Goal: Task Accomplishment & Management: Use online tool/utility

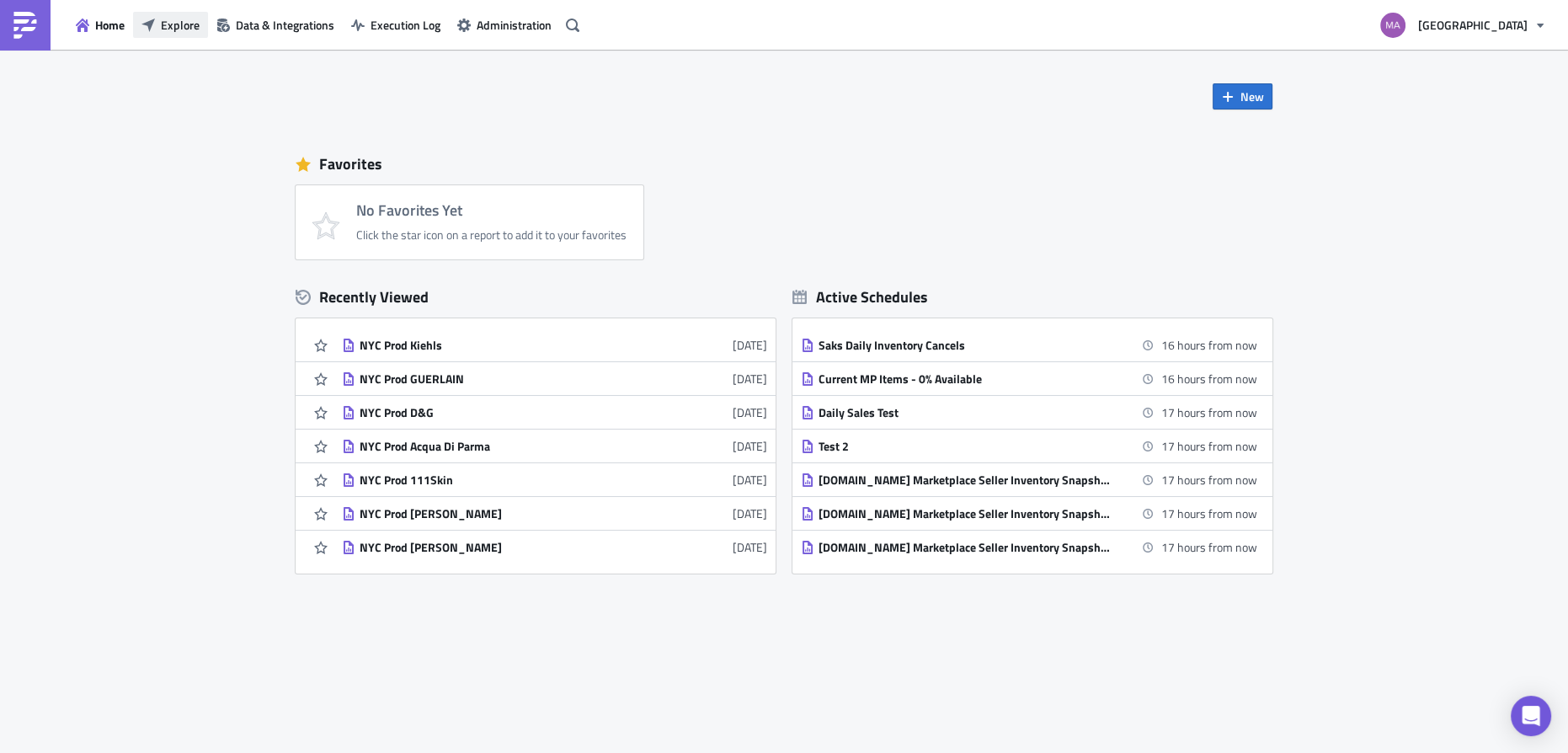
click at [174, 32] on span "Explore" at bounding box center [181, 25] width 39 height 18
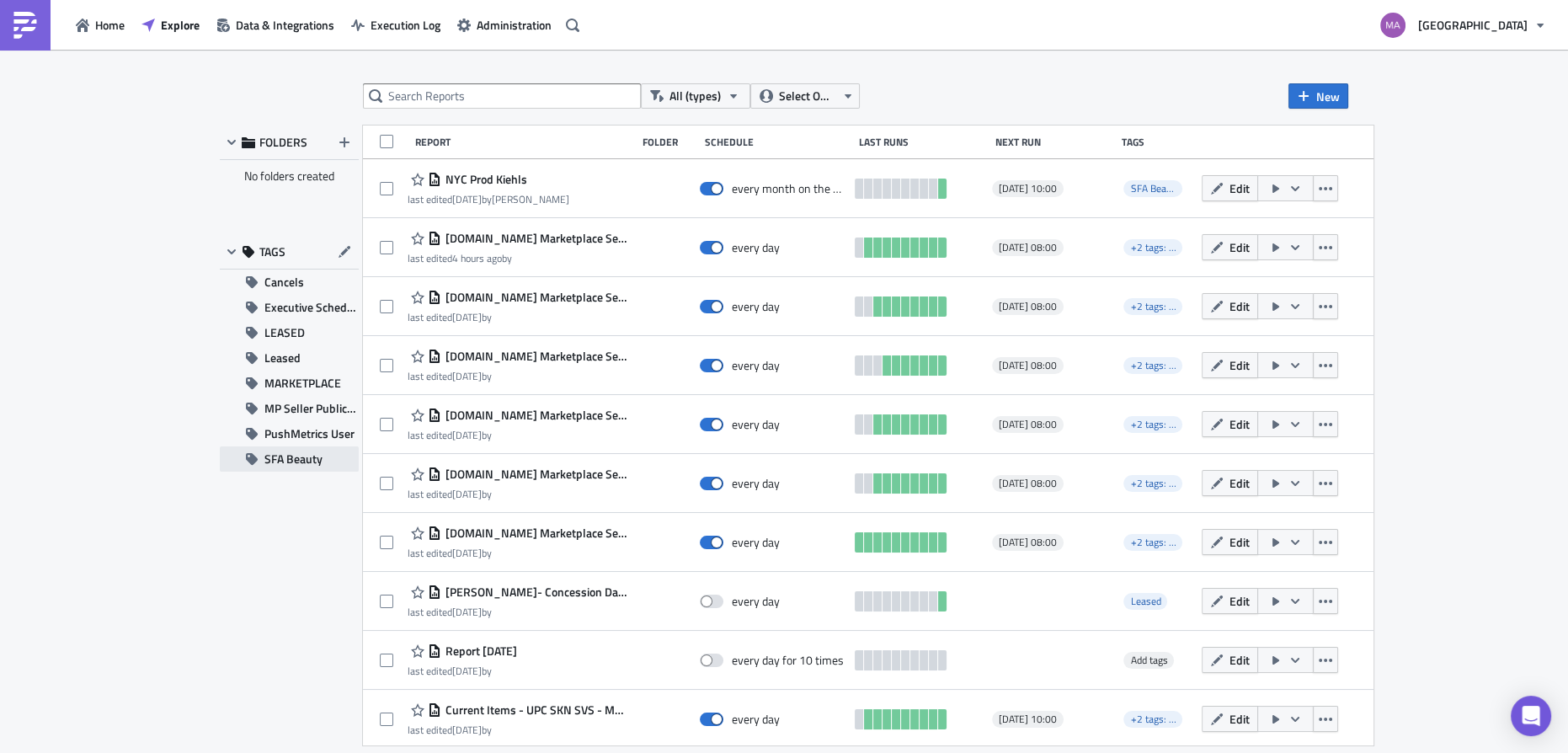
click at [273, 467] on span "SFA Beauty" at bounding box center [293, 460] width 58 height 25
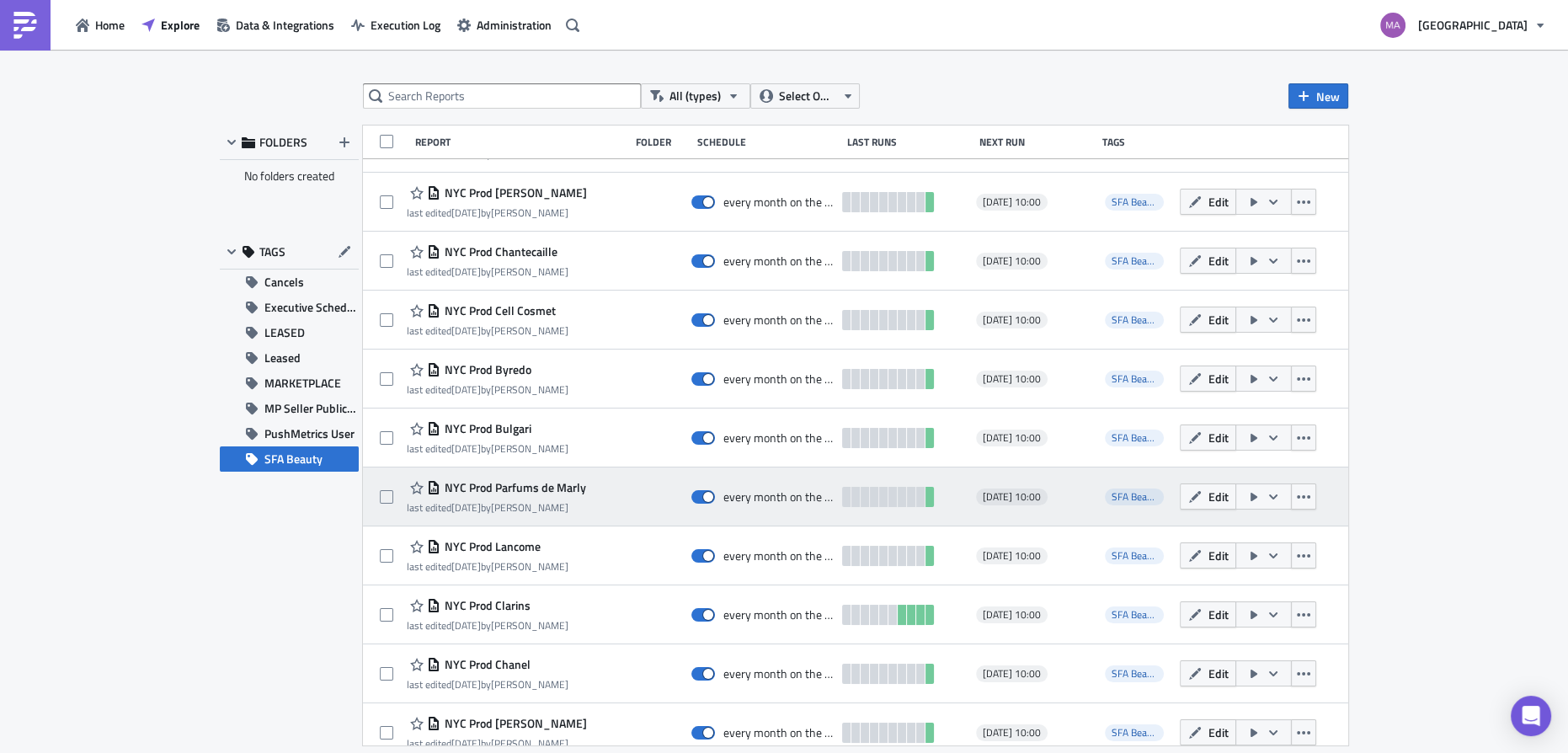
scroll to position [2386, 0]
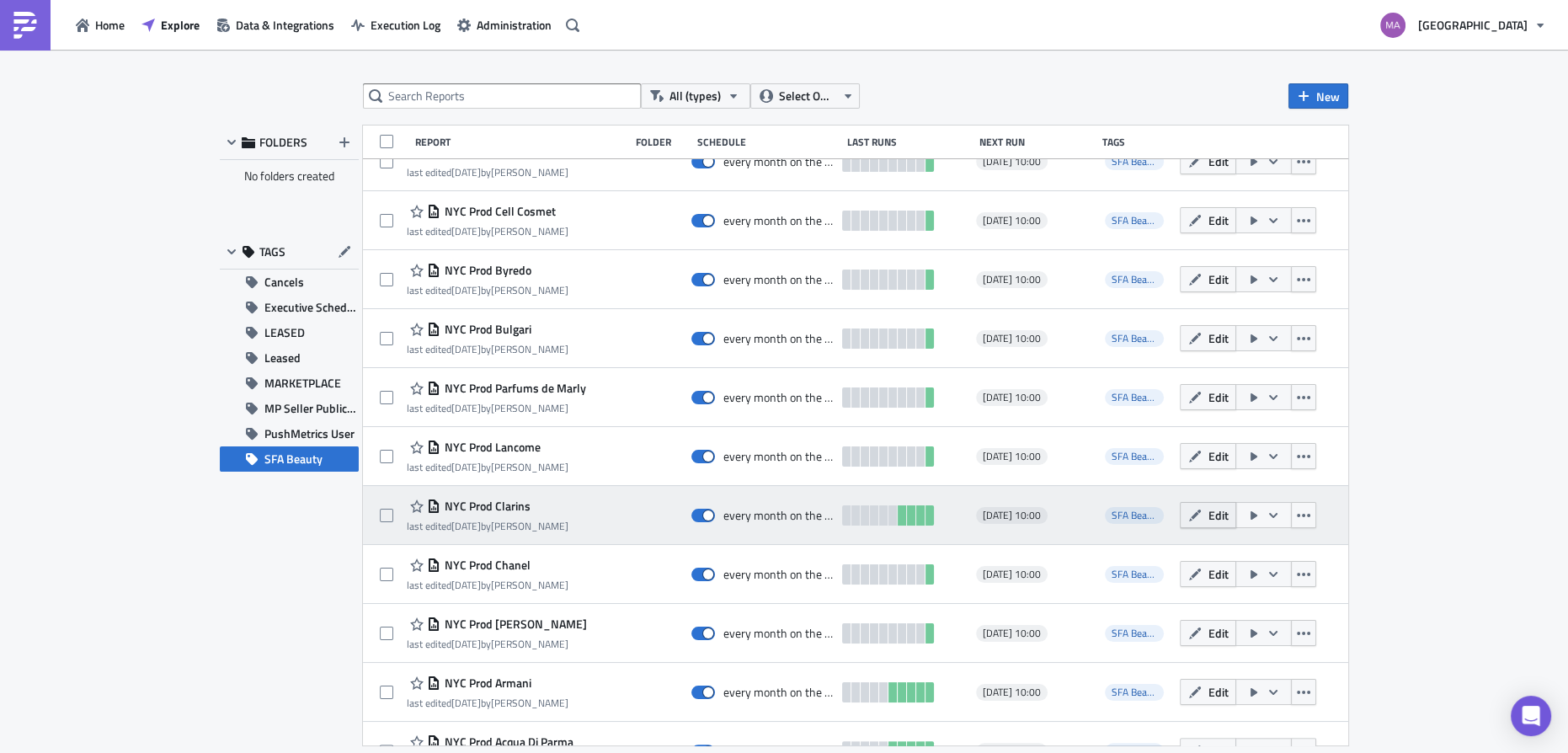
click at [1189, 516] on icon "button" at bounding box center [1195, 515] width 12 height 12
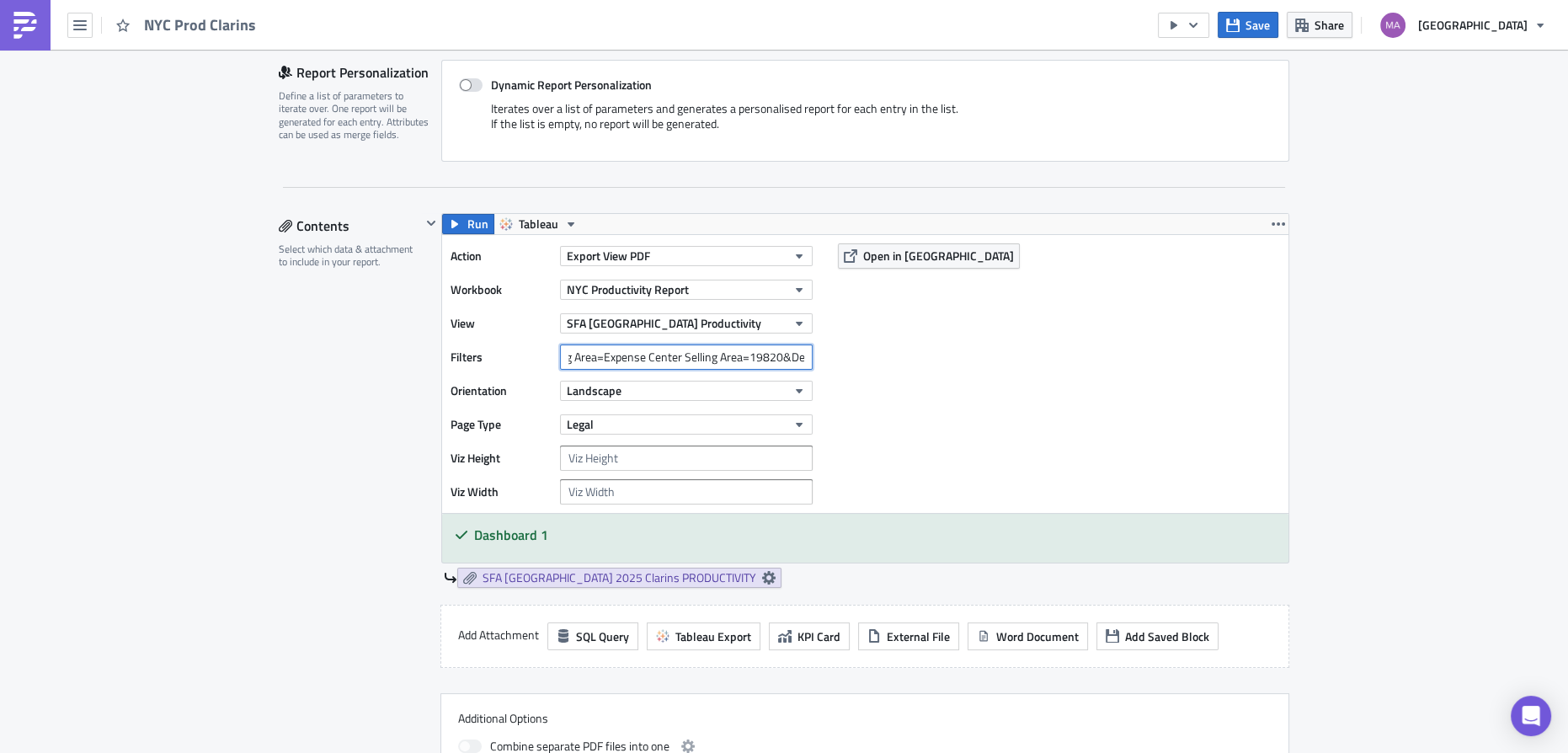
scroll to position [0, 409]
drag, startPoint x: 743, startPoint y: 354, endPoint x: 630, endPoint y: 355, distance: 113.0
click at [630, 355] on input "Expense Center Selling Area=19620&Expense Center Selling Area=Expense Center Se…" at bounding box center [687, 357] width 253 height 25
drag, startPoint x: 593, startPoint y: 351, endPoint x: 829, endPoint y: 360, distance: 236.2
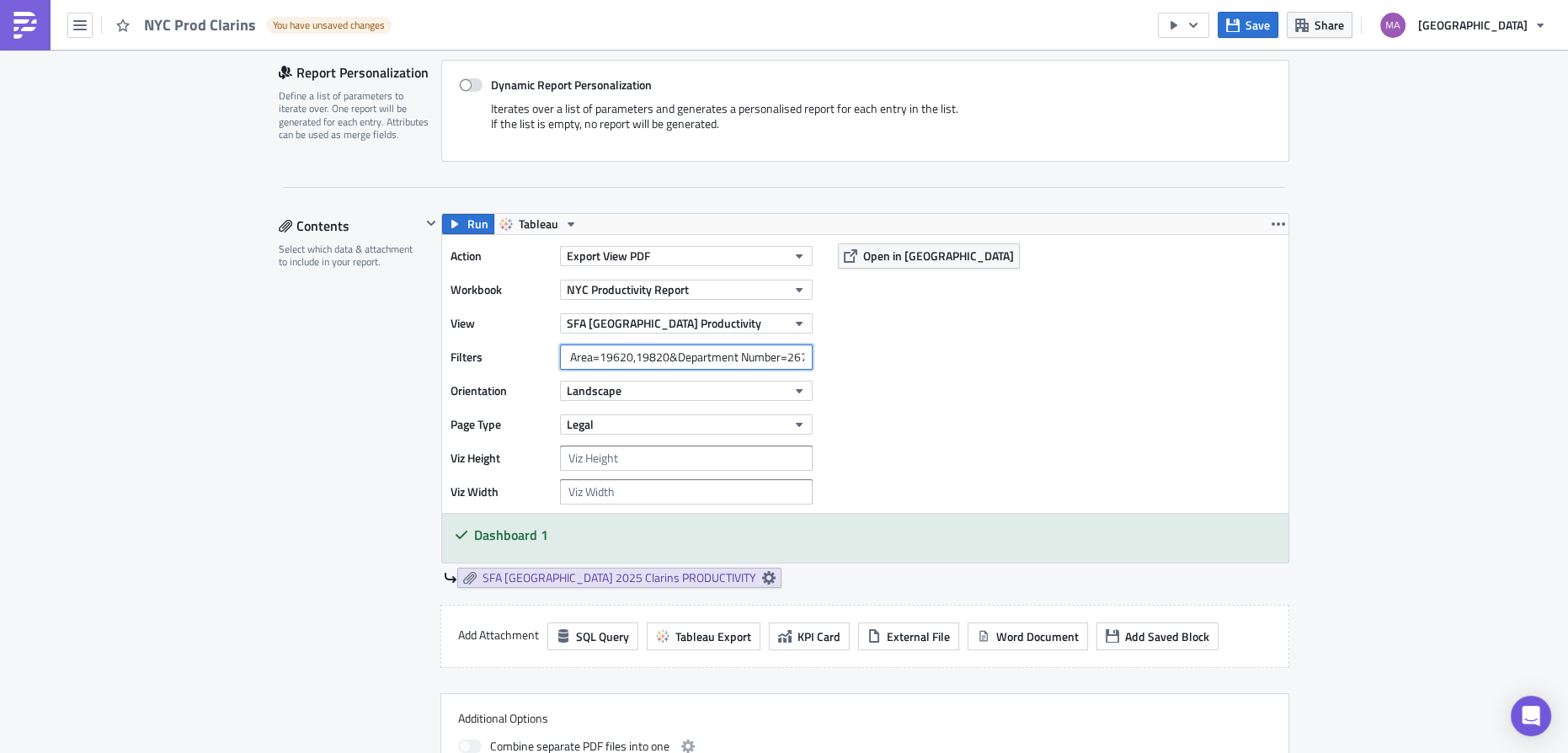
click at [829, 360] on div "Action Export View PDF Workbook NYC Productivity Report View SFA [GEOGRAPHIC_DA…" at bounding box center [865, 374] width 847 height 278
type input "Expense Center Selling Area=19620,19820&Department Number=267"
click at [831, 361] on div "Action Export View PDF Workbook NYC Productivity Report View SFA [GEOGRAPHIC_DA…" at bounding box center [865, 374] width 847 height 278
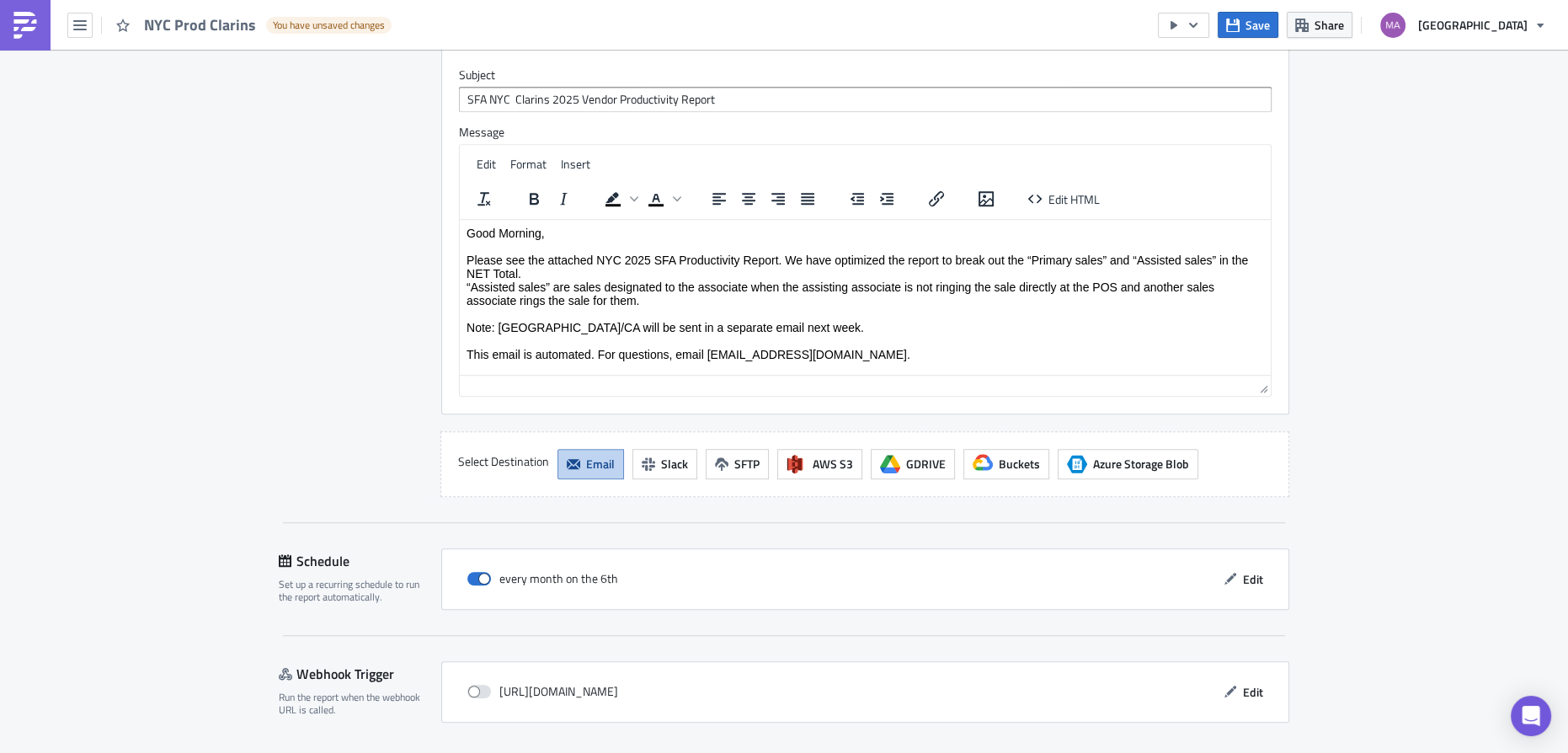
scroll to position [1537, 0]
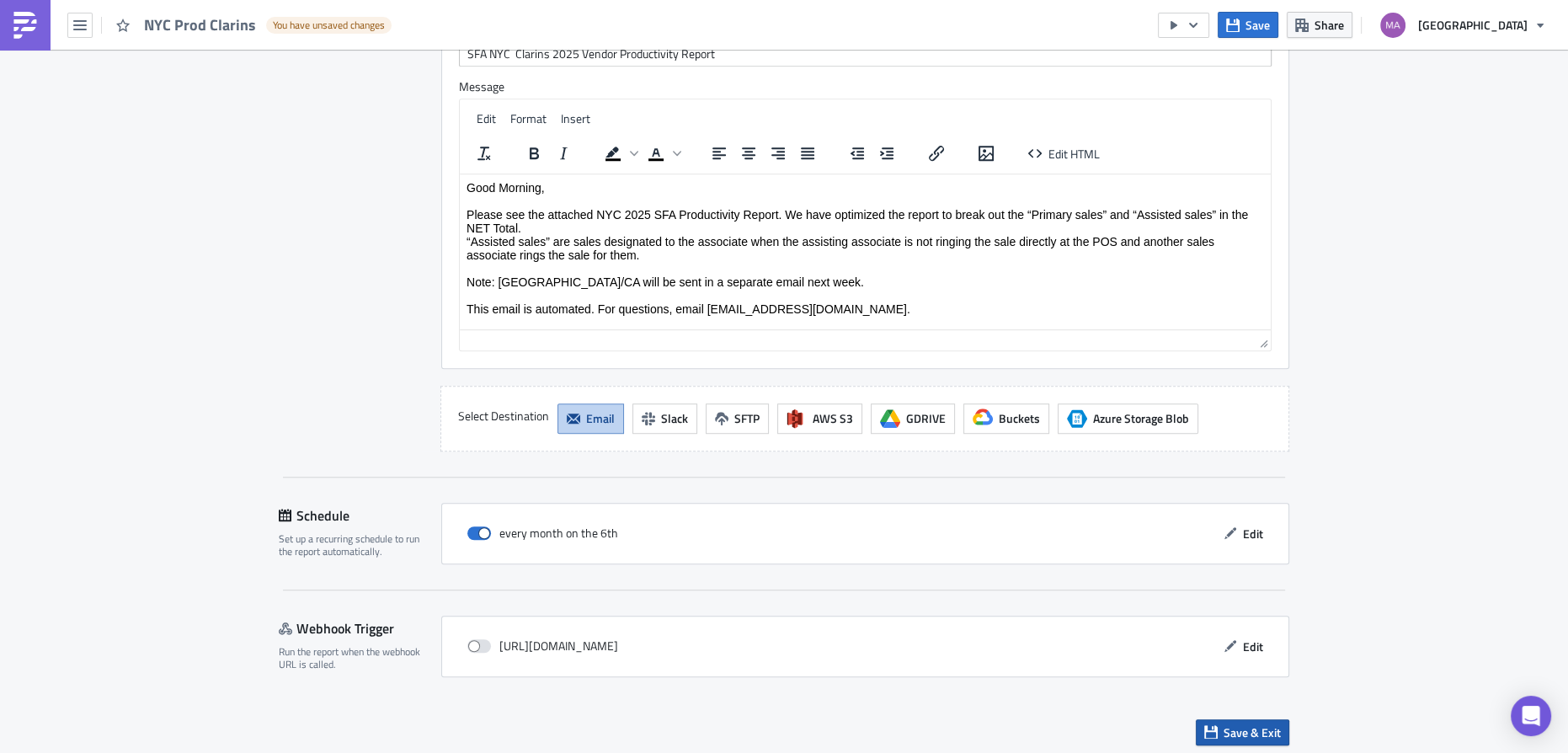
click at [1240, 724] on span "Save & Exit" at bounding box center [1253, 733] width 58 height 18
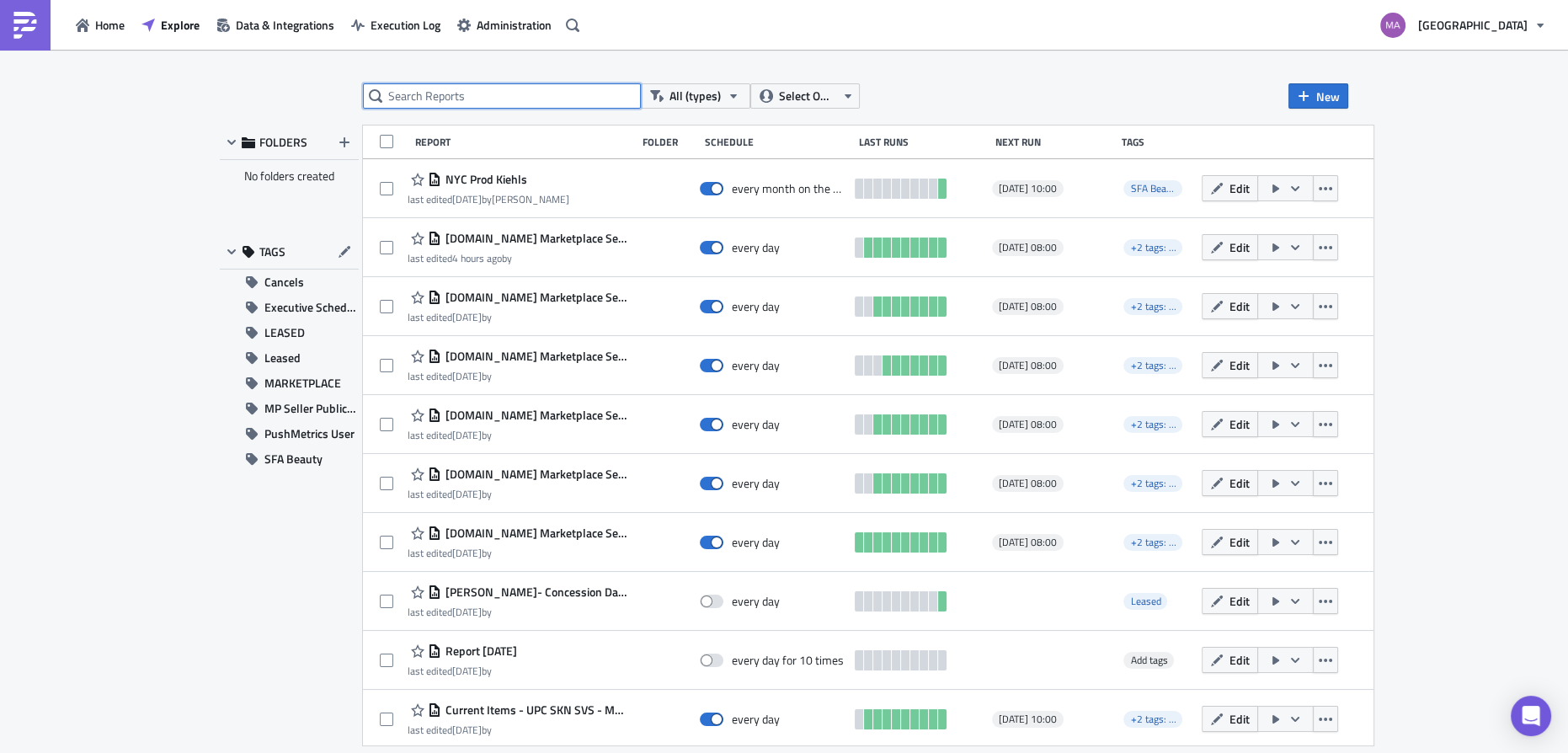
click at [492, 107] on input "text" at bounding box center [502, 96] width 278 height 25
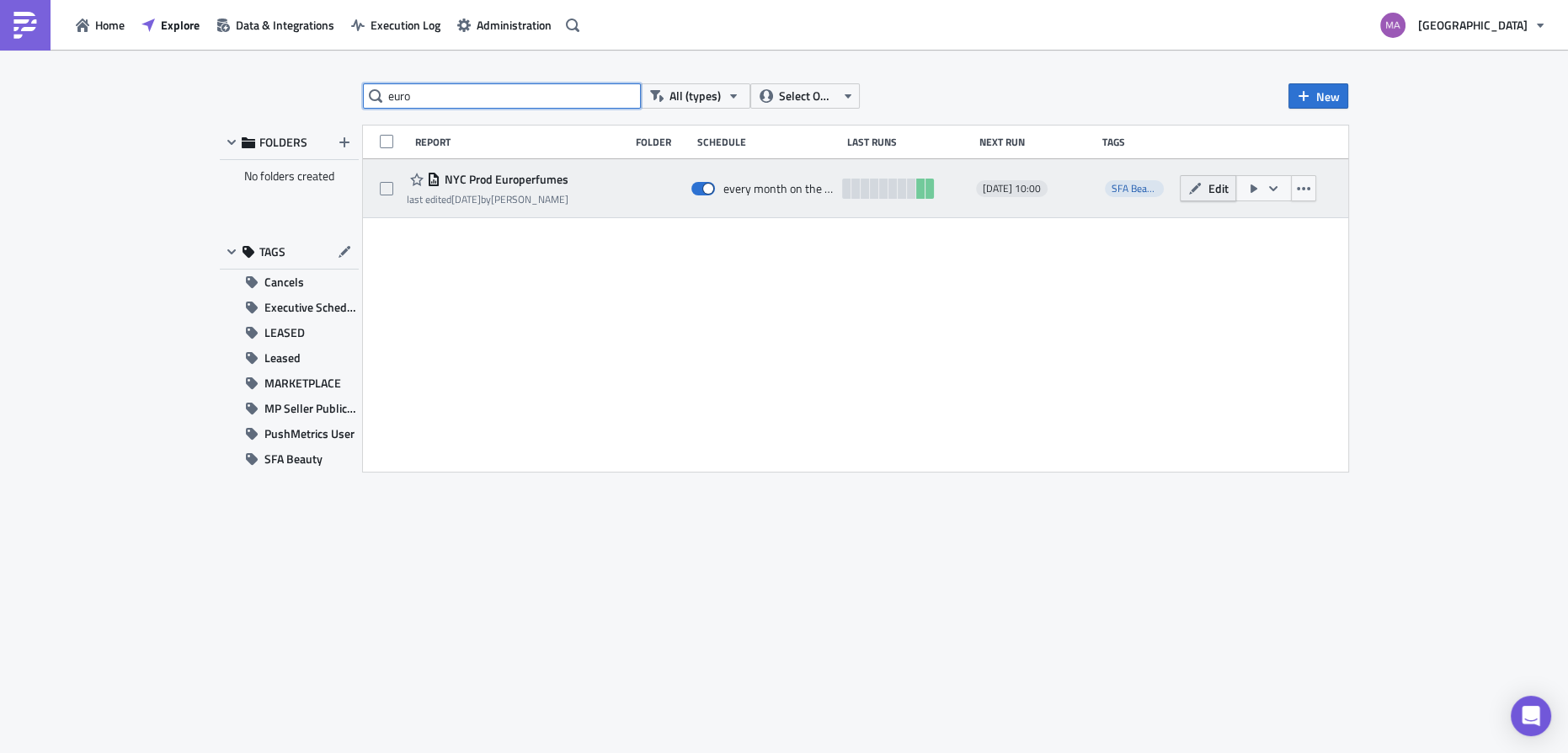
type input "euro"
click at [1211, 184] on span "Edit" at bounding box center [1218, 188] width 20 height 18
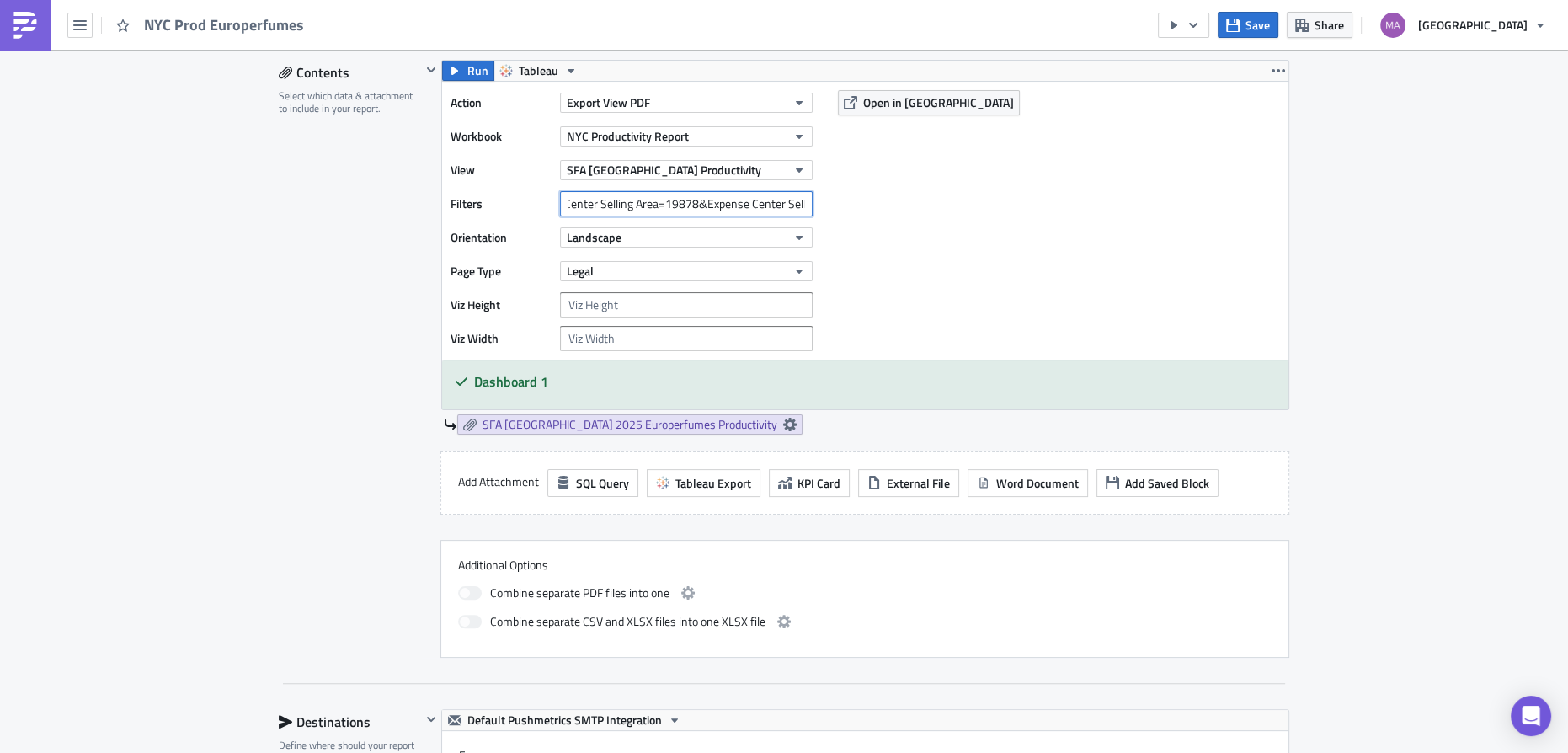
scroll to position [0, 264]
drag, startPoint x: 740, startPoint y: 205, endPoint x: 626, endPoint y: 204, distance: 114.0
click at [626, 204] on input "Expense Center Selling Area=19878&Expense Center Selling Area=19887&Department …" at bounding box center [687, 204] width 253 height 25
drag, startPoint x: 667, startPoint y: 205, endPoint x: 507, endPoint y: 219, distance: 160.6
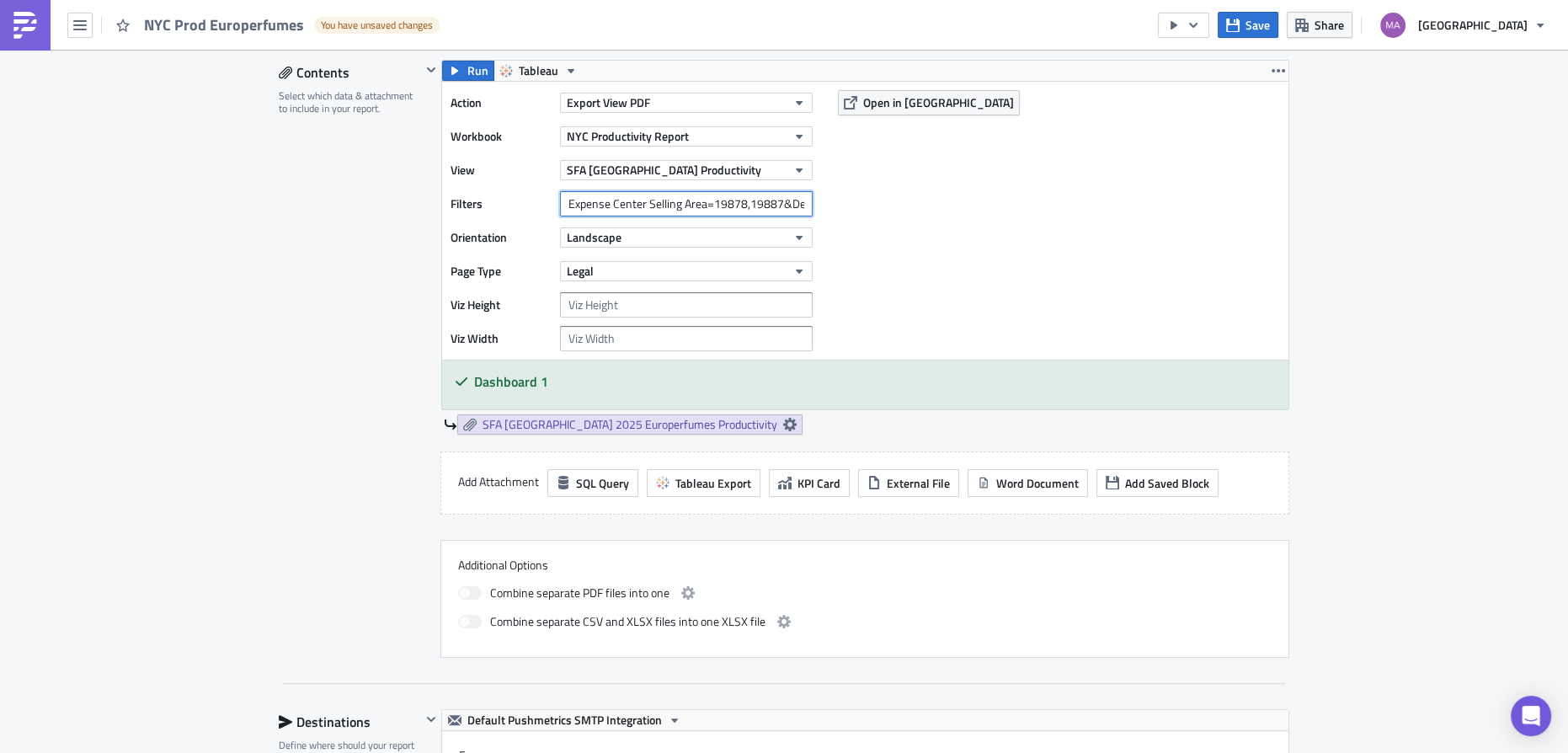
click at [507, 219] on div "Action Export View PDF Workbook [GEOGRAPHIC_DATA] Productivity Report View SFA …" at bounding box center [636, 220] width 370 height 261
type input "Expense Center Selling Area=19878,19887&Department Number=259"
click at [560, 204] on input "Expense Center Selling Area=19878,19887&Department Number=259" at bounding box center [687, 204] width 253 height 25
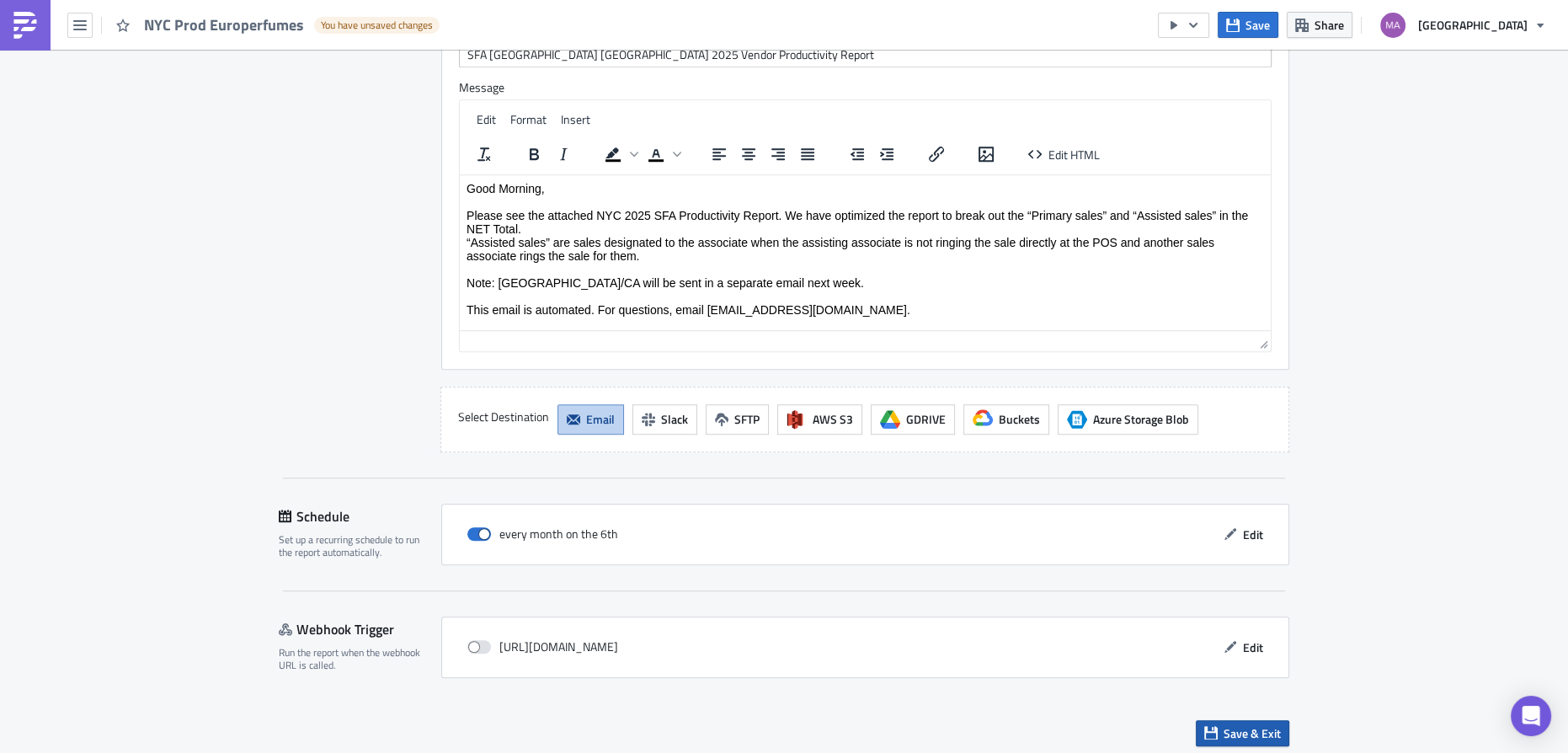
scroll to position [1537, 0]
click at [1254, 732] on span "Save & Exit" at bounding box center [1253, 733] width 58 height 18
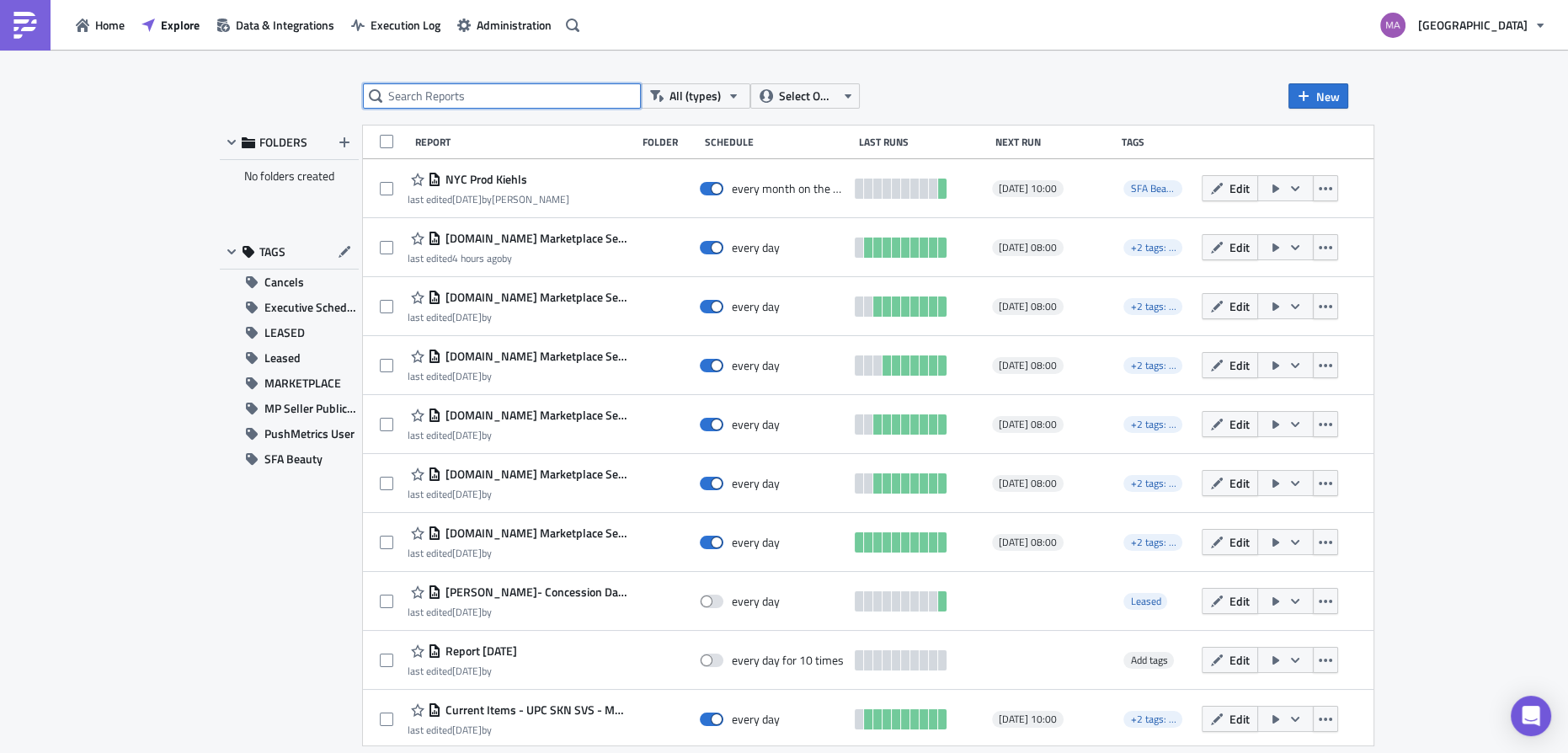
click at [509, 101] on input "text" at bounding box center [502, 96] width 278 height 25
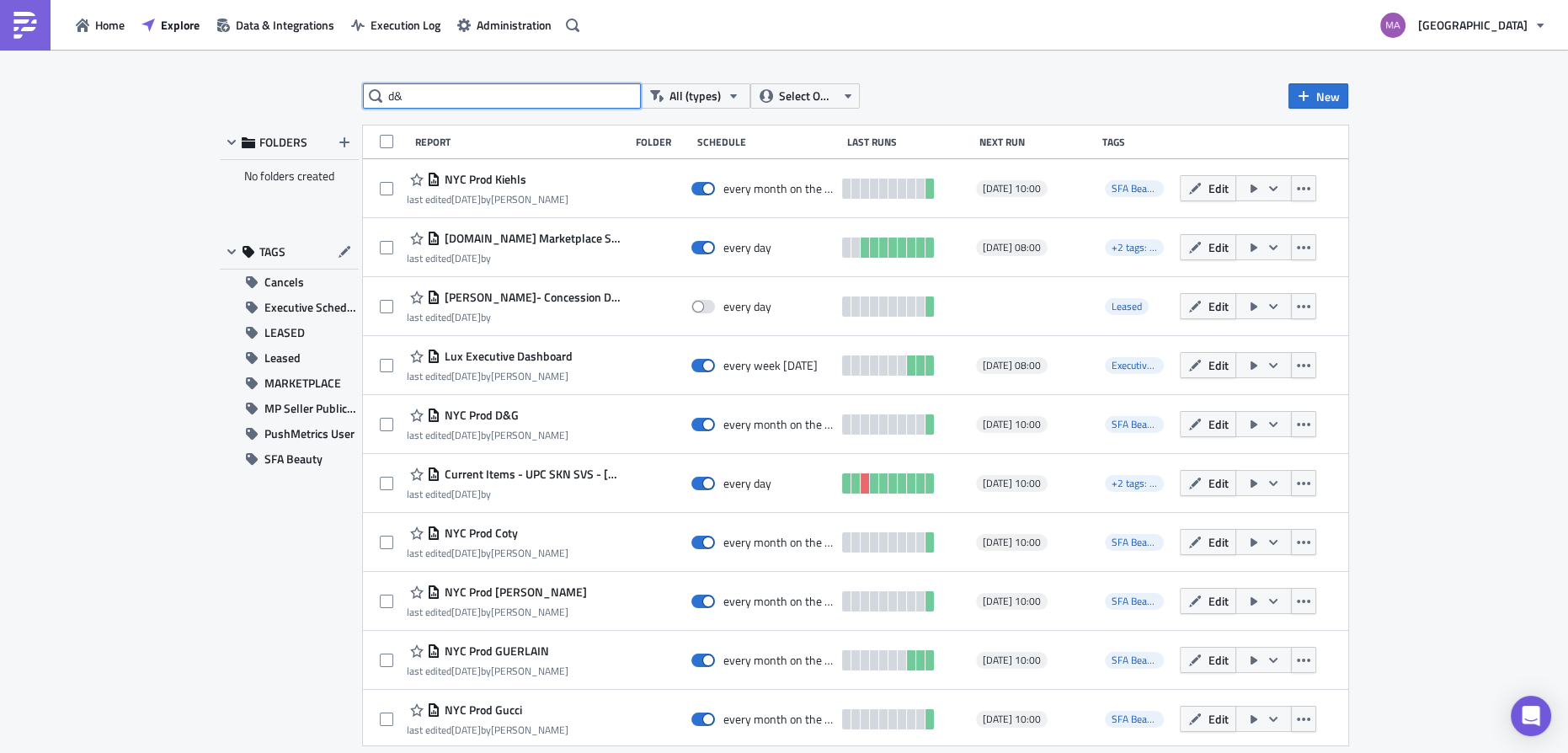
type input "d&g"
drag, startPoint x: 555, startPoint y: 89, endPoint x: 279, endPoint y: 87, distance: 276.0
click at [279, 87] on div "d&g All (types) Select Owner New FOLDERS No folders created TAGS Cancels Execut…" at bounding box center [784, 402] width 1146 height 639
click at [157, 652] on div "All (types) Select Owner New FOLDERS No folders created TAGS Cancels Executive …" at bounding box center [784, 403] width 1568 height 706
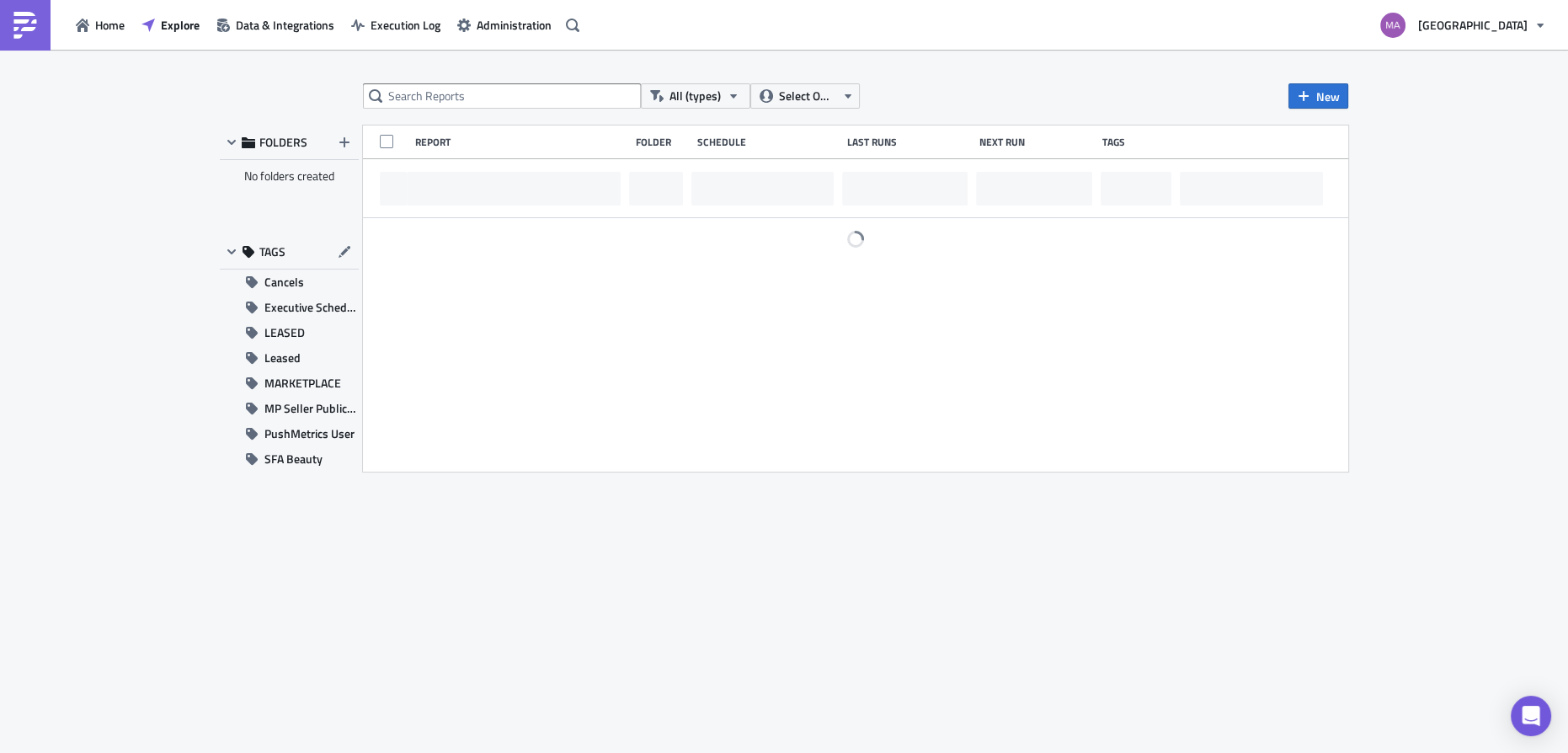
click at [265, 478] on div "All (types) Select Owner New FOLDERS No folders created TAGS Cancels Executive …" at bounding box center [784, 402] width 1146 height 639
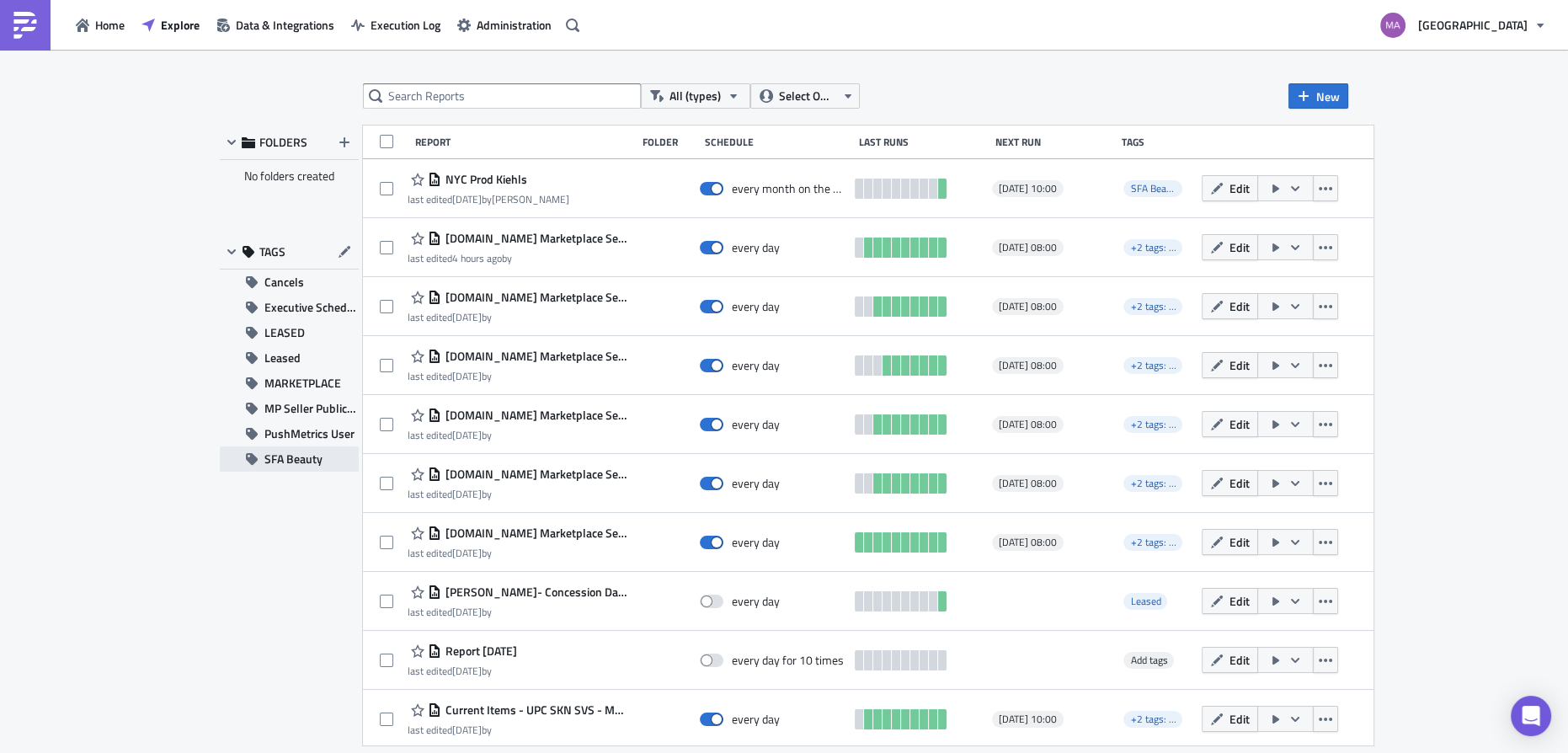
click at [272, 466] on span "SFA Beauty" at bounding box center [293, 460] width 58 height 25
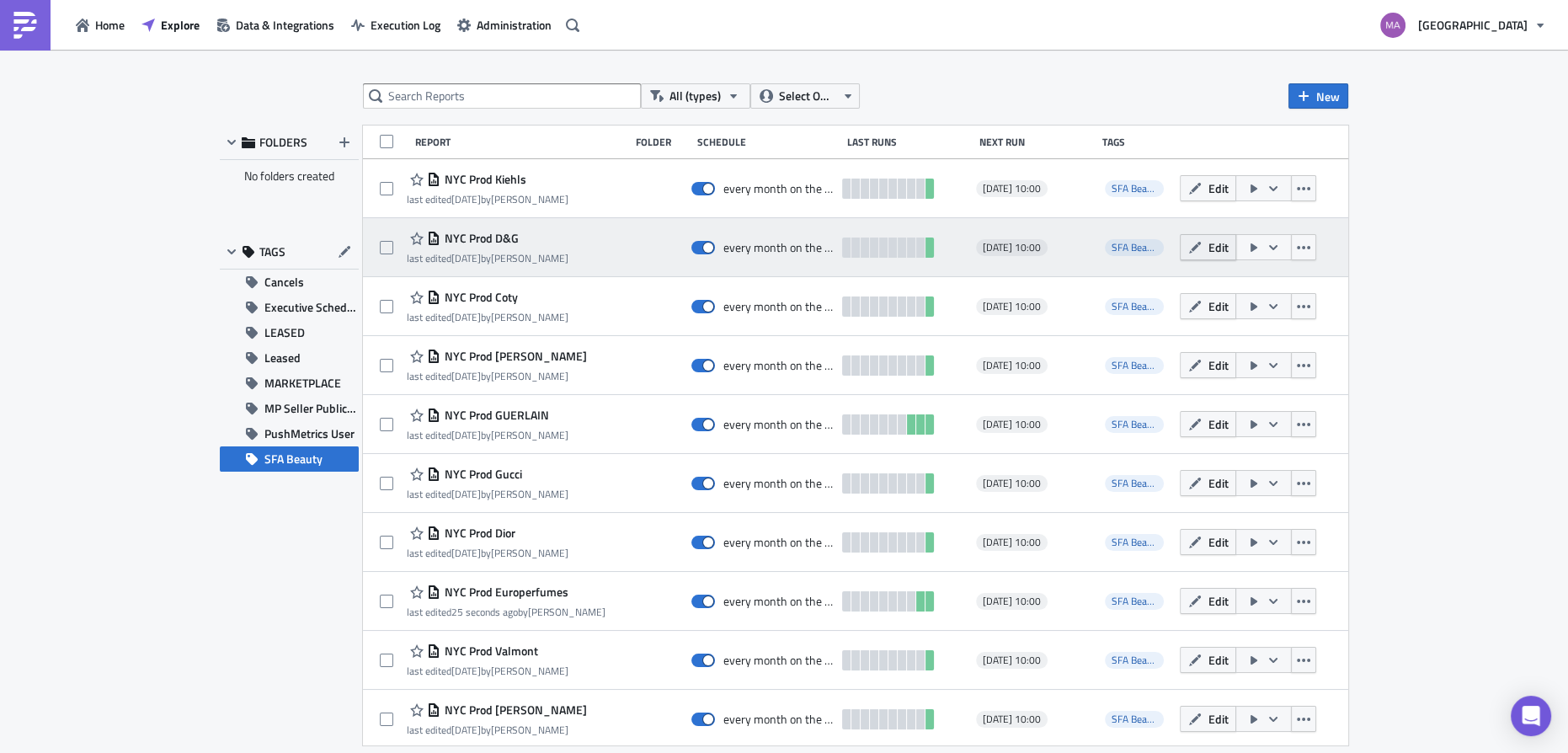
click at [1208, 248] on span "Edit" at bounding box center [1218, 247] width 20 height 18
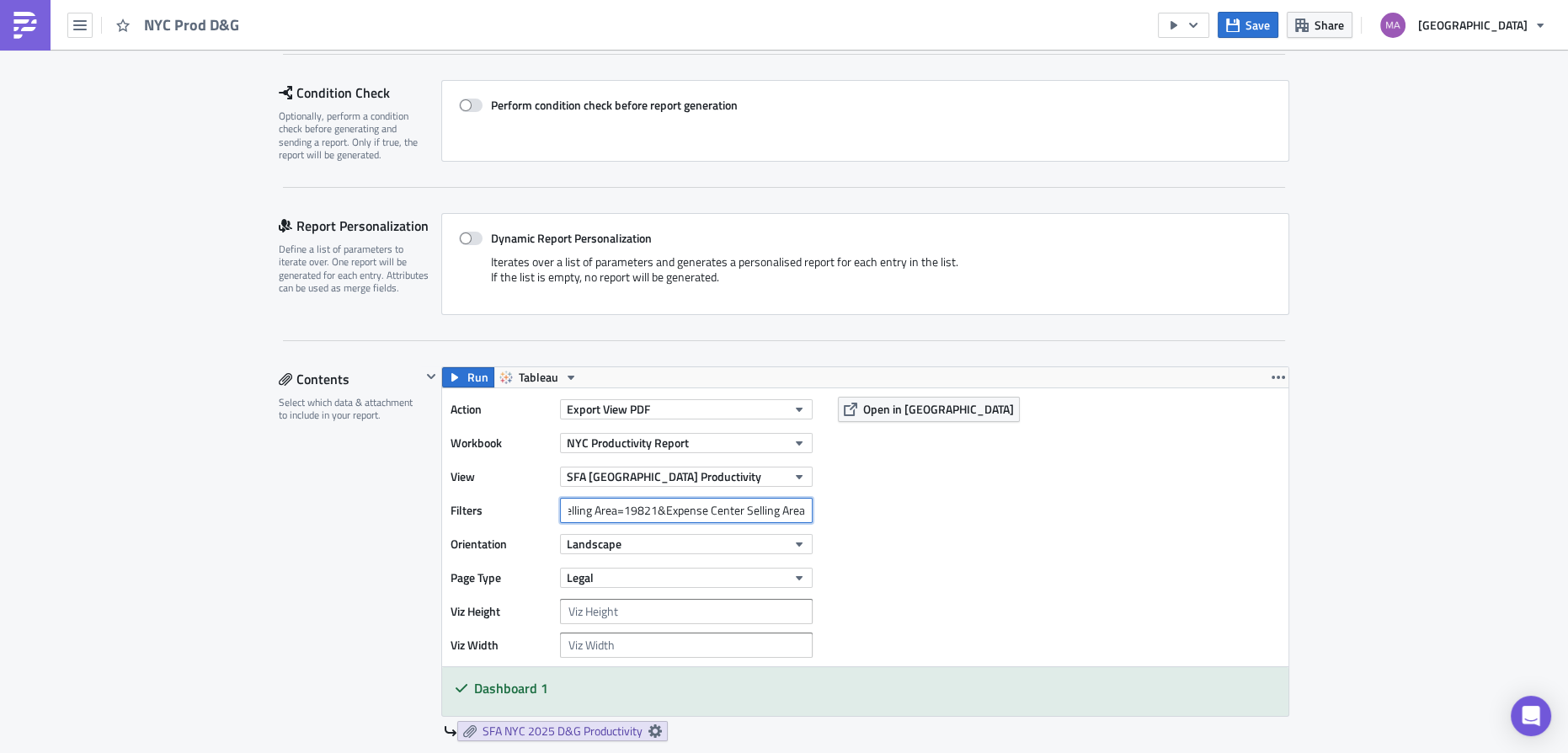
scroll to position [0, 213]
drag, startPoint x: 741, startPoint y: 508, endPoint x: 681, endPoint y: 511, distance: 60.1
click at [681, 511] on input "Expense Center Selling Area=19821&Expense Center Selling Area=19852&Expense Cen…" at bounding box center [687, 510] width 253 height 25
drag, startPoint x: 594, startPoint y: 509, endPoint x: 764, endPoint y: 516, distance: 170.1
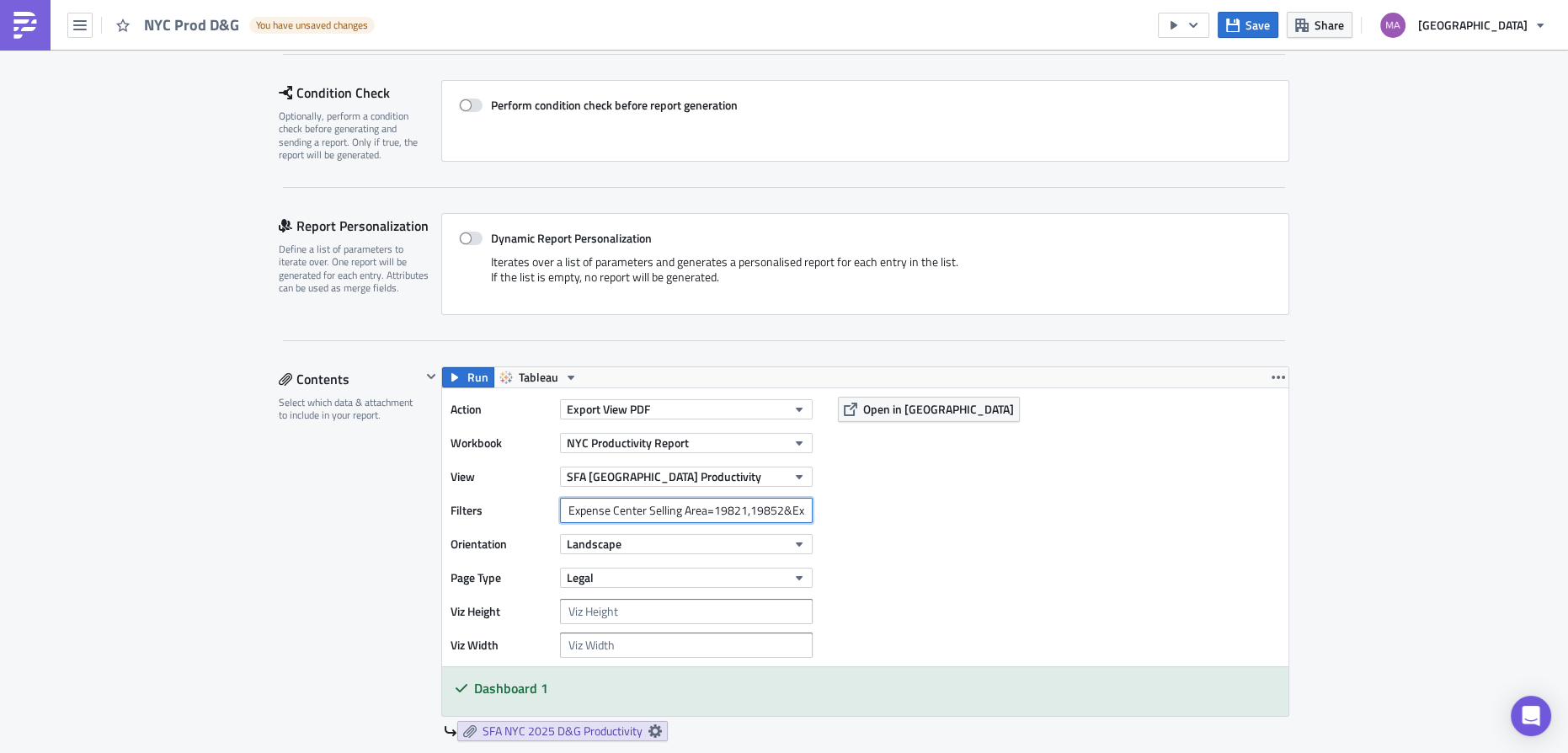
click at [764, 516] on input "Expense Center Selling Area=19821,19852&Expense Center Selling Area=19621&Expen…" at bounding box center [687, 510] width 253 height 25
click at [773, 511] on input "Expense Center Selling Area=19821,19852&Expense Center Selling Area=19621&Expen…" at bounding box center [687, 510] width 253 height 25
drag, startPoint x: 772, startPoint y: 511, endPoint x: 576, endPoint y: 510, distance: 196.0
click at [576, 510] on input "Expense Center Selling Area=19821,19852&Expense Center Selling Area=19621&Expen…" at bounding box center [687, 510] width 253 height 25
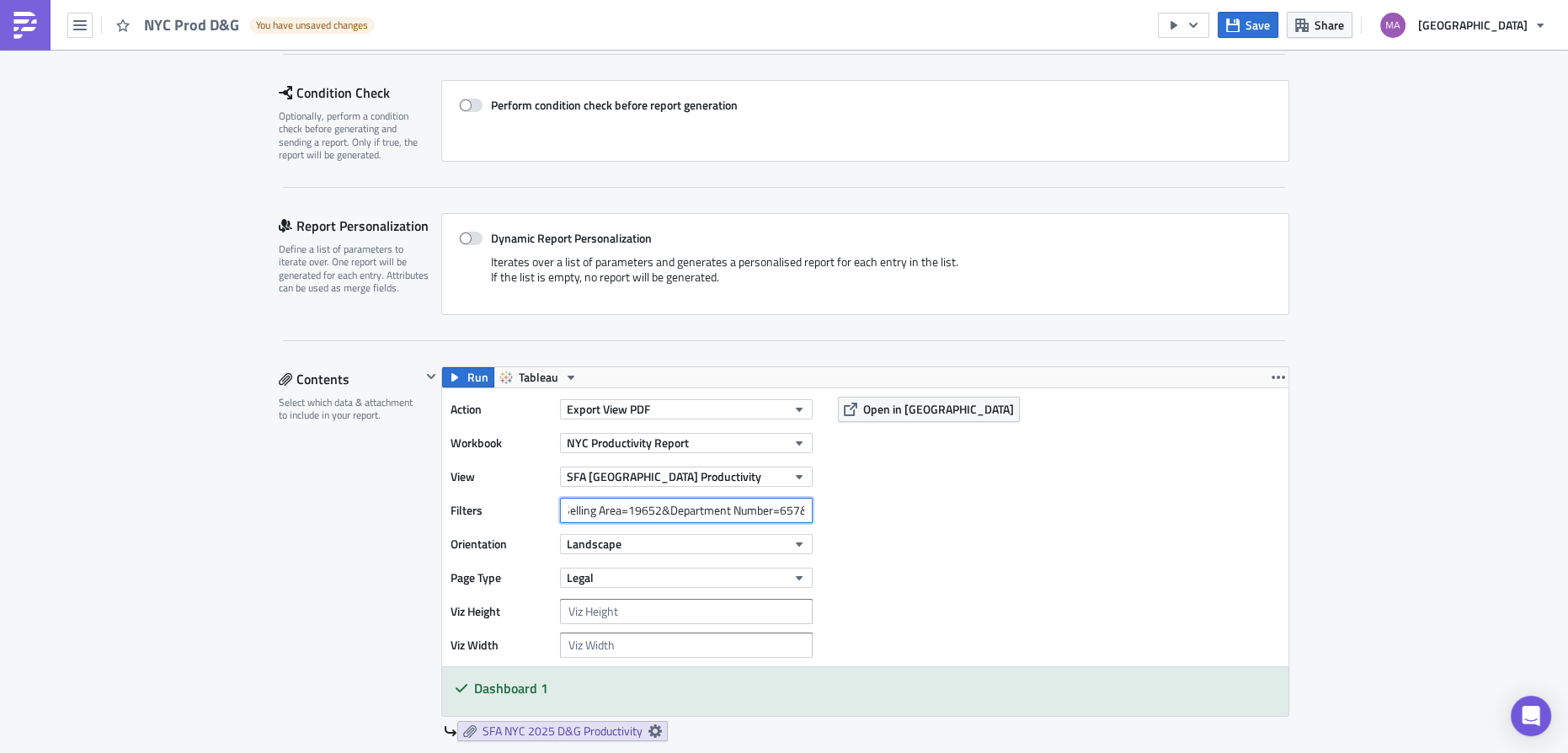
scroll to position [0, 215]
drag, startPoint x: 593, startPoint y: 505, endPoint x: 745, endPoint y: 522, distance: 152.9
click at [745, 522] on div "Action Export View PDF Workbook NYC Productivity Report View SFA [GEOGRAPHIC_DA…" at bounding box center [636, 527] width 370 height 261
drag, startPoint x: 658, startPoint y: 506, endPoint x: 759, endPoint y: 509, distance: 101.0
click at [759, 509] on input "Expense Center Selling Area=19821,19852,19621,19652&Department Number=657&Depar…" at bounding box center [687, 510] width 253 height 25
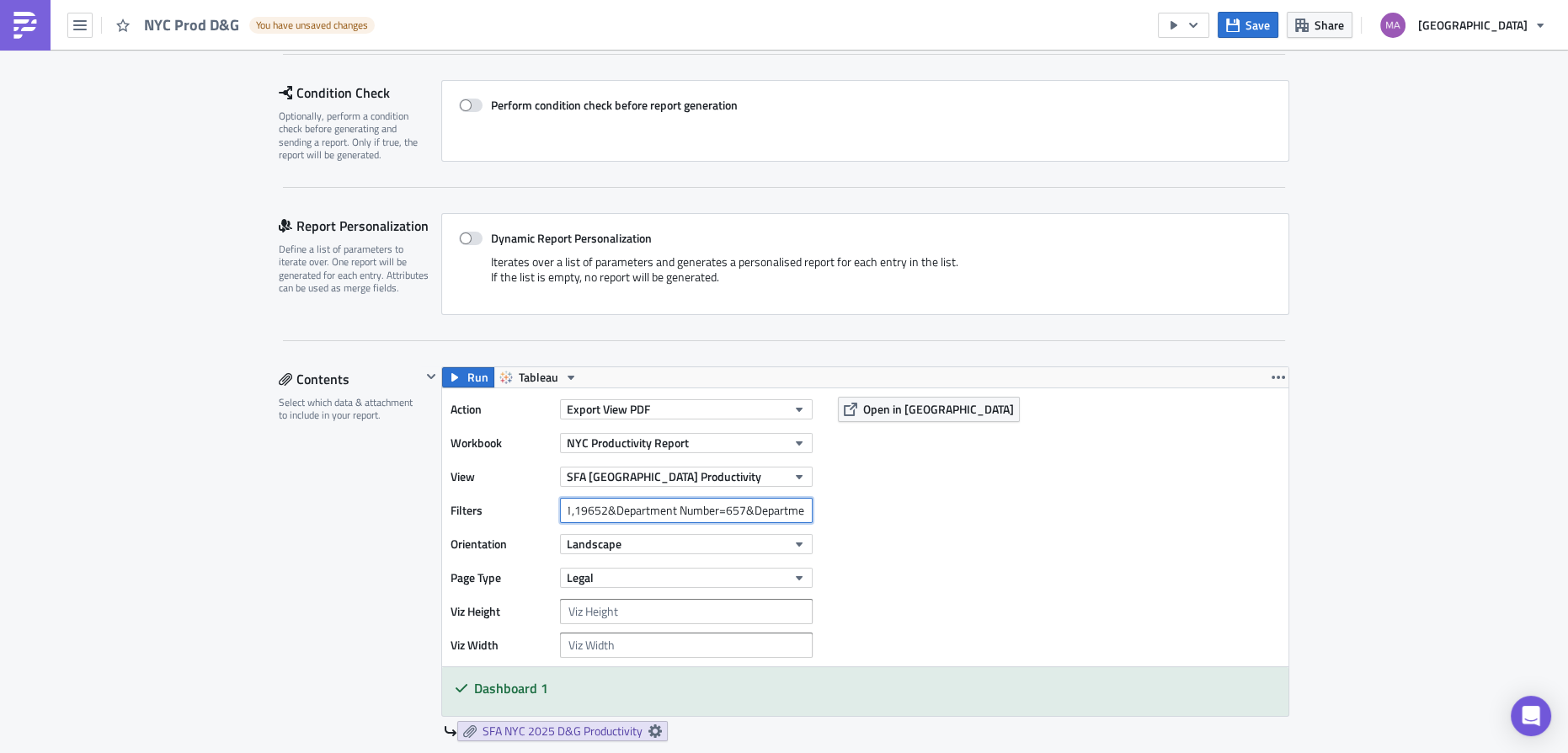
scroll to position [0, 324]
drag, startPoint x: 768, startPoint y: 509, endPoint x: 779, endPoint y: 516, distance: 13.0
click at [779, 516] on input "Expense Center Selling Area=19821,19852,19621,19652&Department Number=657&Depar…" at bounding box center [687, 510] width 253 height 25
click at [673, 509] on input "Expense Center Selling Area=19821,19852,19621,19652&Department Number=657,767" at bounding box center [687, 510] width 253 height 25
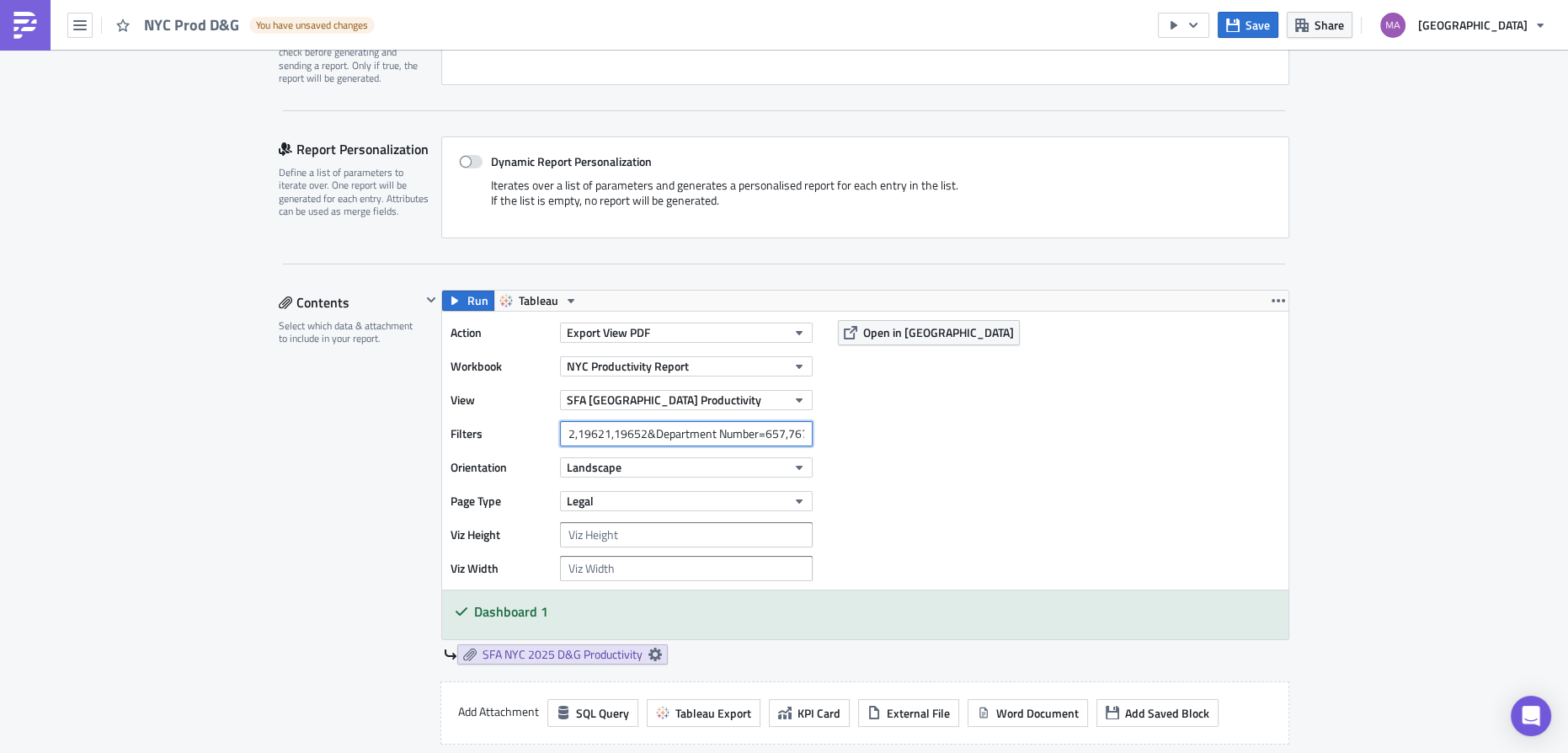
scroll to position [0, 0]
drag, startPoint x: 728, startPoint y: 432, endPoint x: 398, endPoint y: 443, distance: 330.2
click at [398, 443] on div "Contents Select which data & attachment to include in your report. Run Tableau …" at bounding box center [784, 589] width 1011 height 599
type input "Expense Center Selling Area=19821,19852,19621,19652&Department Number=657,767"
click at [1059, 482] on div "Action Export View PDF Workbook NYC Productivity Report View SFA [GEOGRAPHIC_DA…" at bounding box center [865, 451] width 847 height 278
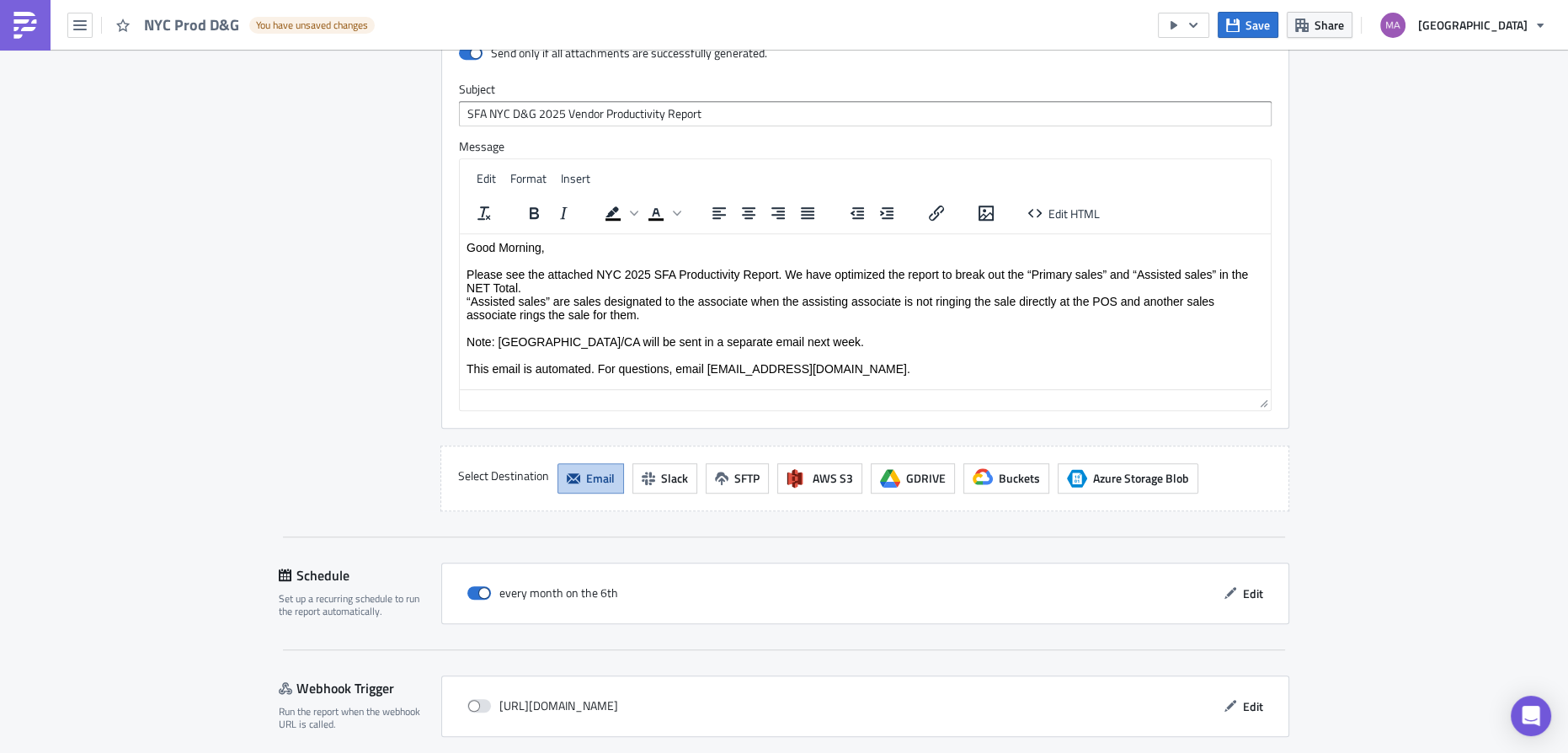
scroll to position [1537, 0]
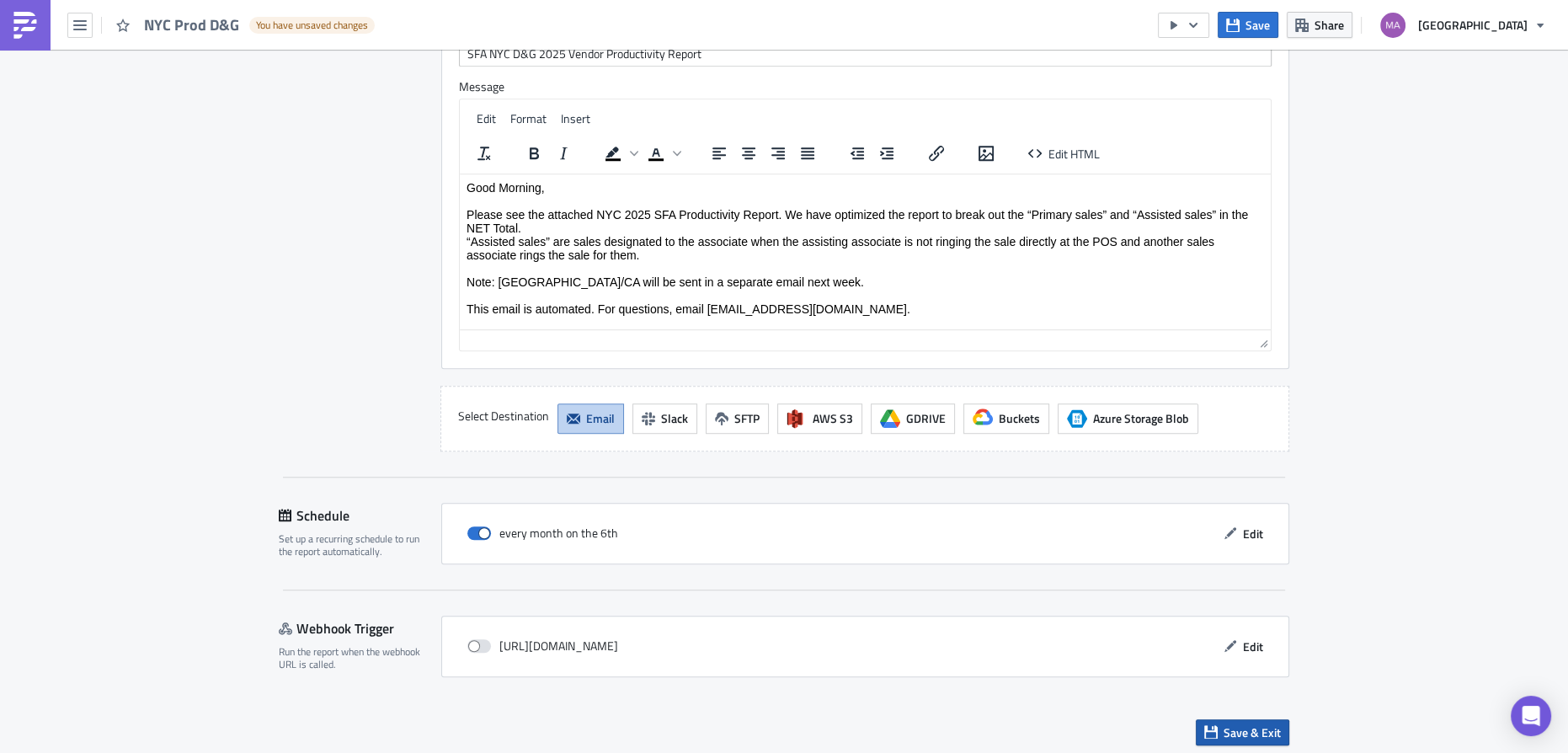
click at [1235, 724] on span "Save & Exit" at bounding box center [1253, 733] width 58 height 18
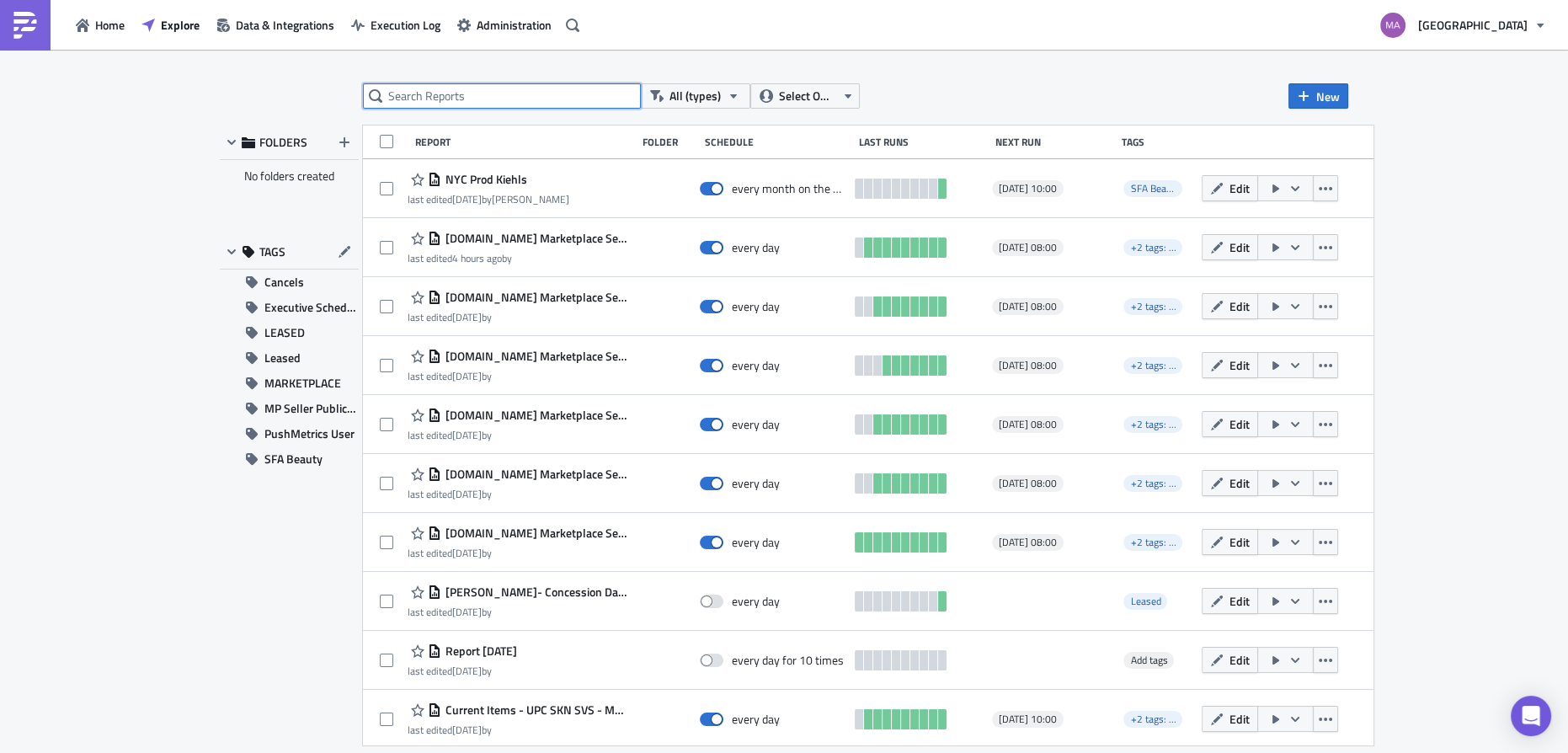
click at [493, 106] on input "text" at bounding box center [502, 96] width 278 height 25
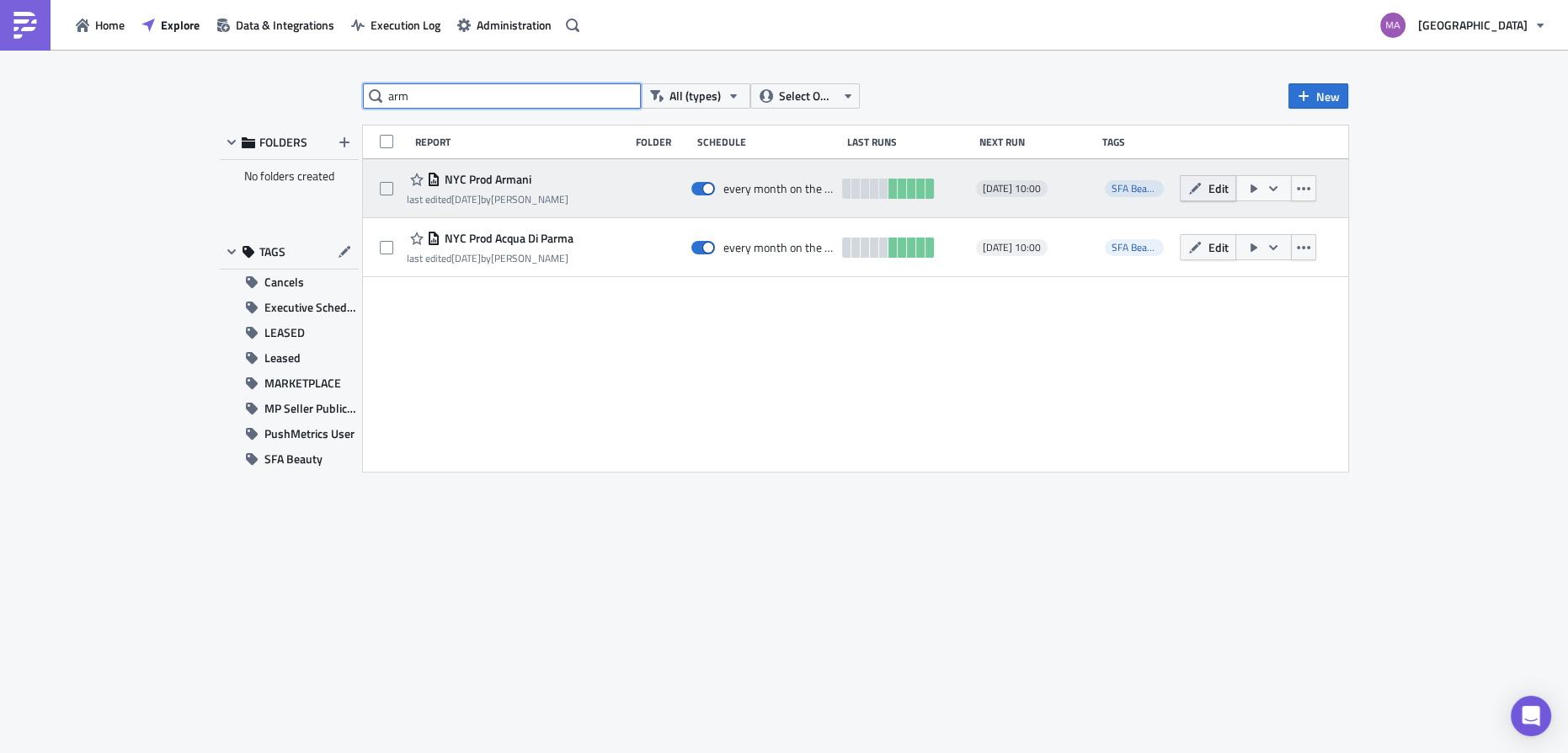
type input "arm"
click at [1201, 199] on button "Edit" at bounding box center [1208, 188] width 57 height 26
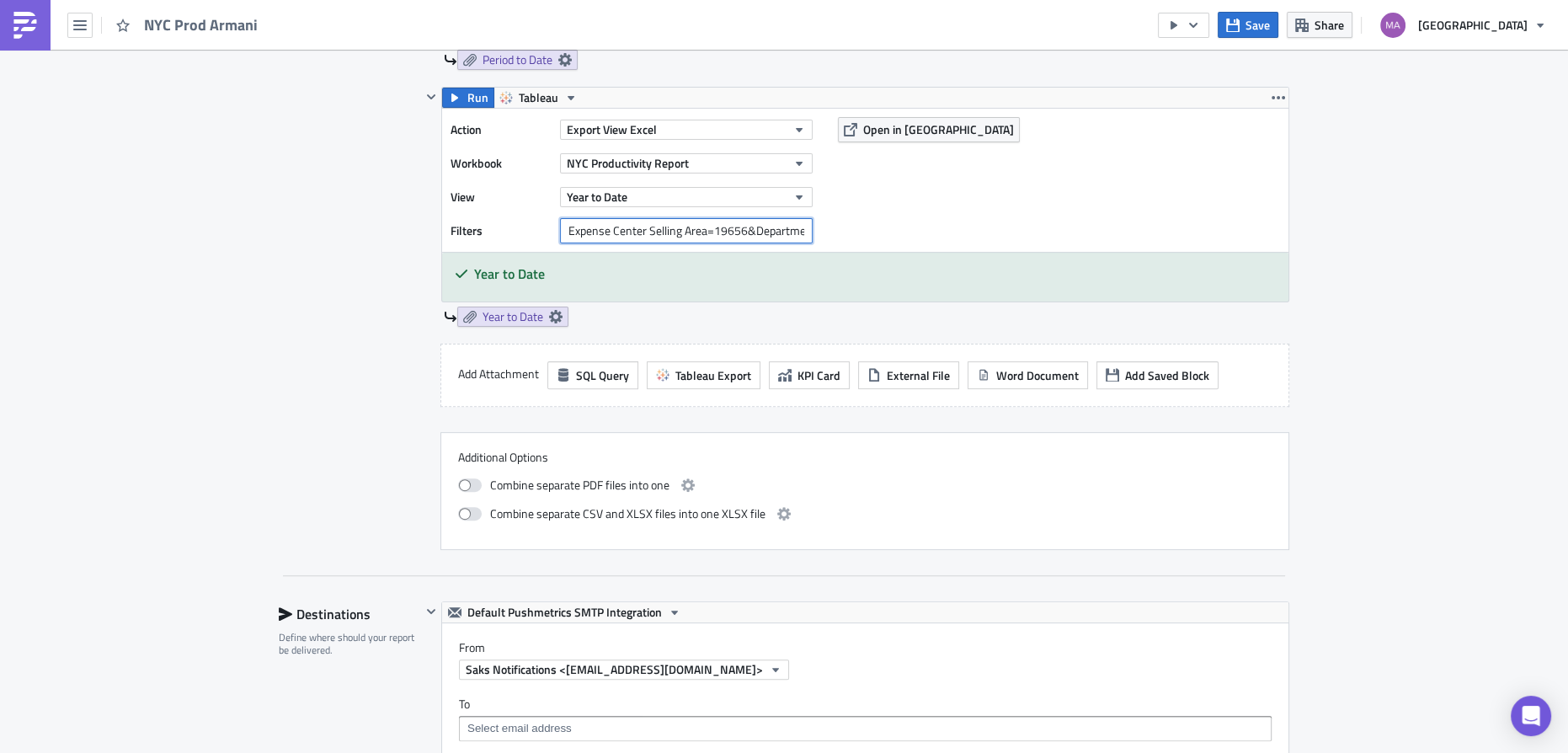
scroll to position [0, 216]
drag, startPoint x: 726, startPoint y: 224, endPoint x: 857, endPoint y: 227, distance: 131.0
click at [857, 227] on div "Action Export View Excel Workbook [GEOGRAPHIC_DATA] Productivity Report View Ye…" at bounding box center [865, 180] width 847 height 143
click at [743, 228] on input "Expense Center Selling Area=19656&Department Number=263&Department Number=432" at bounding box center [687, 231] width 253 height 25
drag, startPoint x: 779, startPoint y: 228, endPoint x: 664, endPoint y: 228, distance: 115.0
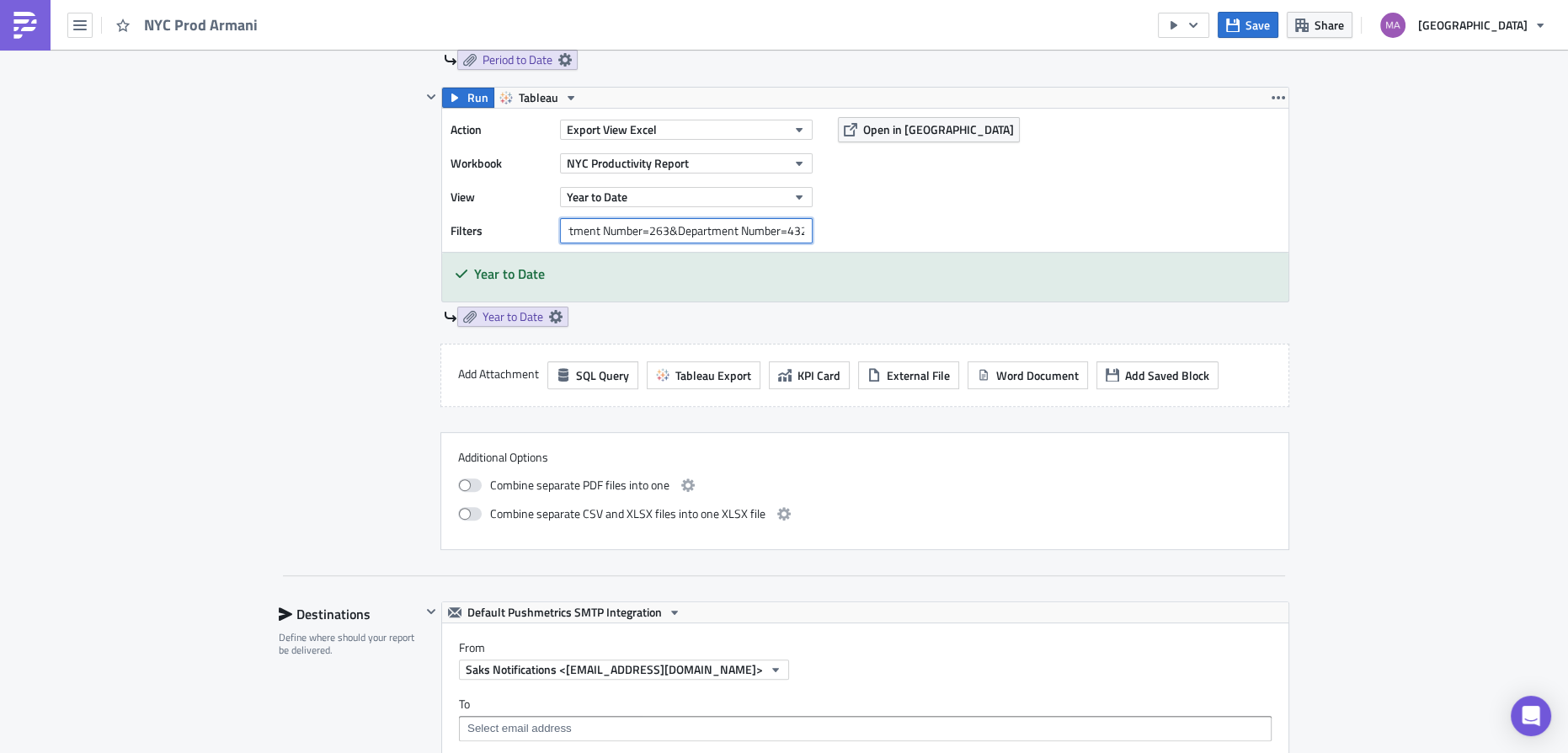
click at [664, 228] on input "Expense Center Selling Area=19656&Department Number=263&Department Number=432" at bounding box center [687, 231] width 253 height 25
type input "Expense Center Selling Area=19656&Department Number=263,432"
click at [871, 231] on div "Action Export View Excel Workbook [GEOGRAPHIC_DATA] Productivity Report View Ye…" at bounding box center [865, 180] width 847 height 143
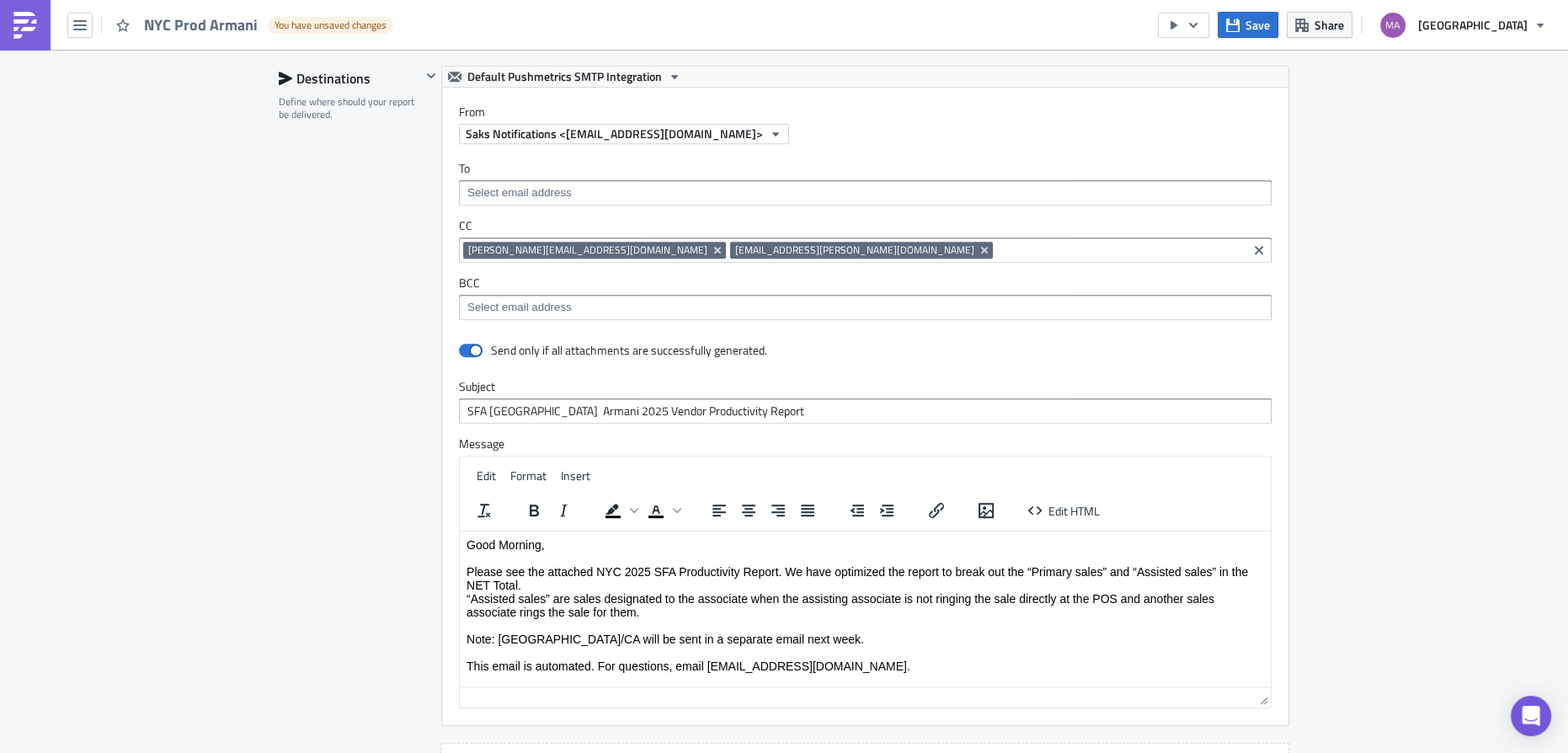
scroll to position [1659, 0]
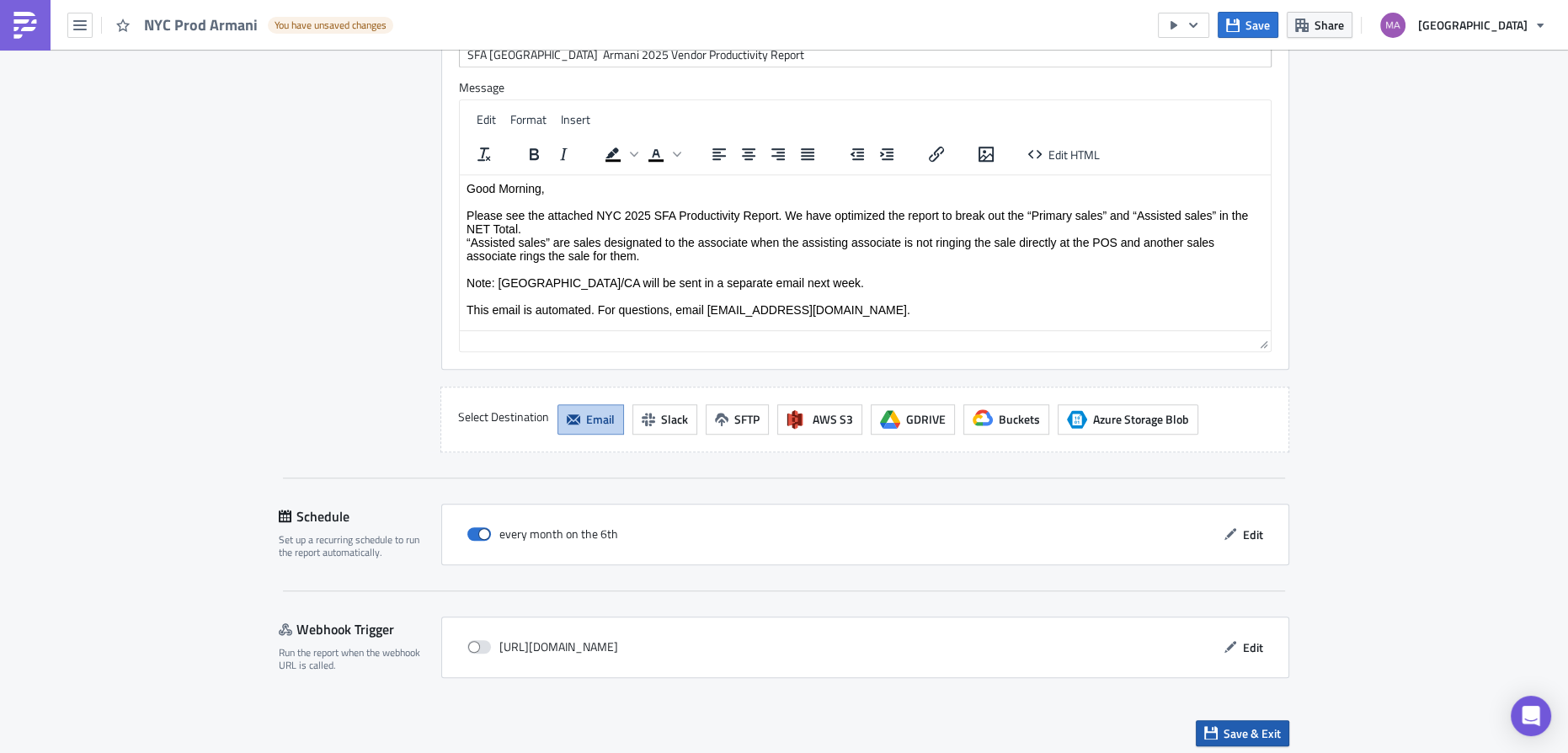
click at [1233, 725] on span "Save & Exit" at bounding box center [1253, 733] width 58 height 18
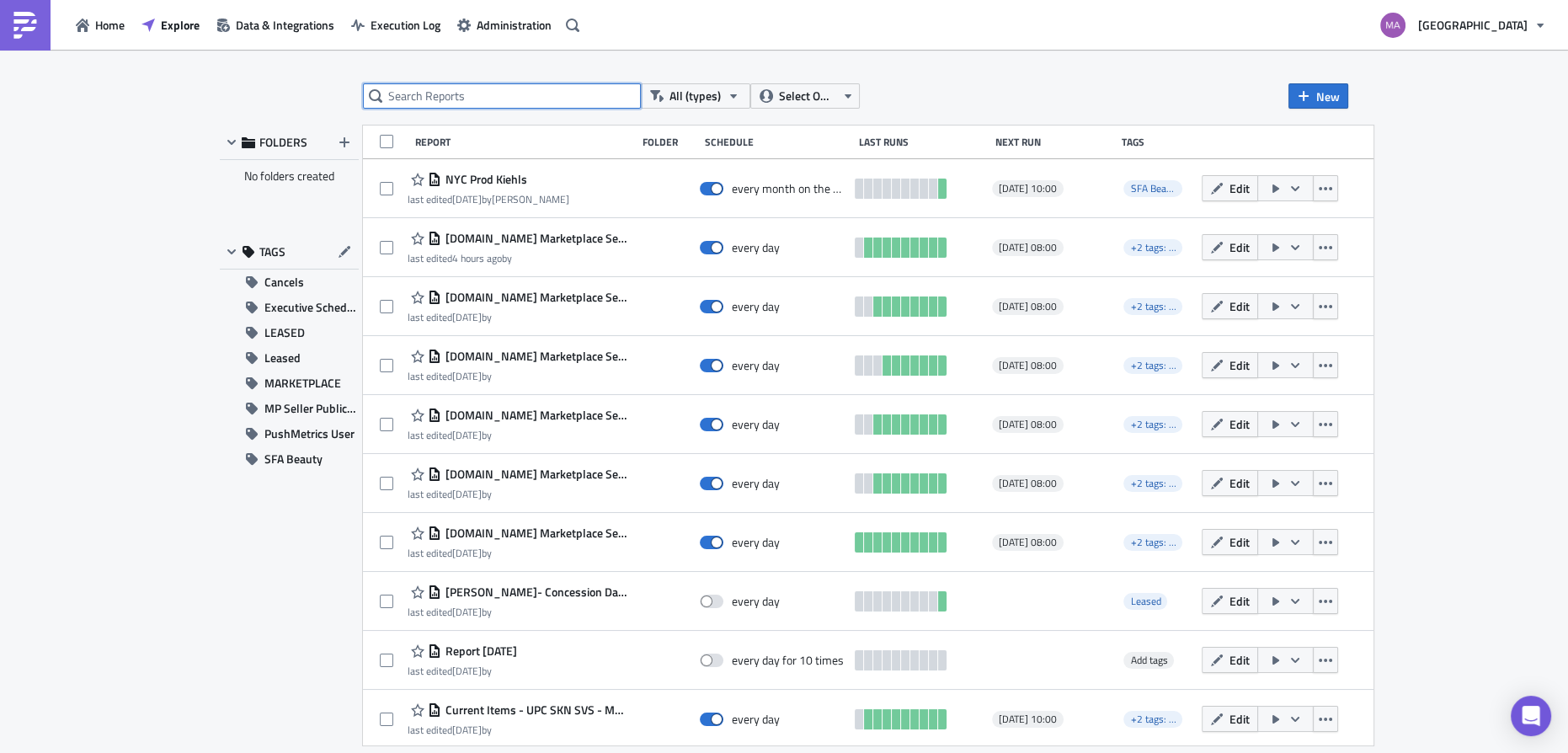
click at [560, 105] on input "text" at bounding box center [502, 96] width 278 height 25
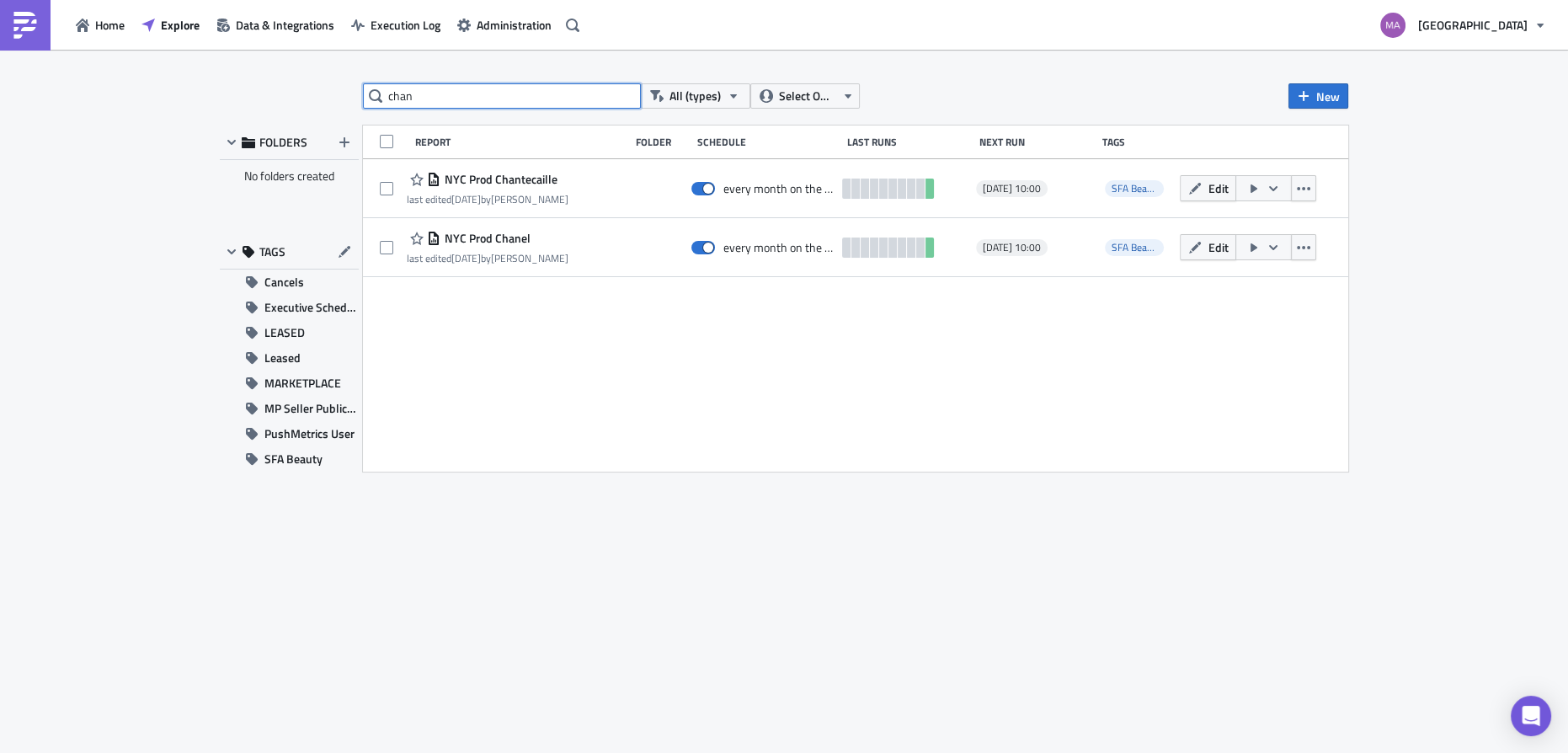
type input "chan"
click at [1223, 243] on span "Edit" at bounding box center [1218, 247] width 20 height 18
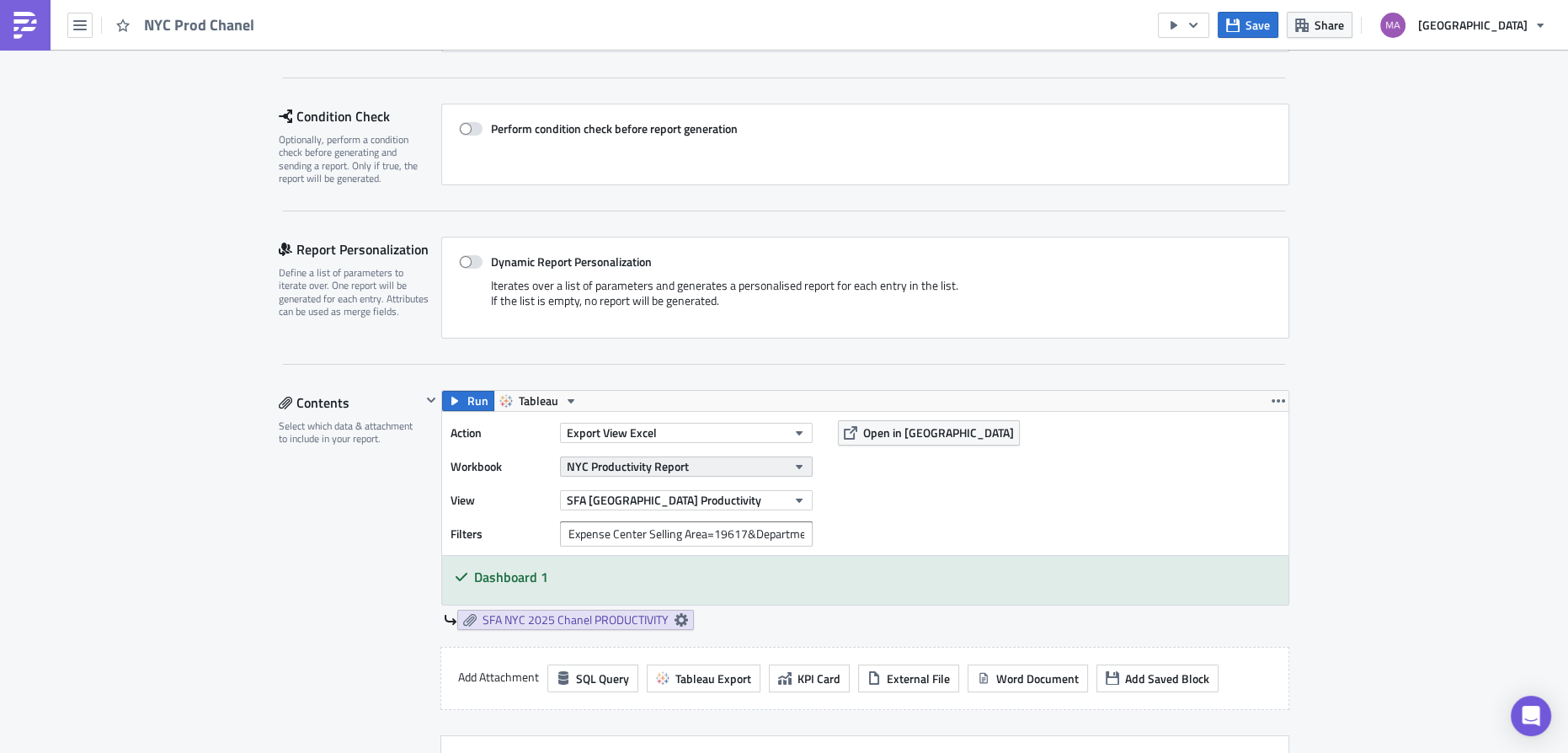
scroll to position [460, 0]
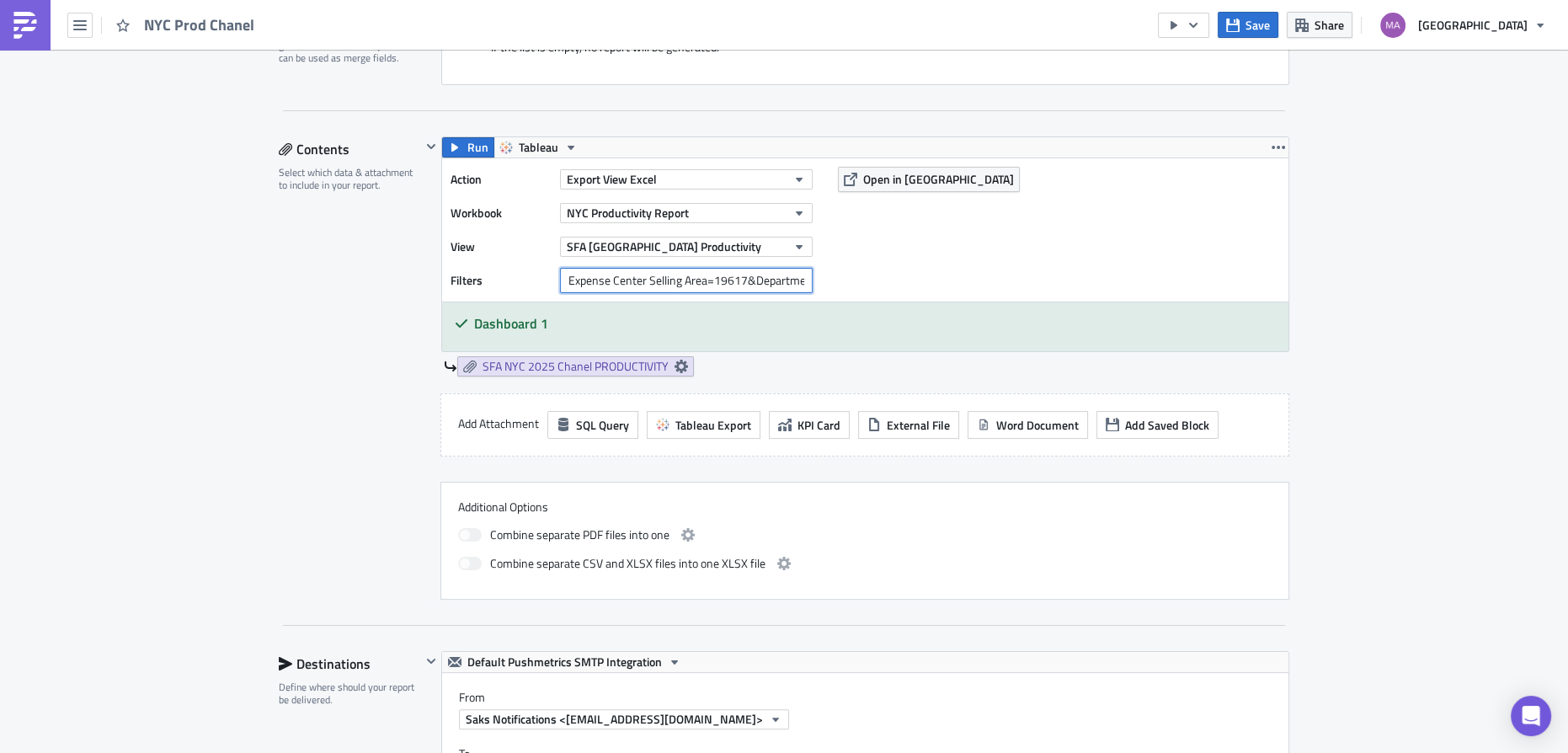
drag, startPoint x: 755, startPoint y: 277, endPoint x: 776, endPoint y: 277, distance: 21.0
click at [776, 277] on input "Expense Center Selling Area=19617&Department Number=252&Department Number=291" at bounding box center [687, 281] width 253 height 25
drag, startPoint x: 782, startPoint y: 278, endPoint x: 806, endPoint y: 277, distance: 24.0
click at [806, 277] on input "Expense Center Selling Area=19617&Department Number=252&Department Number=291" at bounding box center [687, 281] width 253 height 25
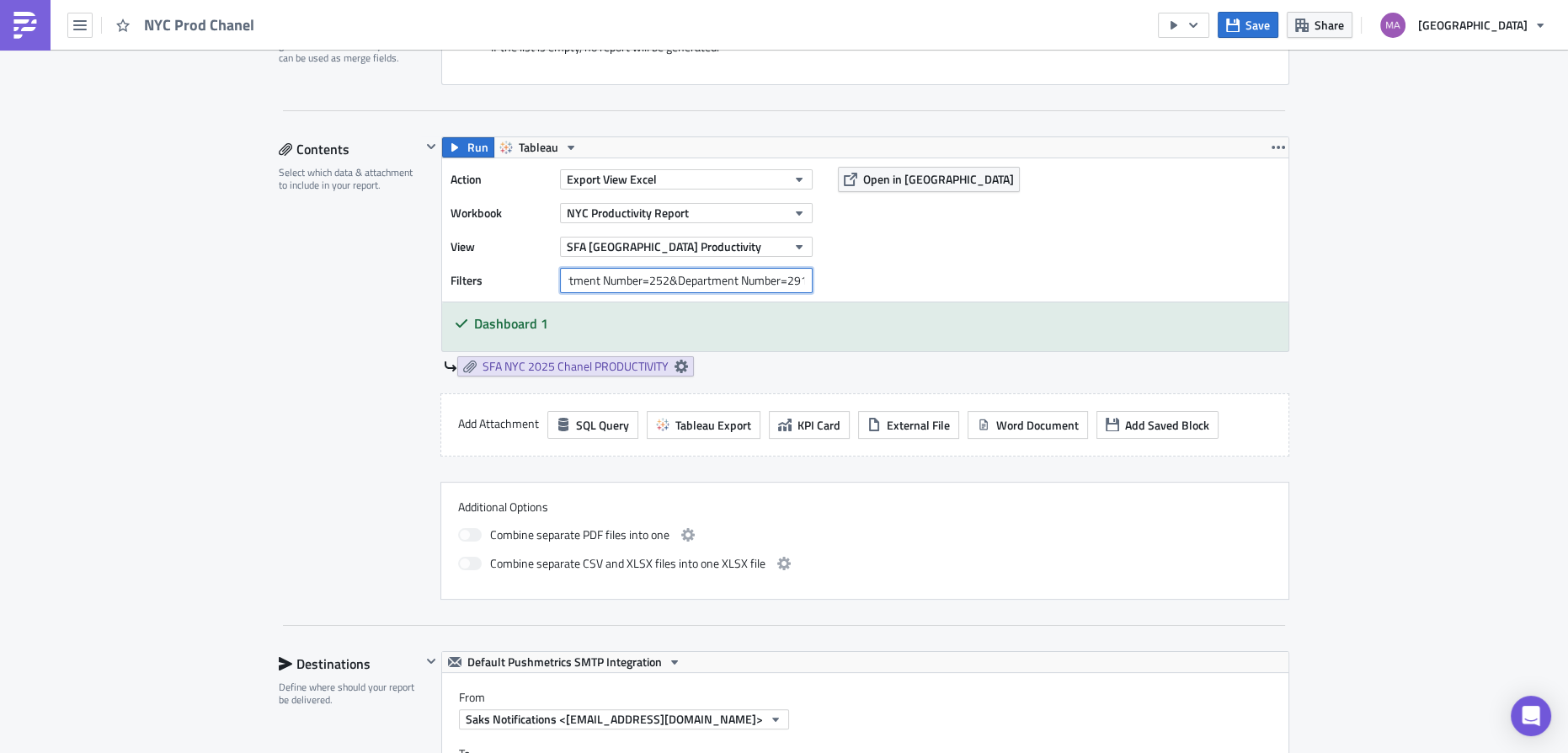
click at [665, 273] on input "Expense Center Selling Area=19617&Department Number=252&Department Number=291" at bounding box center [687, 281] width 253 height 25
drag, startPoint x: 660, startPoint y: 276, endPoint x: 776, endPoint y: 286, distance: 116.4
click at [776, 286] on input "Expense Center Selling Area=19617&Department Number=252&Department Number=291" at bounding box center [687, 281] width 253 height 25
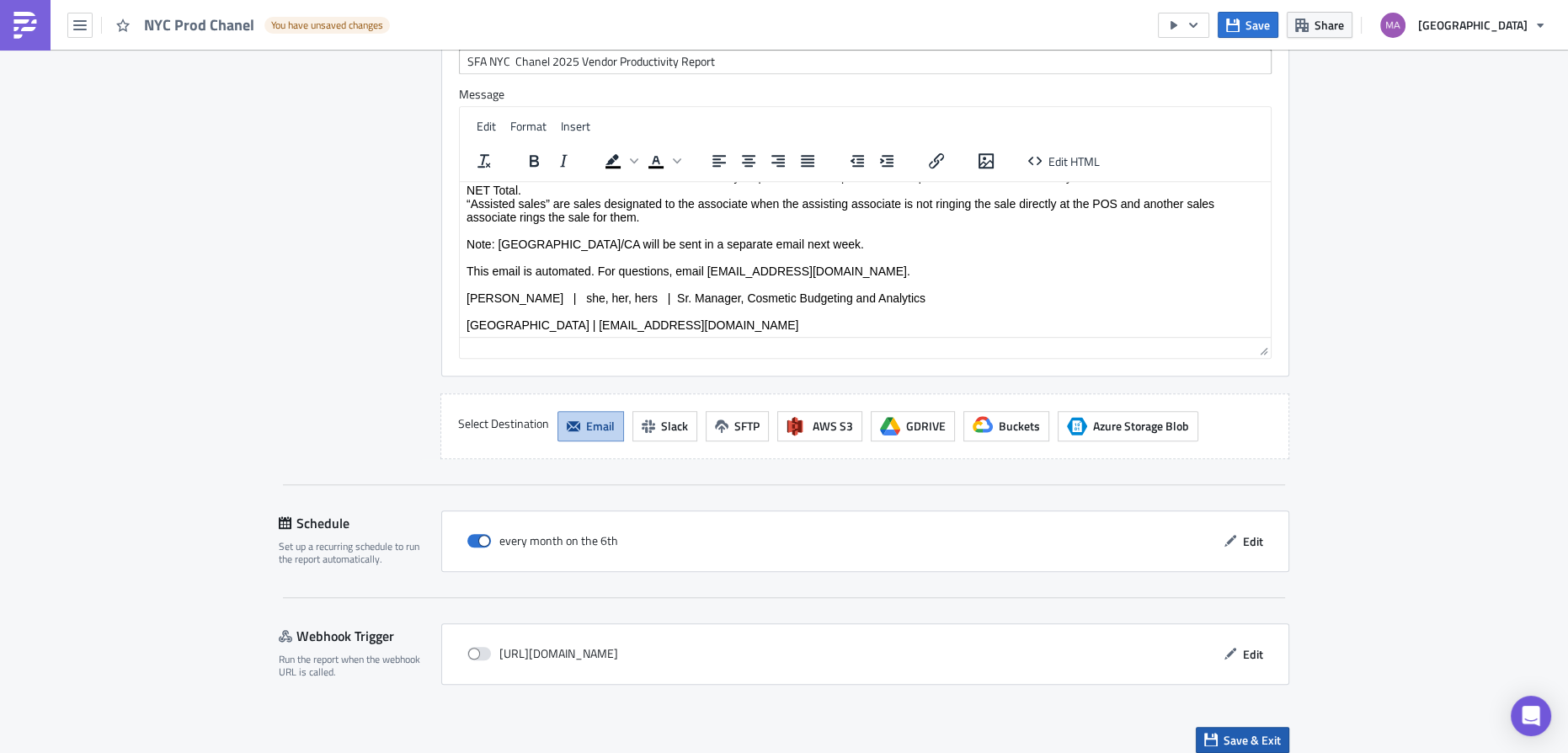
scroll to position [1403, 0]
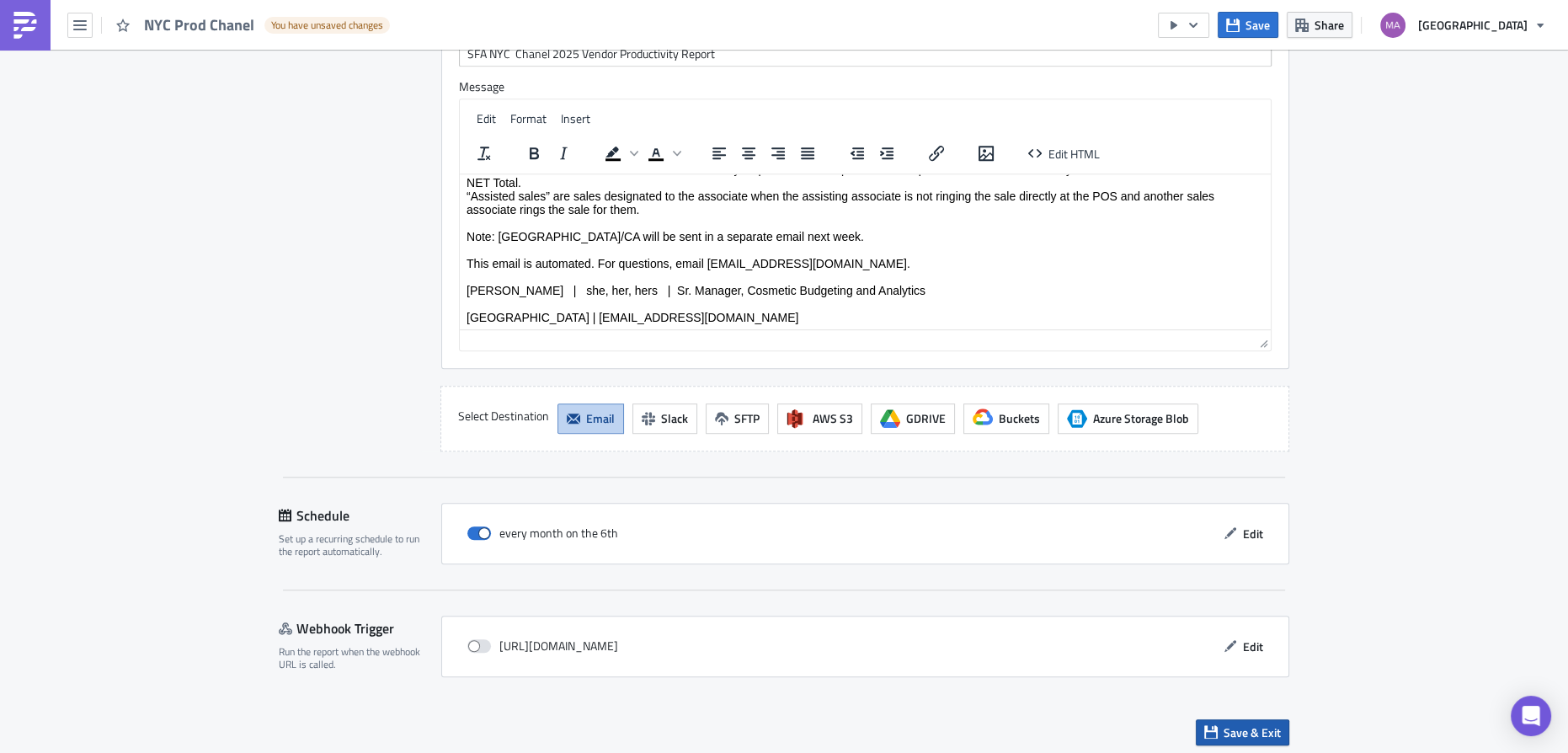
type input "Expense Center Selling Area=19617&Department Number=252,291"
click at [1238, 724] on span "Save & Exit" at bounding box center [1253, 733] width 58 height 18
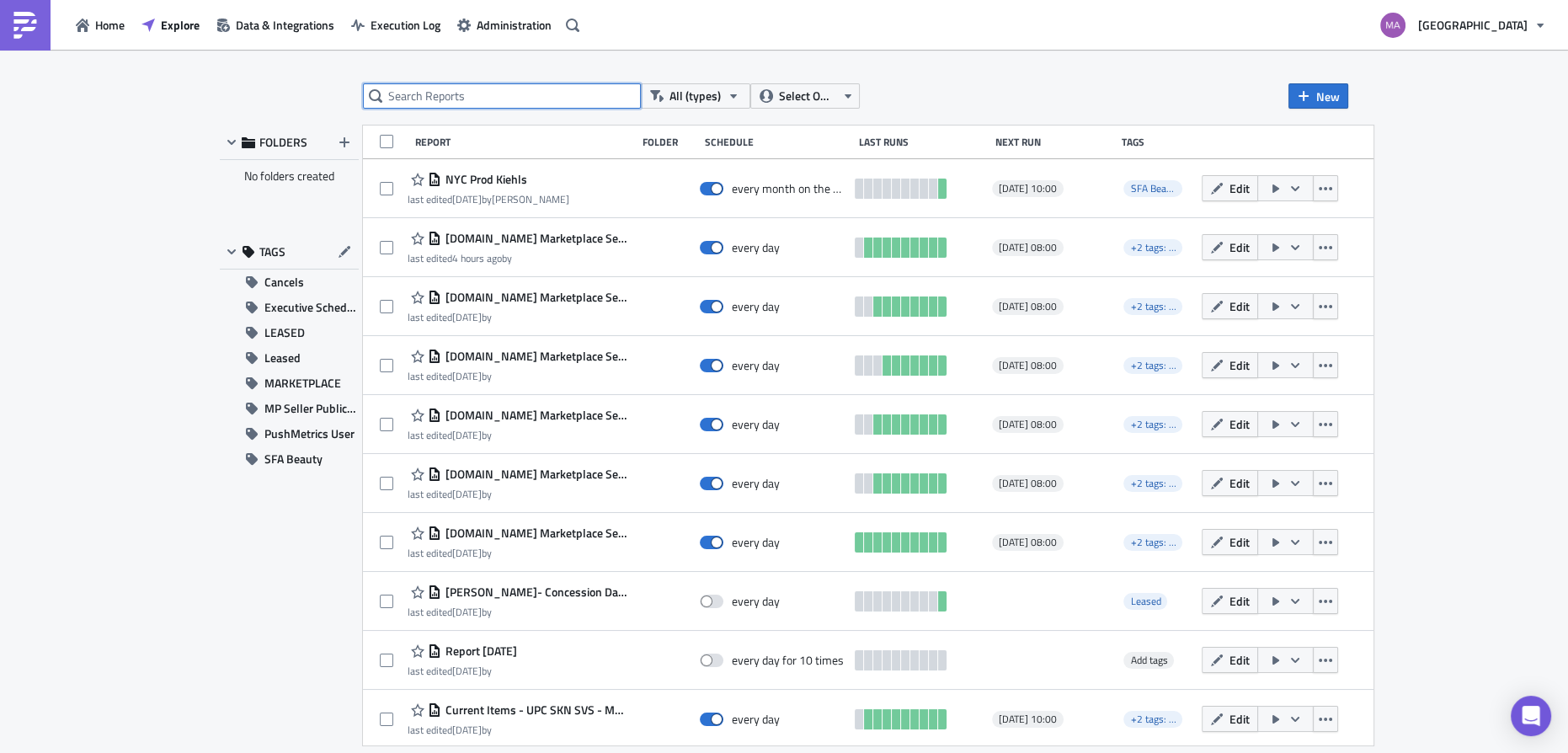
click at [579, 83] on input "text" at bounding box center [502, 96] width 278 height 25
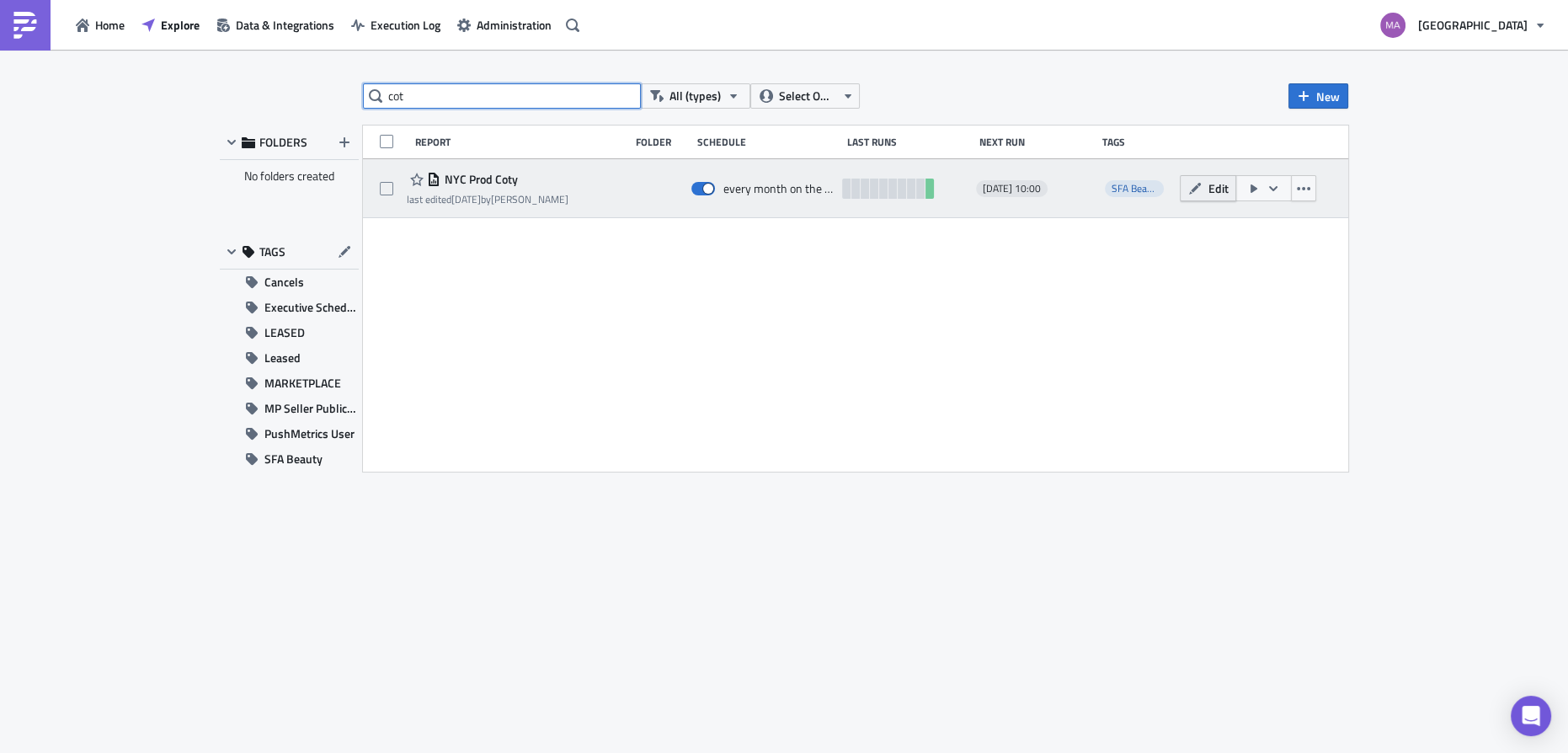
type input "cot"
click at [1187, 191] on button "Edit" at bounding box center [1208, 188] width 57 height 26
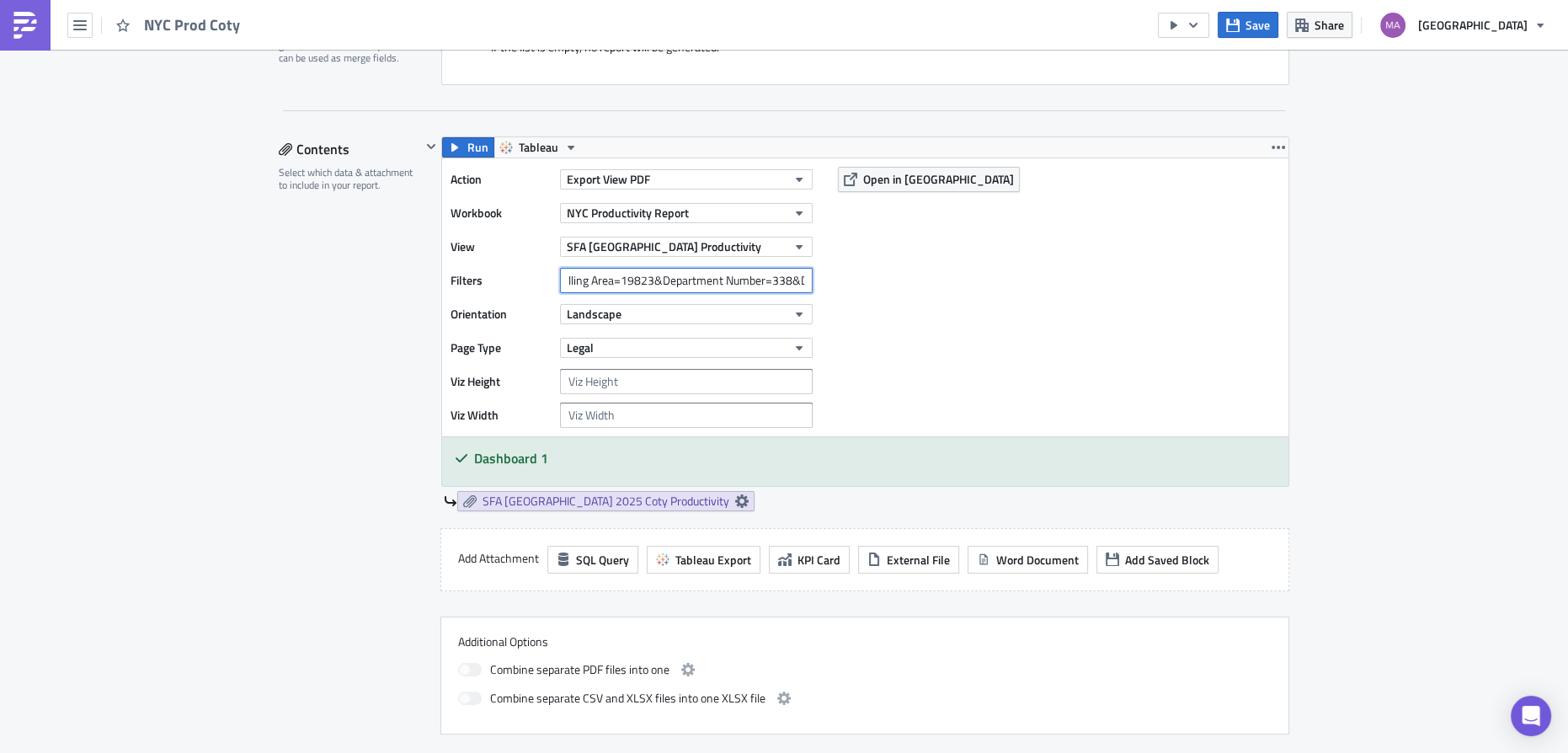
scroll to position [0, 166]
drag, startPoint x: 785, startPoint y: 289, endPoint x: 795, endPoint y: 289, distance: 10.0
click at [795, 289] on input "Expense Center Selling Area=19823&Department Number=338&Department Number=453&D…" at bounding box center [687, 281] width 253 height 25
click at [716, 278] on input "Expense Center Selling Area=19823&Department Number=338&Department Number=453&D…" at bounding box center [687, 281] width 253 height 25
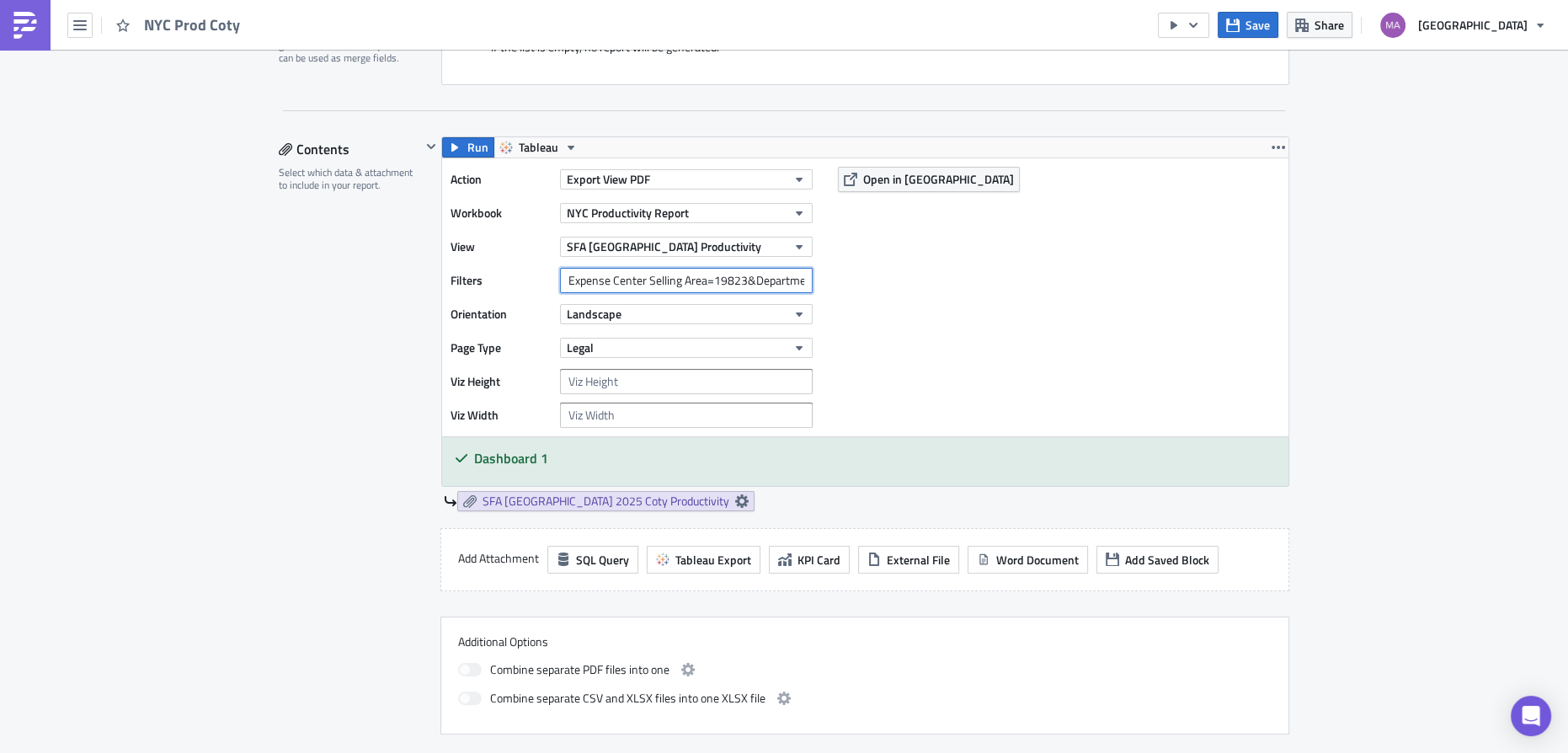
click at [749, 276] on input "Expense Center Selling Area=19823&Department Number=338&Department Number=453&D…" at bounding box center [687, 281] width 253 height 25
drag, startPoint x: 765, startPoint y: 281, endPoint x: 827, endPoint y: 280, distance: 62.0
click at [827, 280] on div "Action Export View PDF Workbook [GEOGRAPHIC_DATA] Productivity Report View SFA …" at bounding box center [865, 298] width 847 height 278
click at [628, 280] on input "Expense Center Selling Area=19823&Department Number=338&Department Number=453&D…" at bounding box center [687, 281] width 253 height 25
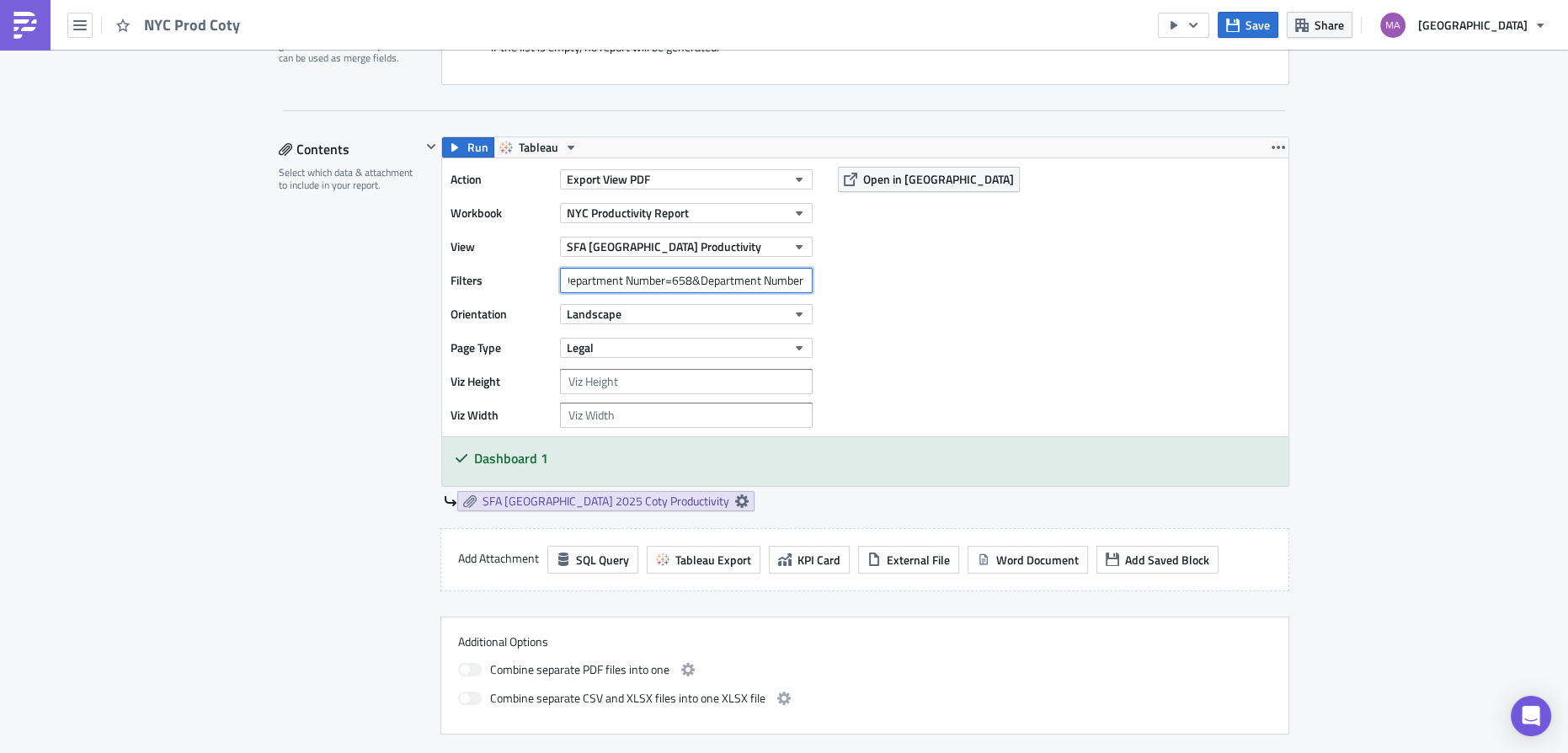
scroll to position [0, 767]
drag, startPoint x: 634, startPoint y: 278, endPoint x: 880, endPoint y: 280, distance: 246.0
click at [880, 280] on div "Action Export View PDF Workbook [GEOGRAPHIC_DATA] Productivity Report View SFA …" at bounding box center [865, 298] width 847 height 278
paste input "338,453,624,627,658,"
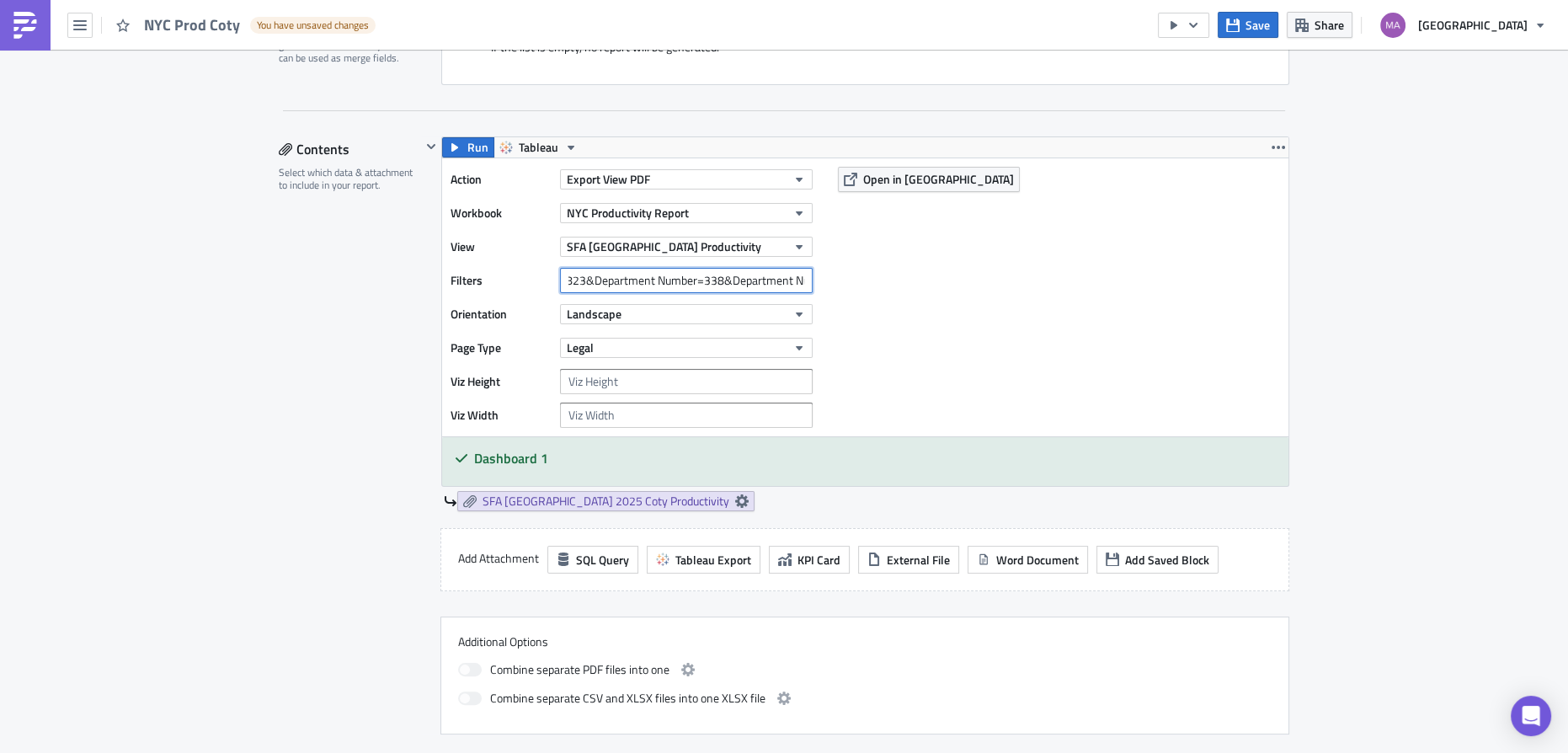
drag, startPoint x: 666, startPoint y: 278, endPoint x: 699, endPoint y: 289, distance: 34.8
click at [699, 289] on input "Expense Center Selling Area=19823&Department Number=338&Department Number=453&D…" at bounding box center [687, 281] width 253 height 25
drag, startPoint x: 738, startPoint y: 275, endPoint x: 841, endPoint y: 298, distance: 105.5
click at [824, 280] on div "Action Export View PDF Workbook NYC Productivity Report View SFA [GEOGRAPHIC_DA…" at bounding box center [865, 298] width 847 height 278
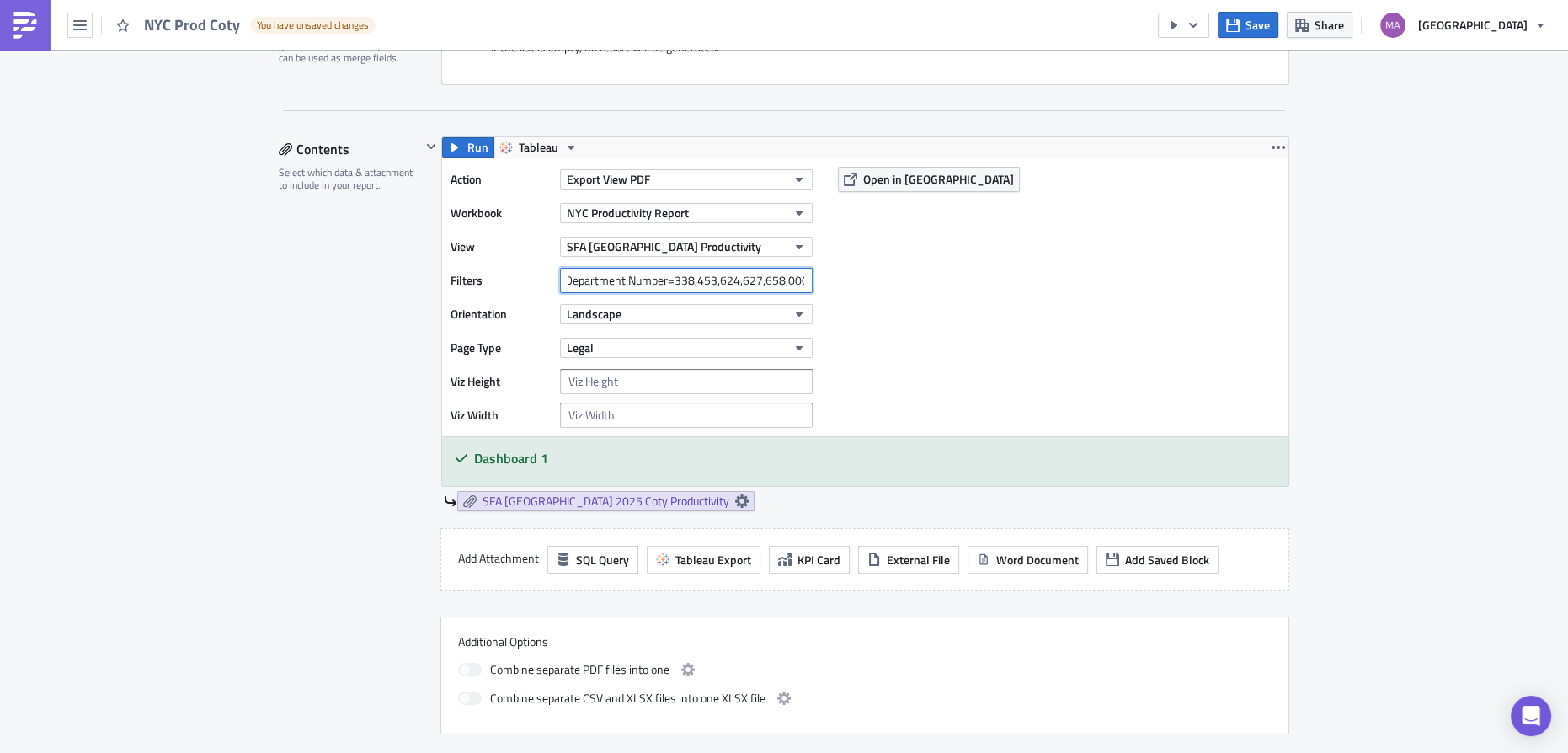
type input "Expense Center Selling Area=19823&Department Number=338,453,624,627,658,000"
click at [842, 298] on div "Action Export View PDF Workbook NYC Productivity Report View SFA [GEOGRAPHIC_DA…" at bounding box center [865, 298] width 847 height 278
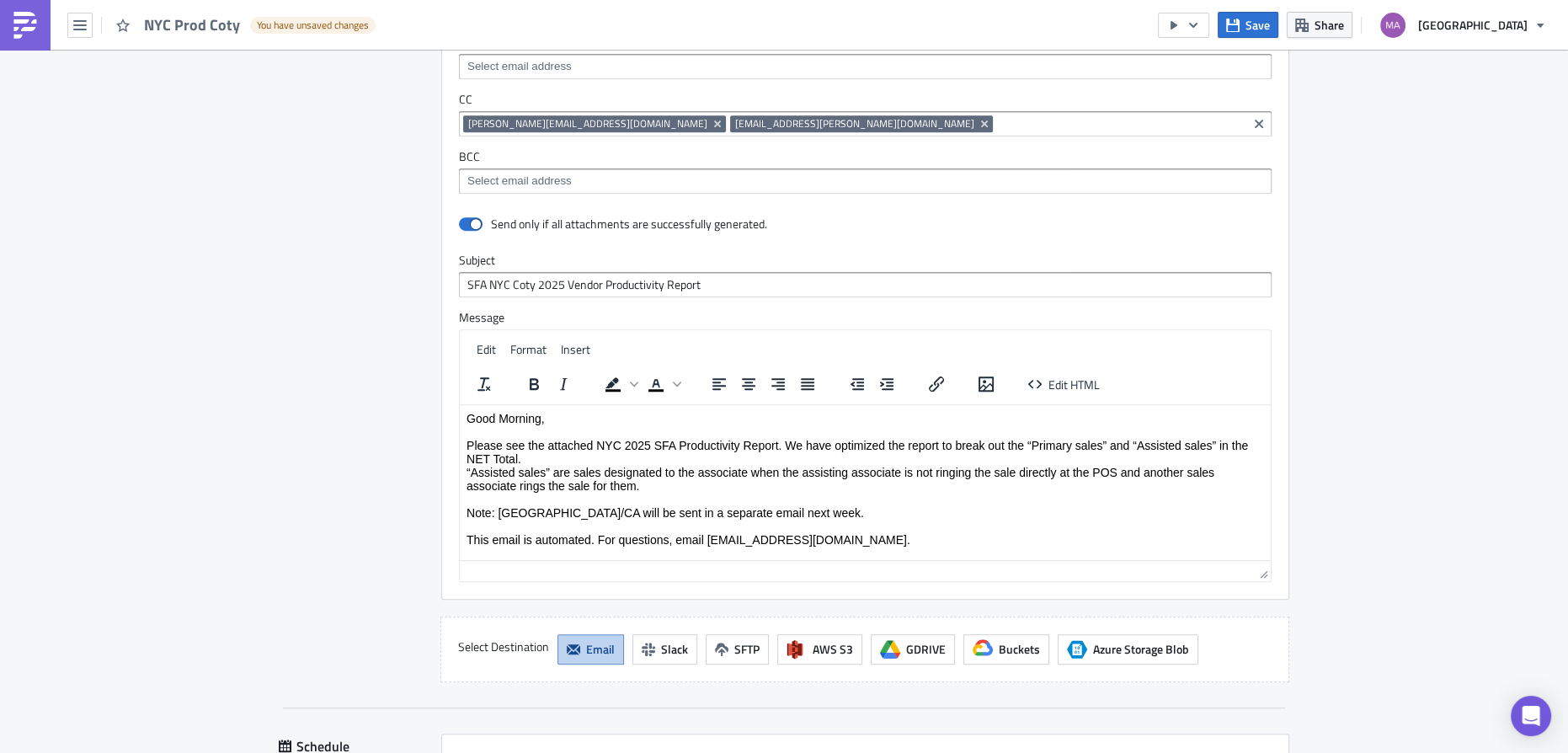
scroll to position [1537, 0]
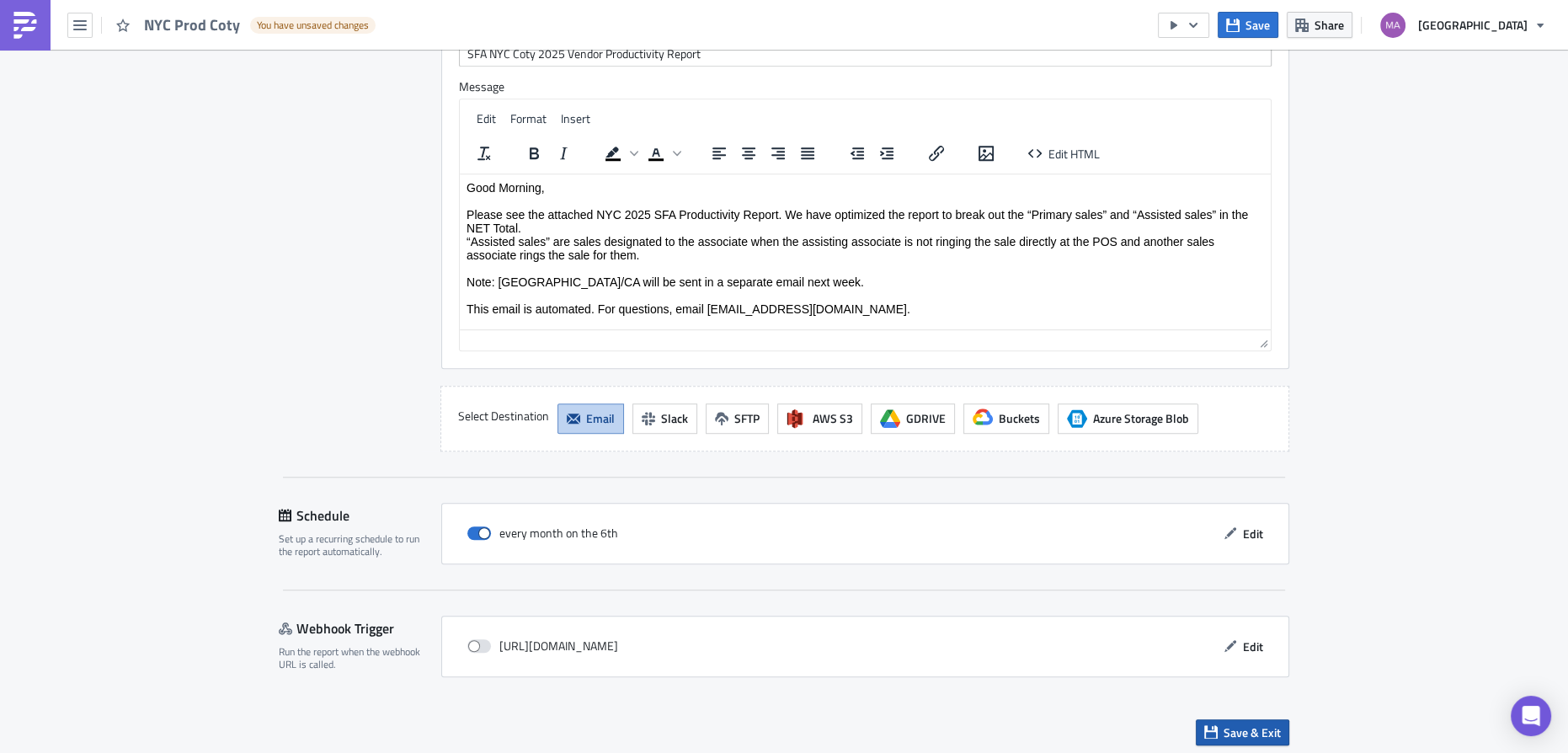
click at [1224, 733] on span "Save & Exit" at bounding box center [1253, 733] width 58 height 18
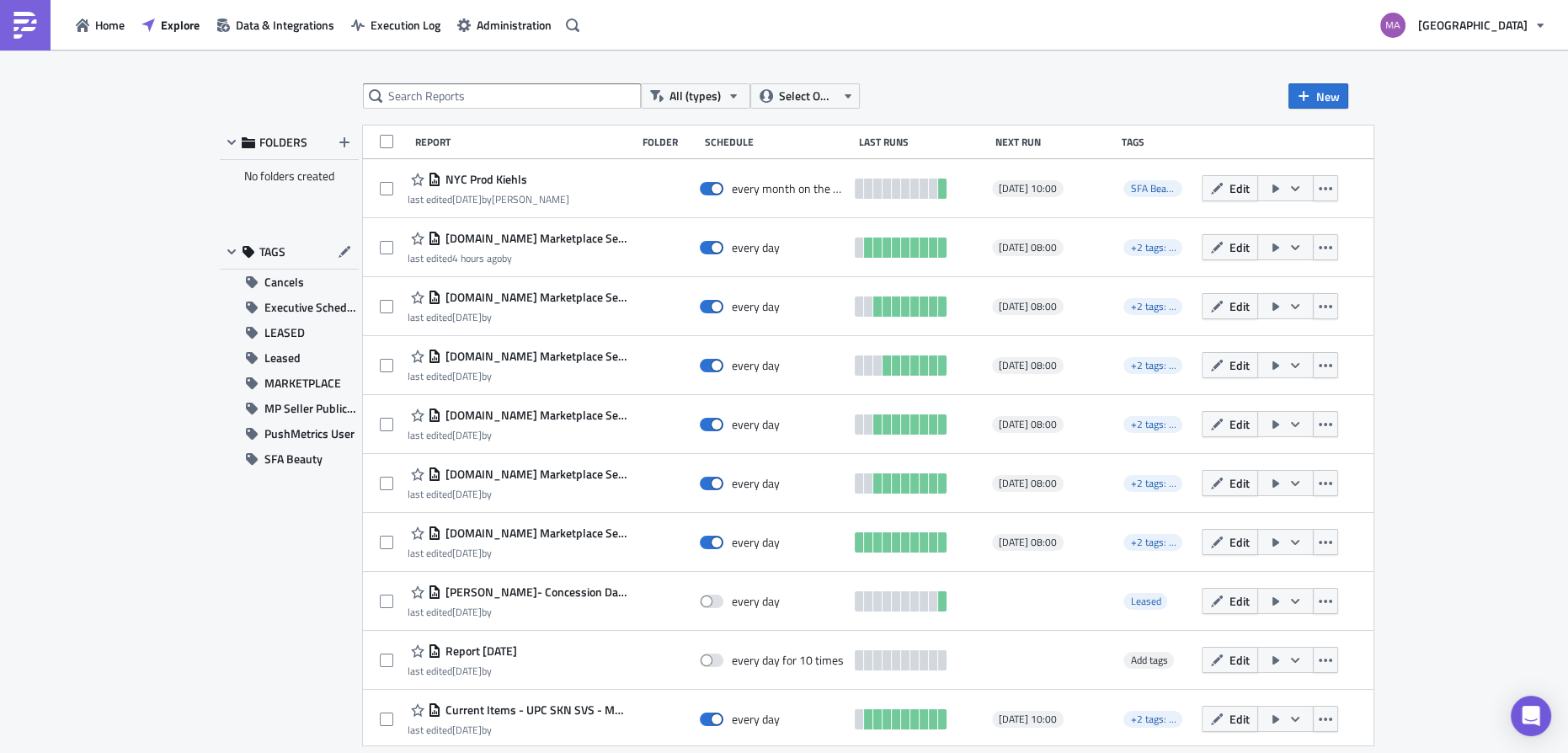
drag, startPoint x: 429, startPoint y: 111, endPoint x: 429, endPoint y: 101, distance: 10.0
click at [429, 111] on div "All (types) Select Owner New FOLDERS No folders created TAGS Cancels Executive …" at bounding box center [784, 402] width 1146 height 639
click at [429, 101] on input "text" at bounding box center [502, 96] width 278 height 25
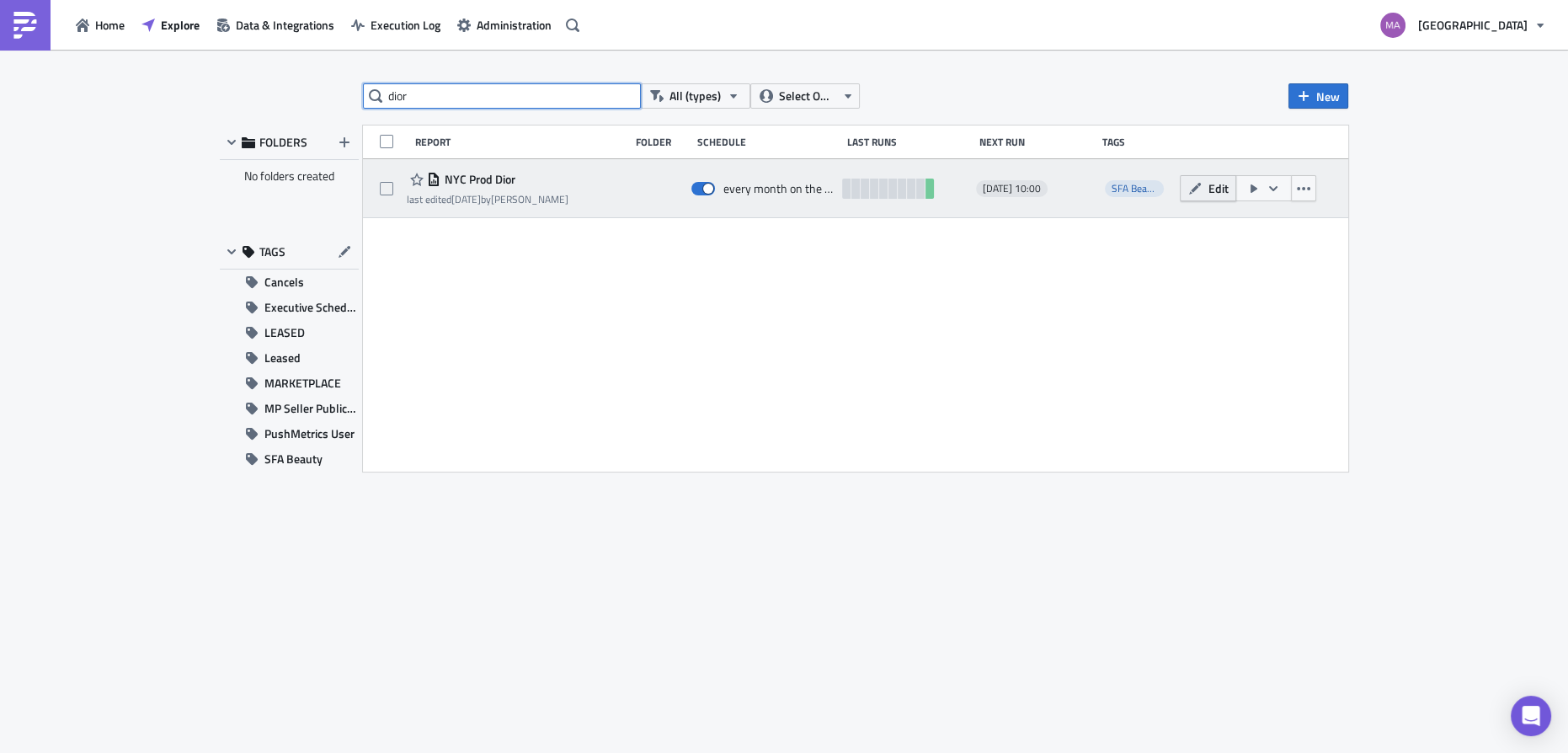
type input "dior"
click at [1184, 188] on button "Edit" at bounding box center [1208, 188] width 57 height 26
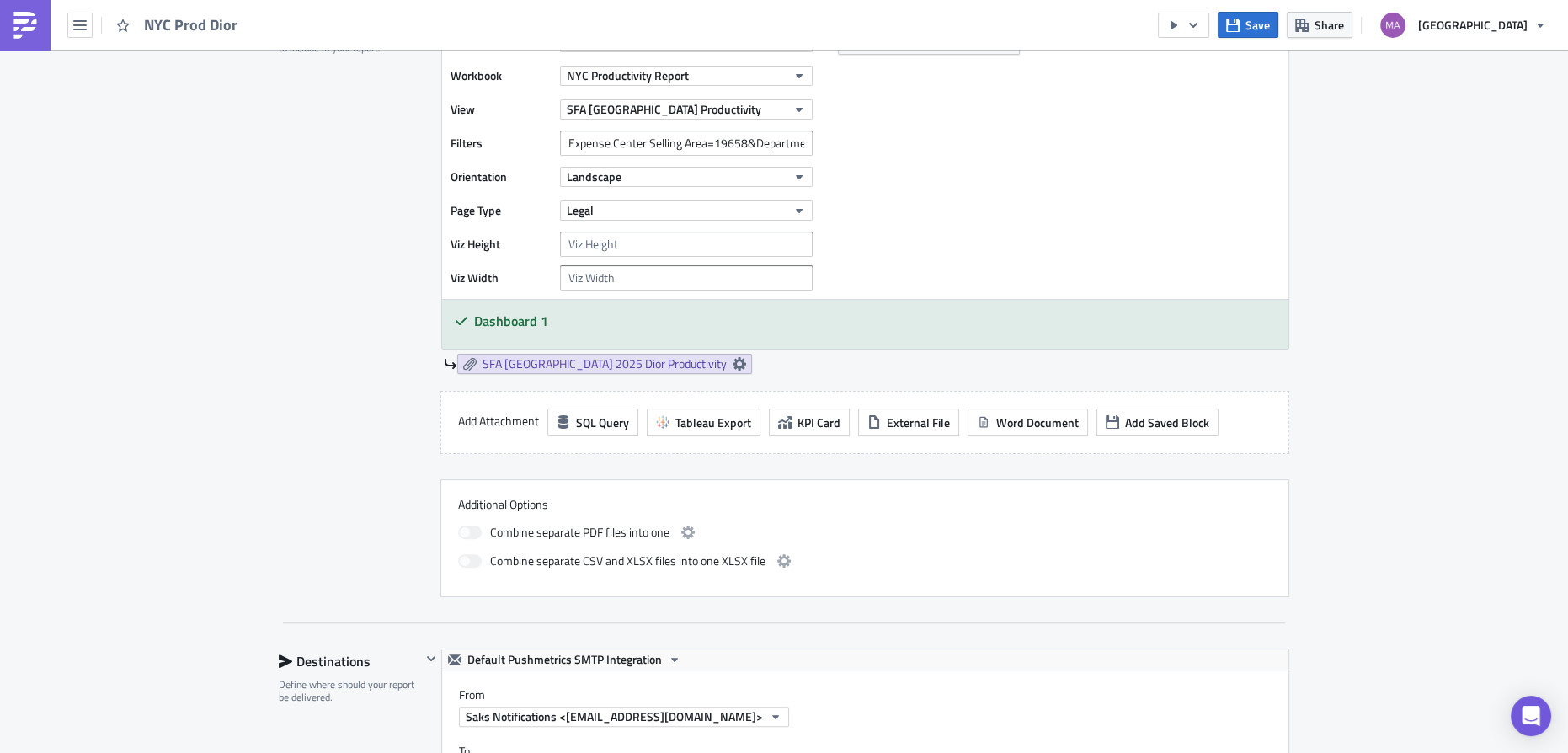
scroll to position [536, 0]
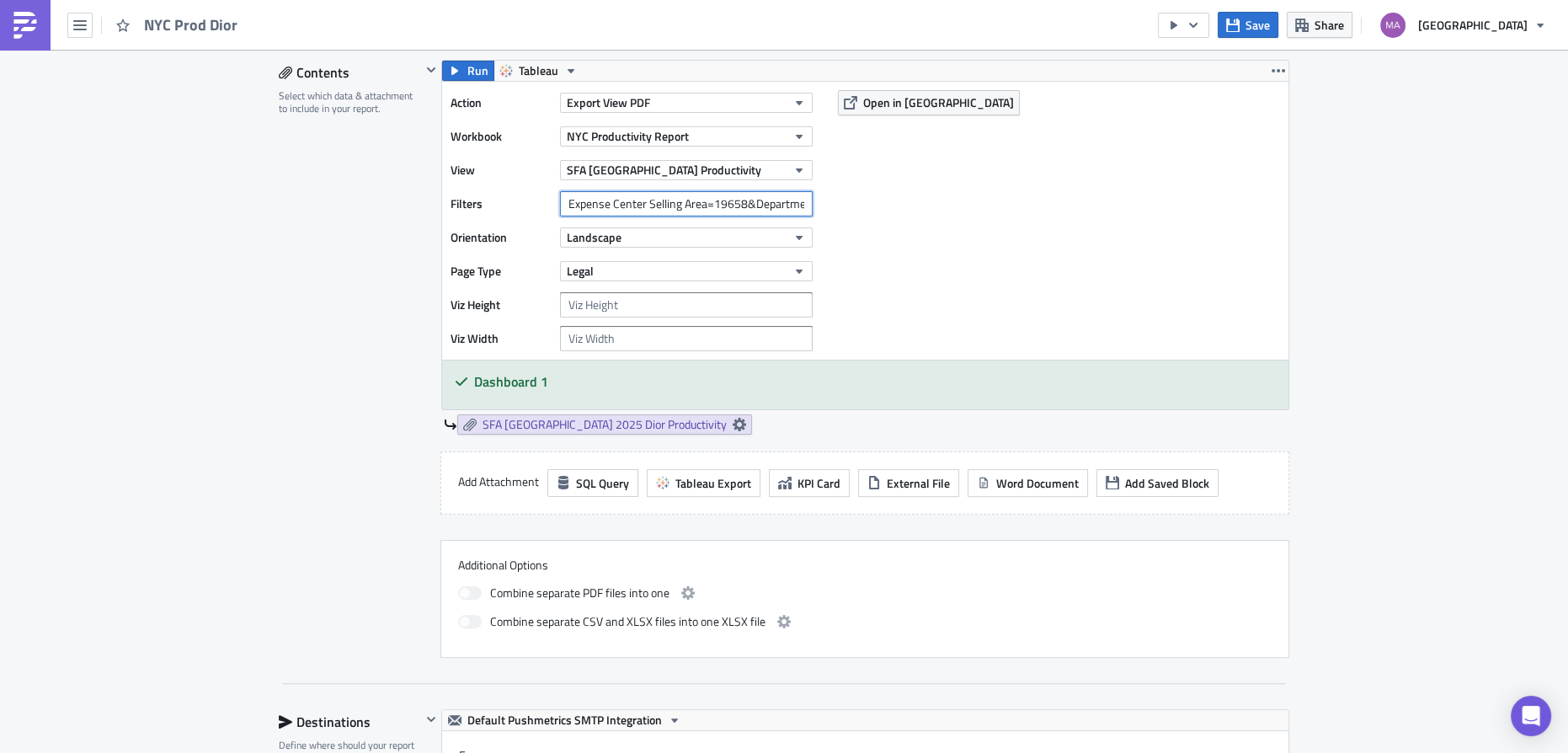
click at [760, 198] on input "Expense Center Selling Area=19658&Department Number=281&Department Number=674" at bounding box center [687, 204] width 253 height 25
drag, startPoint x: 761, startPoint y: 198, endPoint x: 841, endPoint y: 204, distance: 80.2
click at [841, 204] on div "Action Export View PDF Workbook [GEOGRAPHIC_DATA] Productivity Report View SFA …" at bounding box center [865, 220] width 847 height 278
click at [726, 192] on input "Expense Center Selling Area=19658&Department Number=281&Department Number=674" at bounding box center [687, 204] width 253 height 25
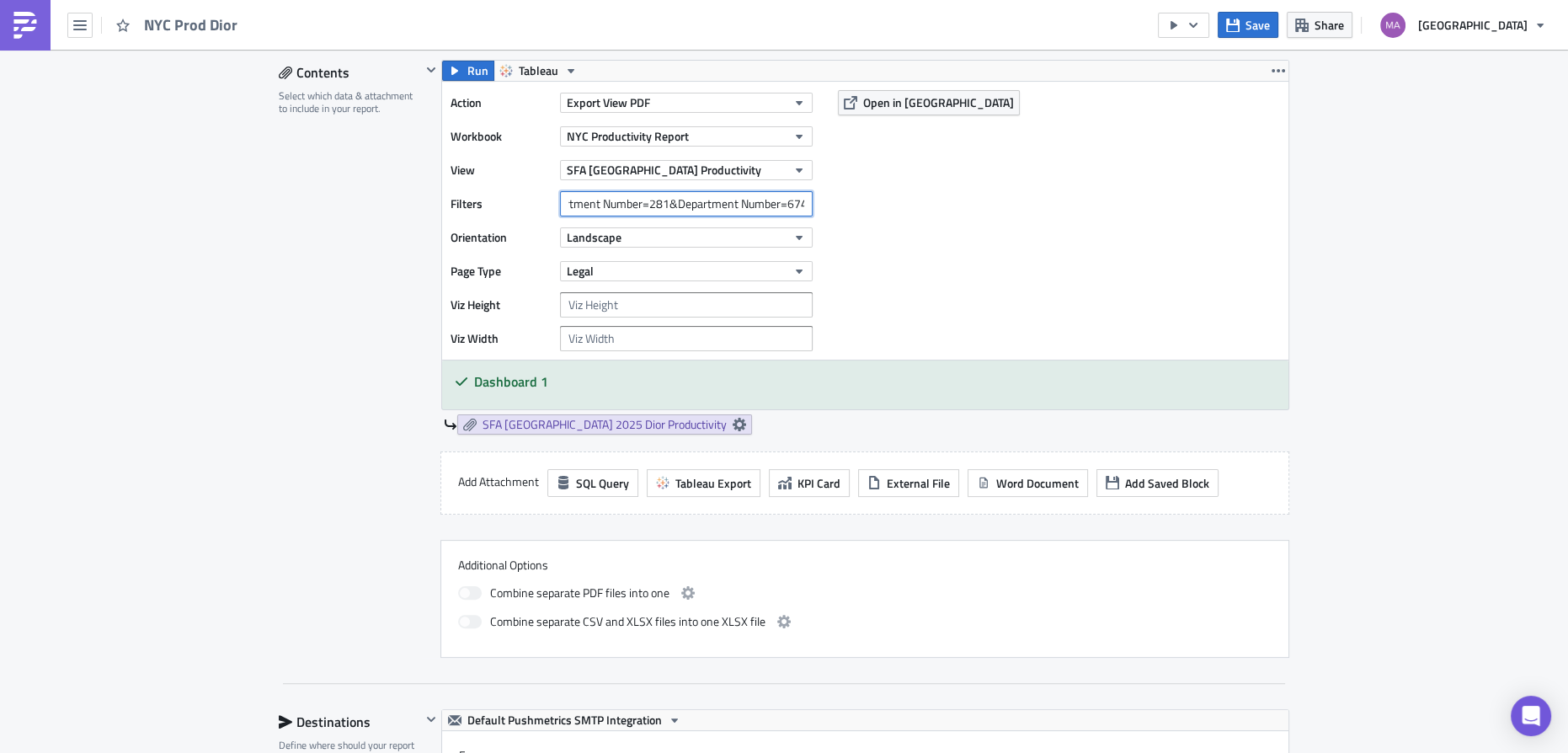
drag, startPoint x: 660, startPoint y: 204, endPoint x: 775, endPoint y: 212, distance: 115.3
click at [775, 212] on input "Expense Center Selling Area=19658&Department Number=281&Department Number=674" at bounding box center [687, 204] width 253 height 25
type input "Expense Center Selling Area=19658&Department Number=281,674"
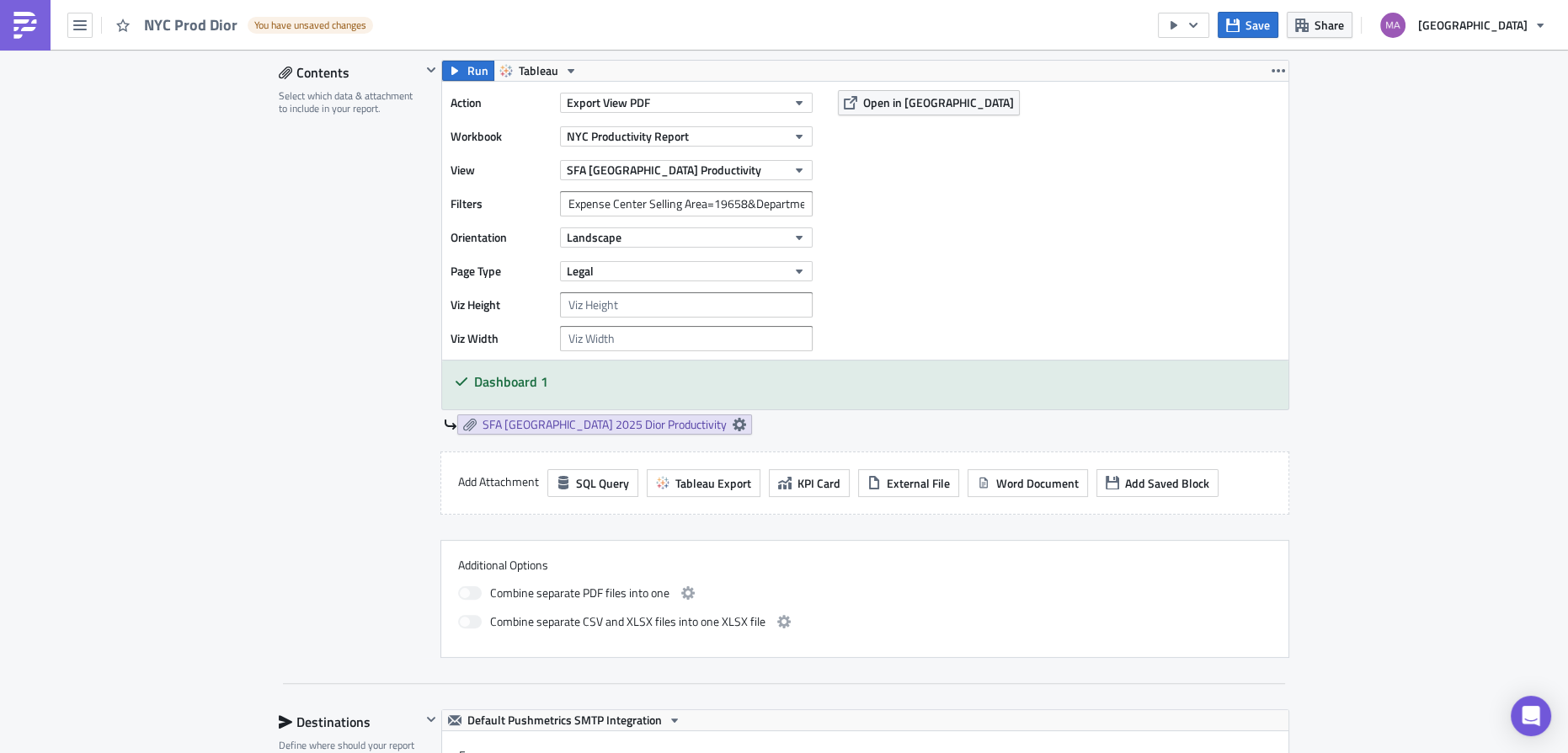
drag, startPoint x: 1119, startPoint y: 236, endPoint x: 998, endPoint y: 271, distance: 126.0
click at [1119, 236] on div "Action Export View PDF Workbook [GEOGRAPHIC_DATA] Productivity Report View SFA …" at bounding box center [865, 220] width 847 height 278
drag, startPoint x: 731, startPoint y: 194, endPoint x: 956, endPoint y: 204, distance: 225.2
click at [956, 204] on div "Action Export View PDF Workbook [GEOGRAPHIC_DATA] Productivity Report View SFA …" at bounding box center [865, 220] width 847 height 278
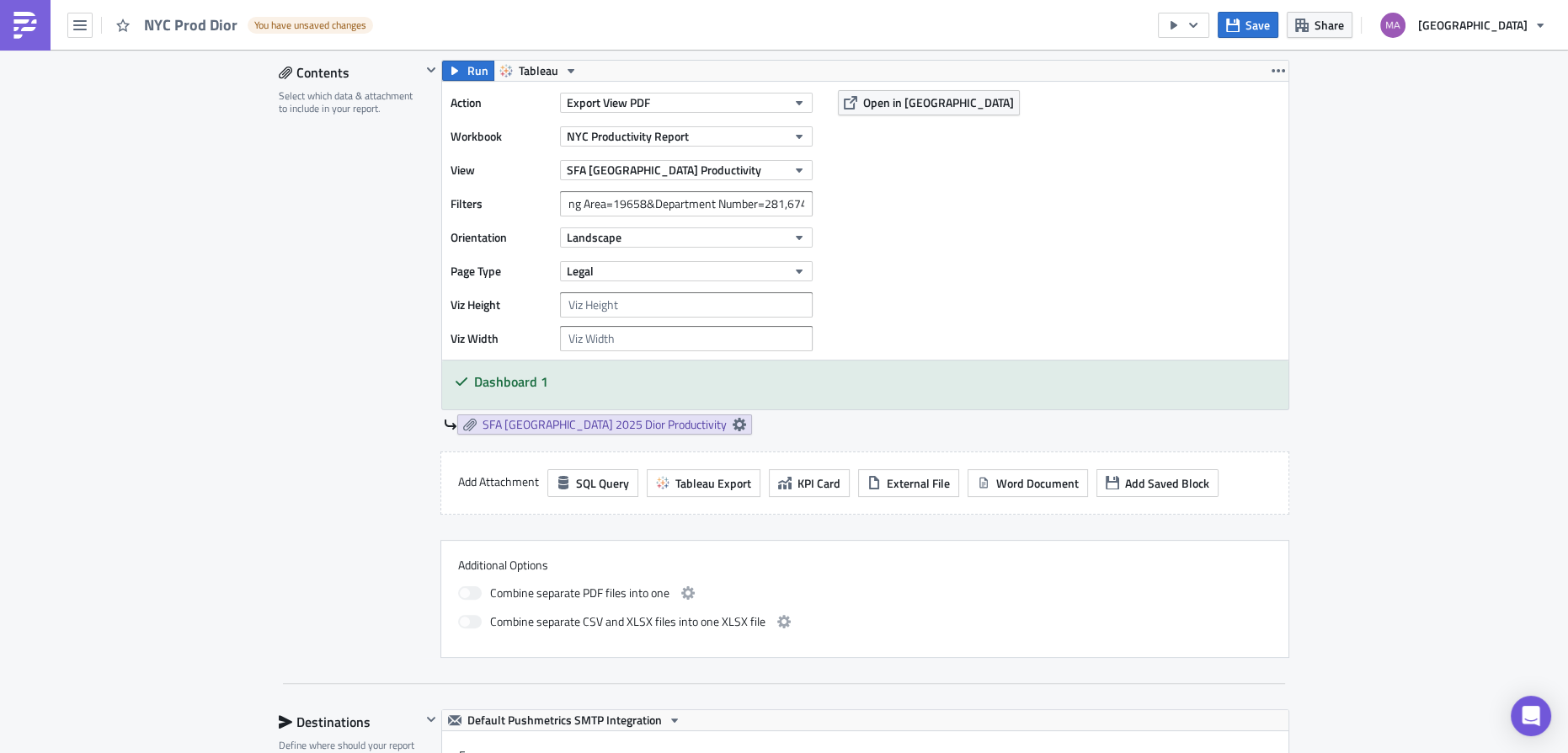
click at [954, 207] on div "Action Export View PDF Workbook [GEOGRAPHIC_DATA] Productivity Report View SFA …" at bounding box center [865, 220] width 847 height 278
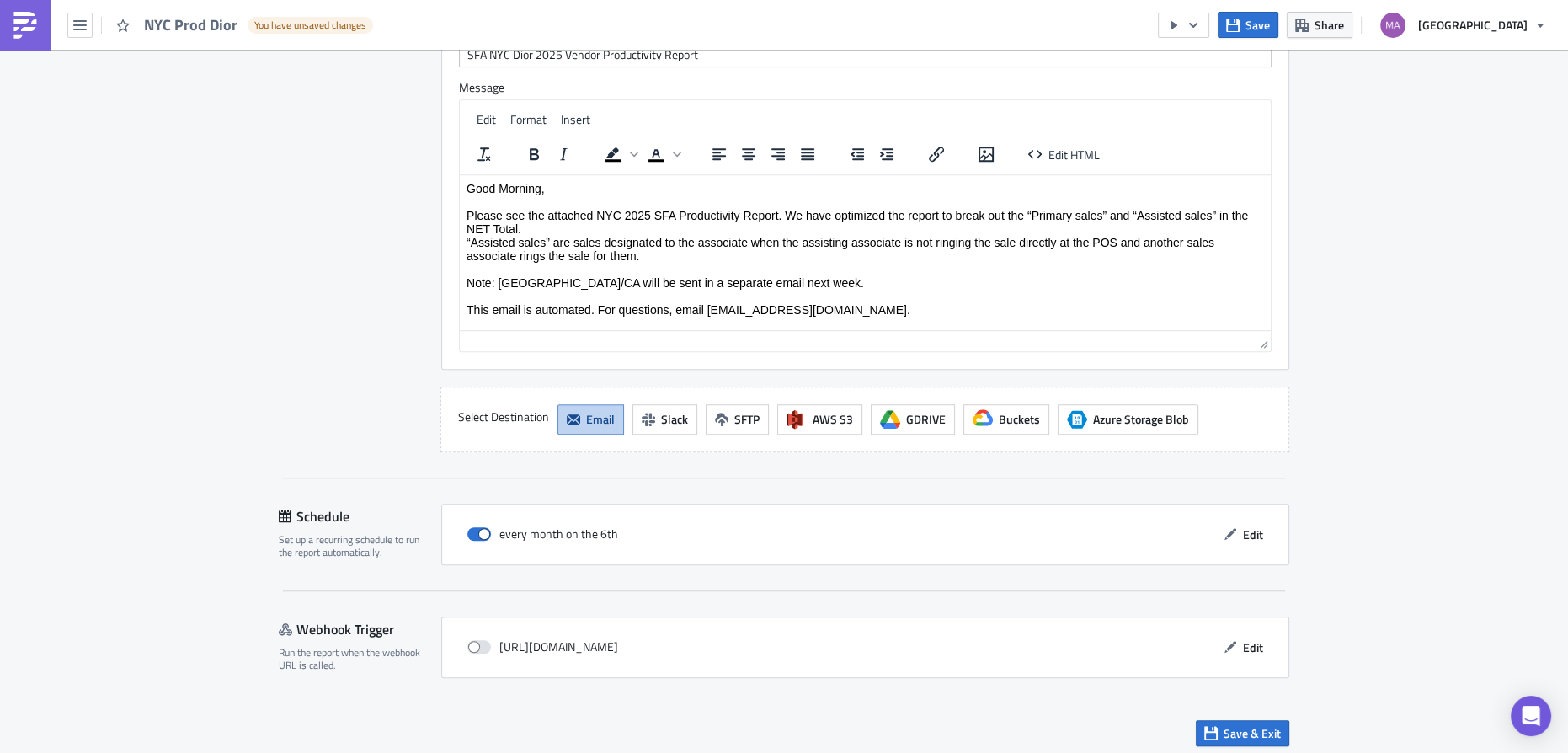
scroll to position [1537, 0]
click at [1226, 724] on span "Save & Exit" at bounding box center [1253, 733] width 58 height 18
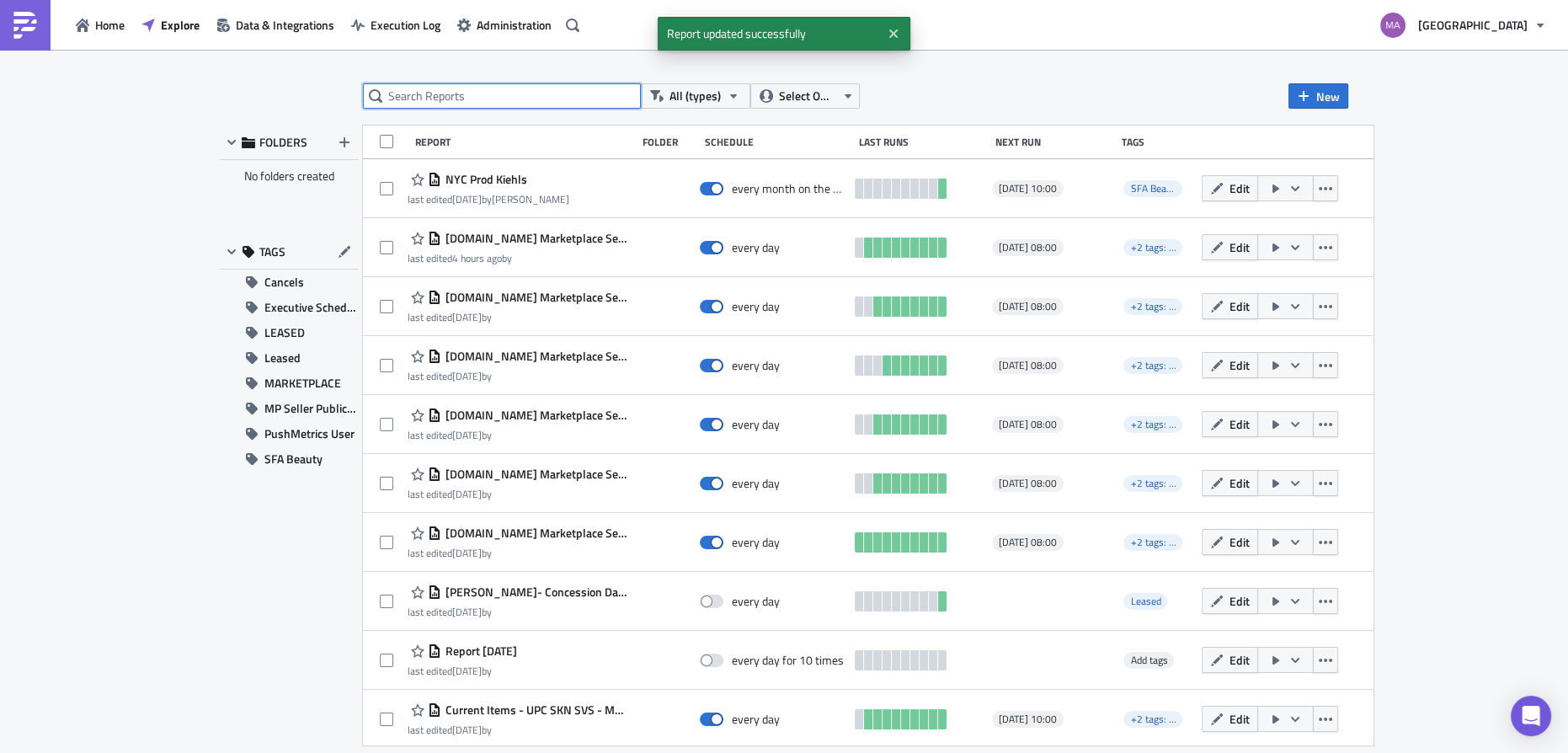
click at [398, 99] on input "text" at bounding box center [502, 96] width 278 height 25
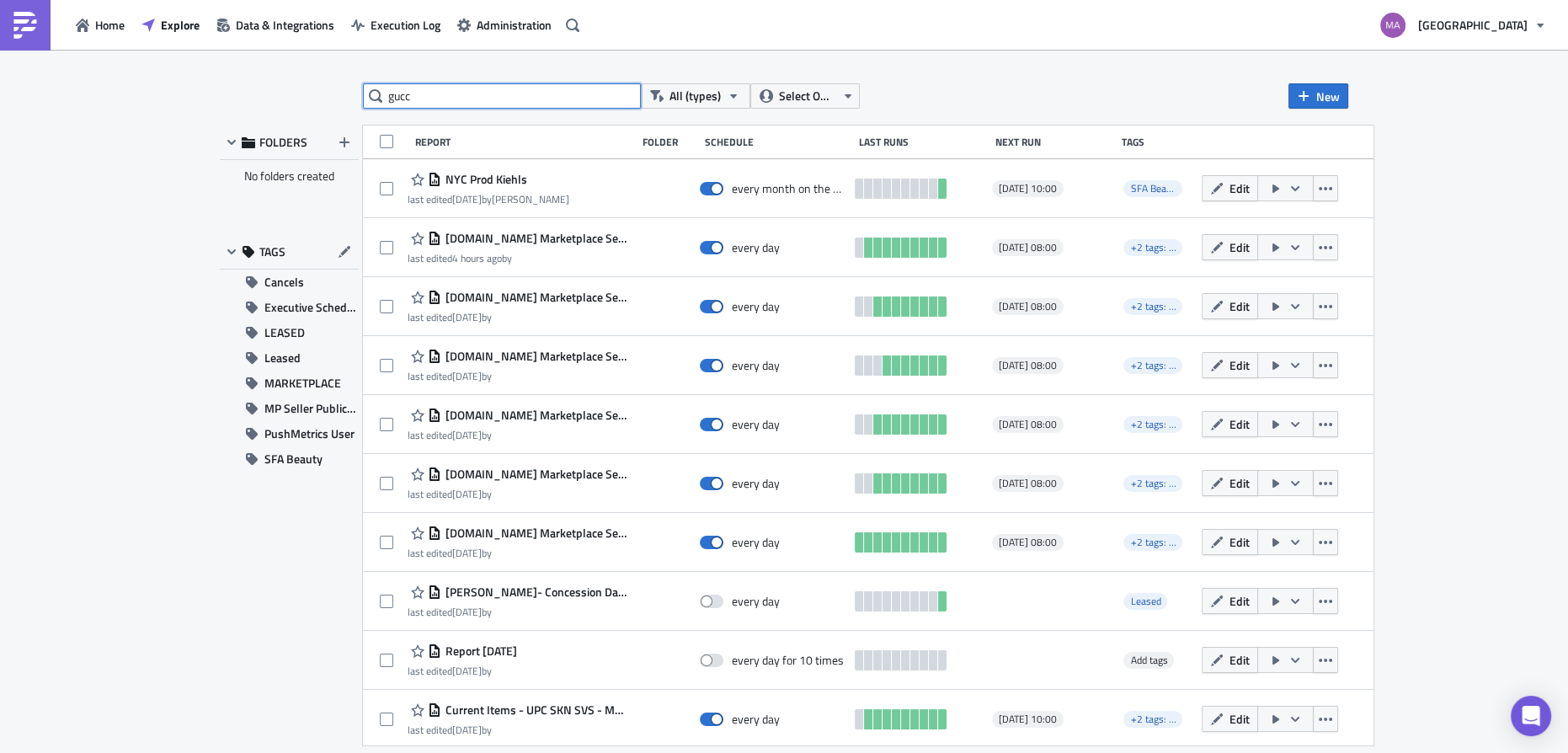
type input "gucc"
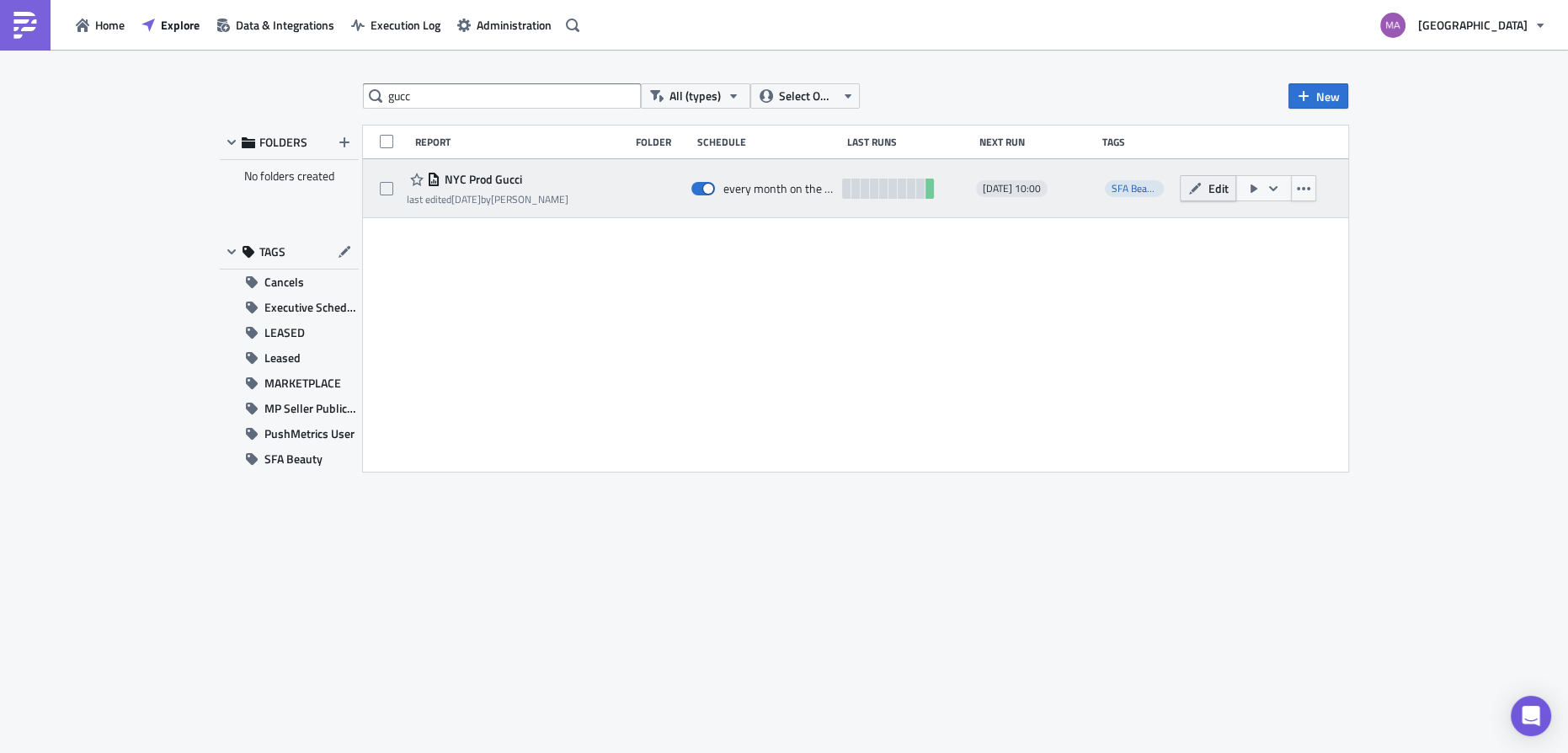
click at [1186, 191] on button "Edit" at bounding box center [1208, 188] width 57 height 26
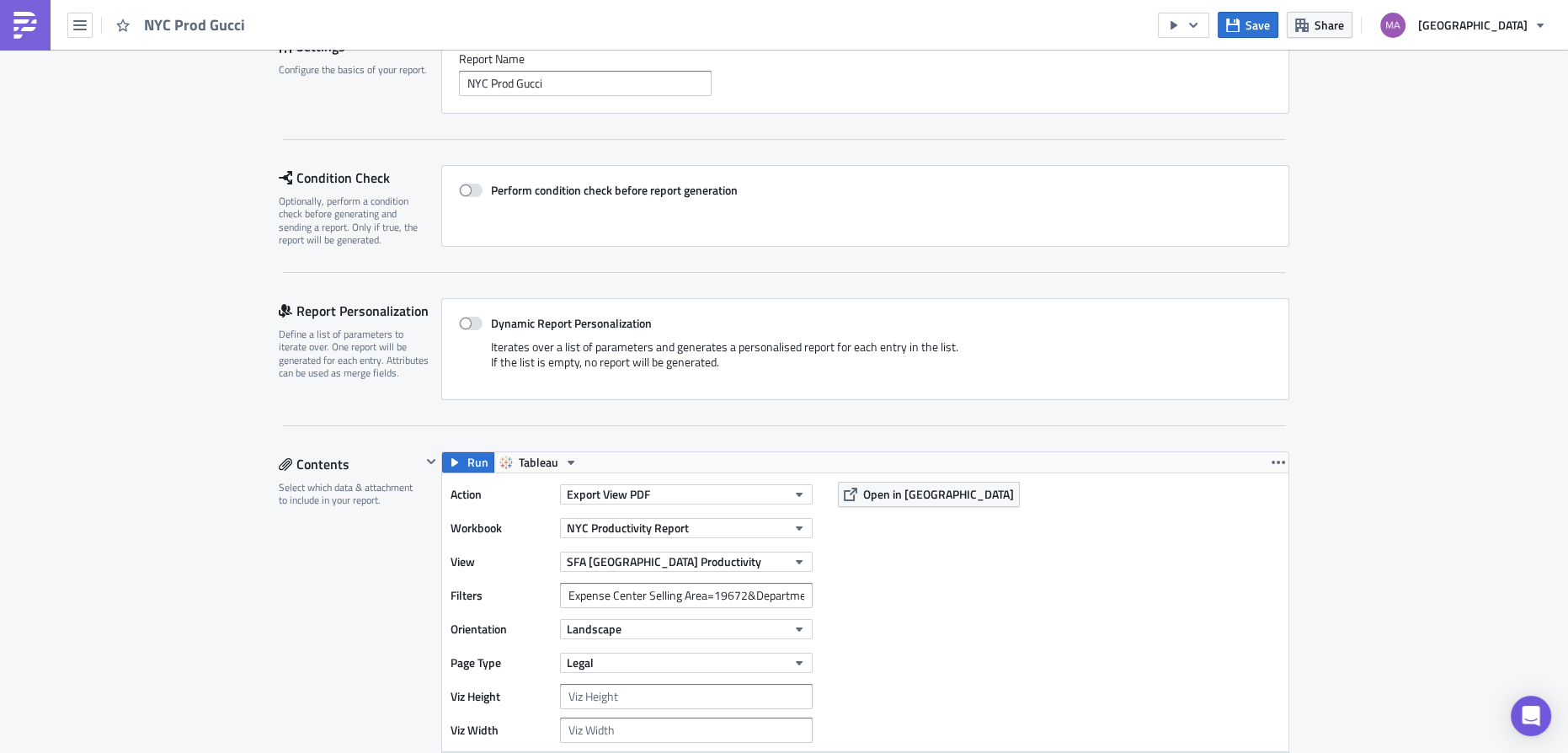
scroll to position [536, 0]
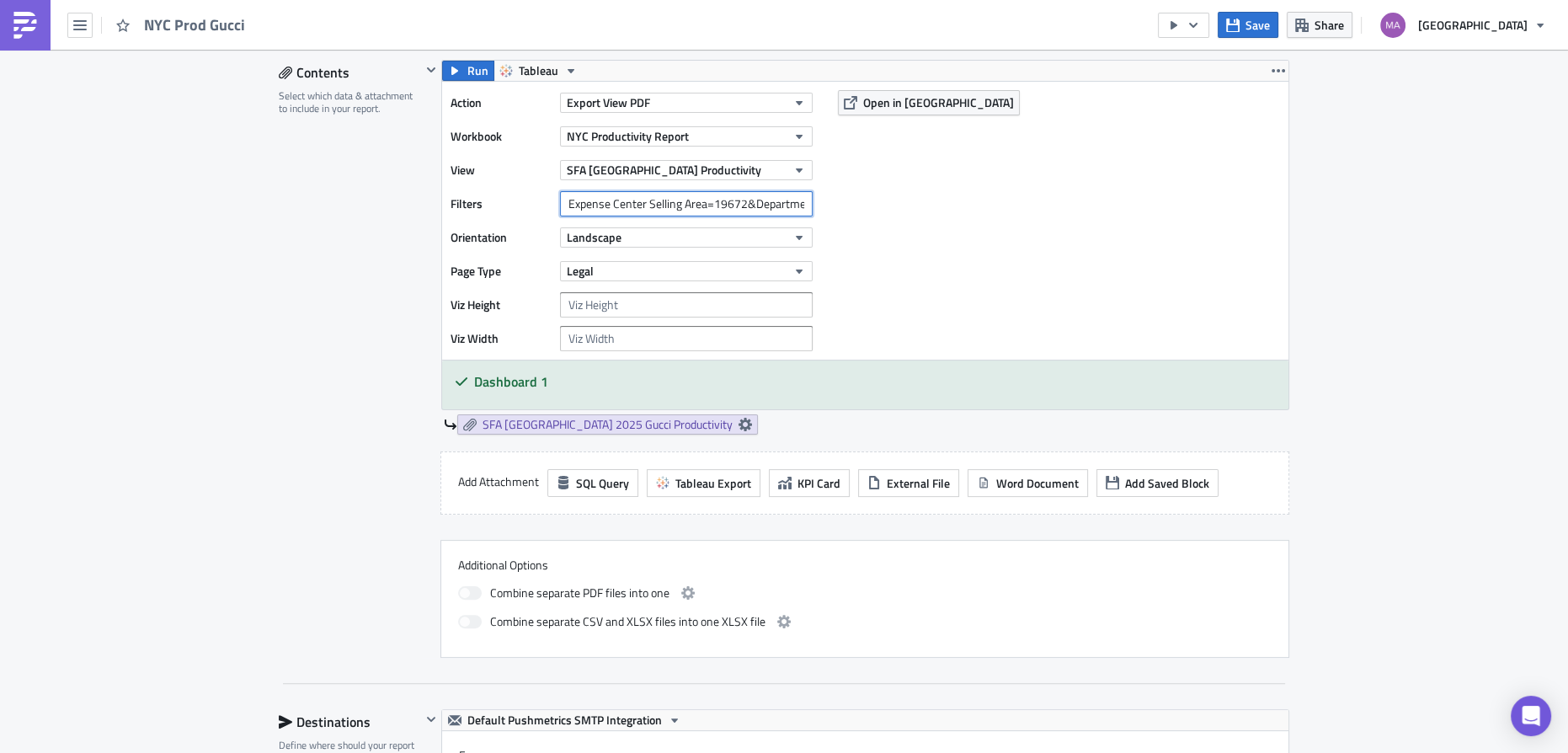
click at [766, 211] on input "Expense Center Selling Area=19672&Department Number=658&Department Number=425" at bounding box center [687, 204] width 253 height 25
drag, startPoint x: 775, startPoint y: 204, endPoint x: 828, endPoint y: 205, distance: 53.0
click at [828, 205] on div "Action Export View PDF Workbook [GEOGRAPHIC_DATA] Productivity Report View SFA …" at bounding box center [865, 220] width 847 height 278
click at [794, 198] on input "Expense Center Selling Area=19672&Department Number=658&Department Number=425" at bounding box center [687, 204] width 253 height 25
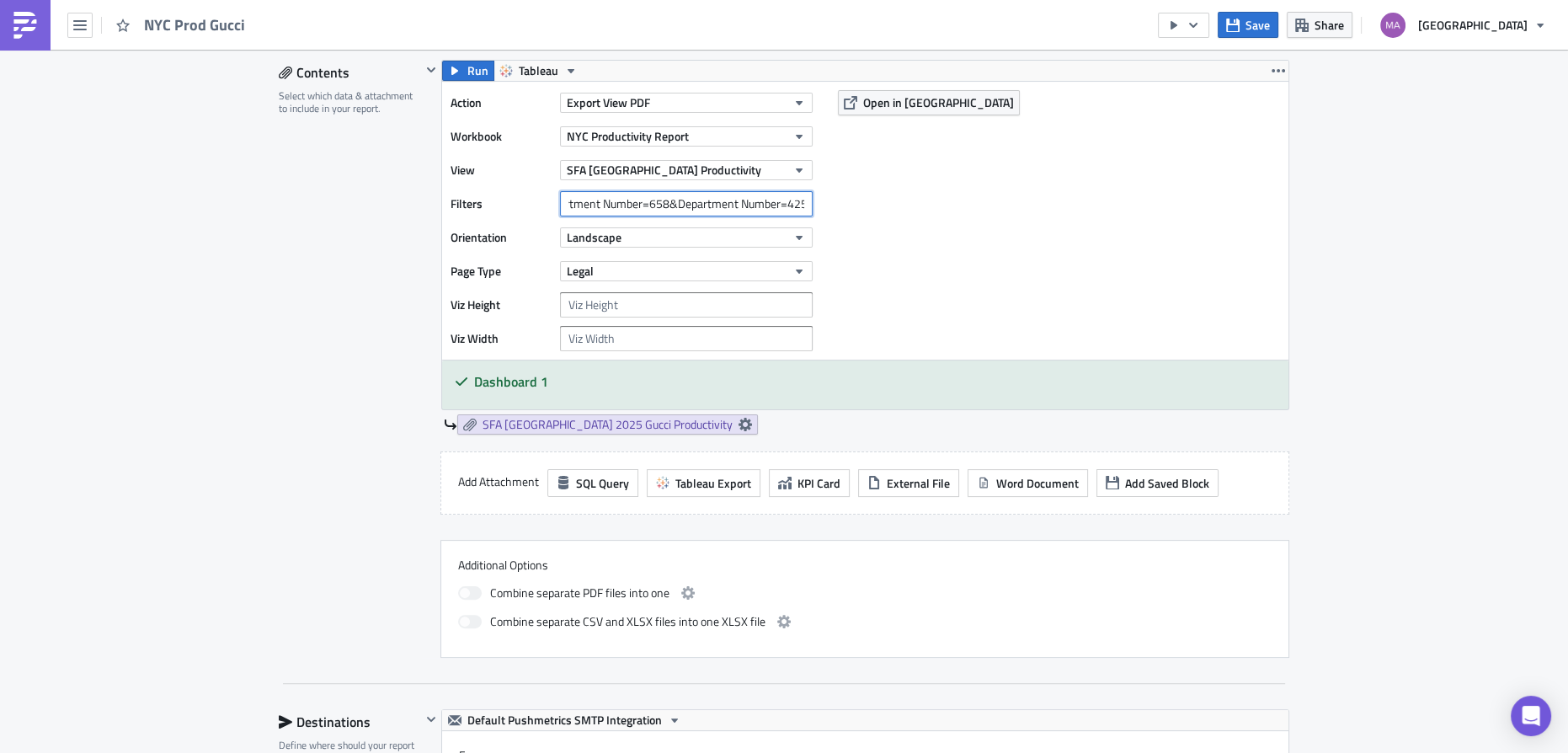
drag, startPoint x: 779, startPoint y: 203, endPoint x: 662, endPoint y: 204, distance: 117.0
click at [662, 204] on input "Expense Center Selling Area=19672&Department Number=658&Department Number=425" at bounding box center [687, 204] width 253 height 25
type input "Expense Center Selling Area=19672&Department Number=658,425"
click at [1029, 273] on div "Action Export View PDF Workbook [GEOGRAPHIC_DATA] Productivity Report View SFA …" at bounding box center [865, 220] width 847 height 278
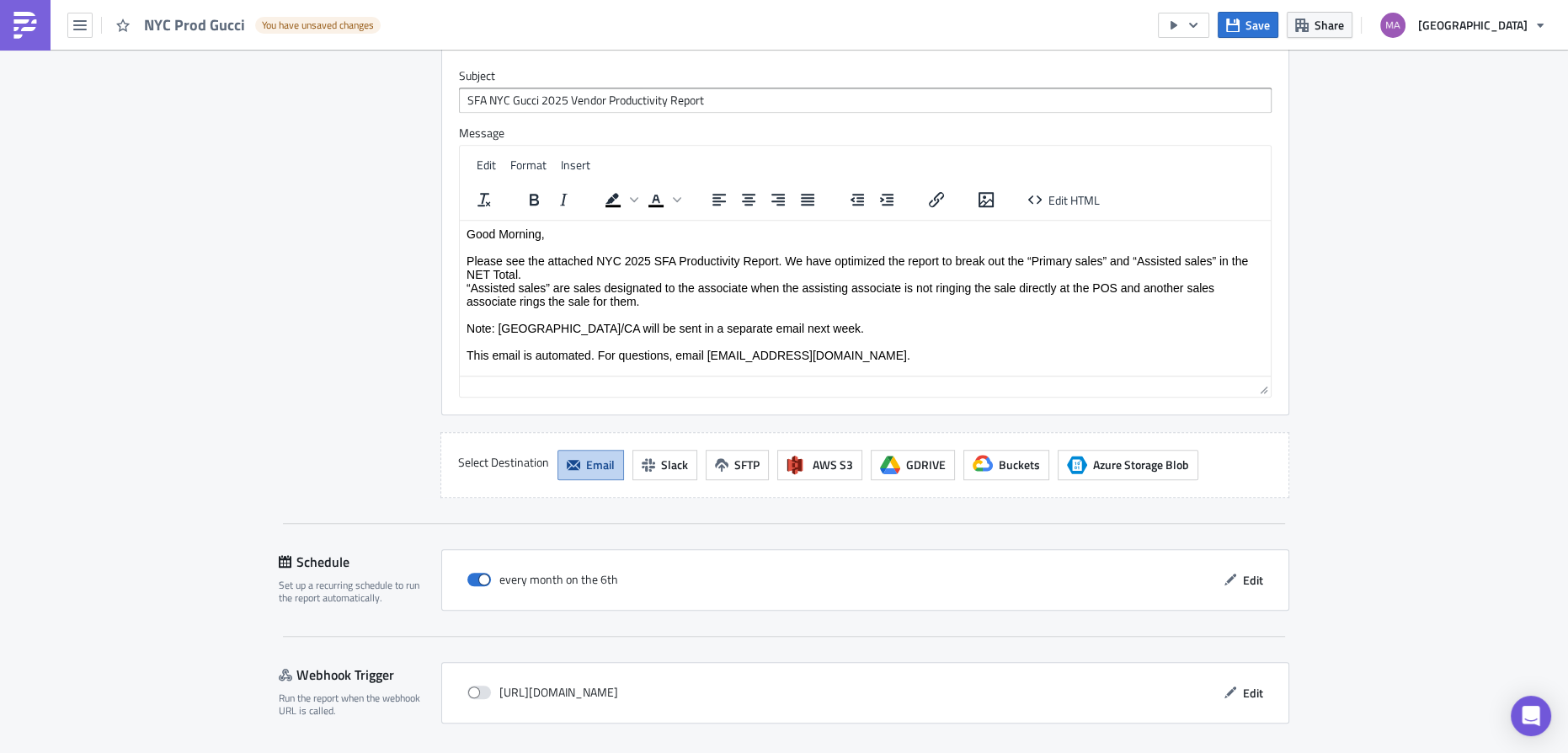
scroll to position [1537, 0]
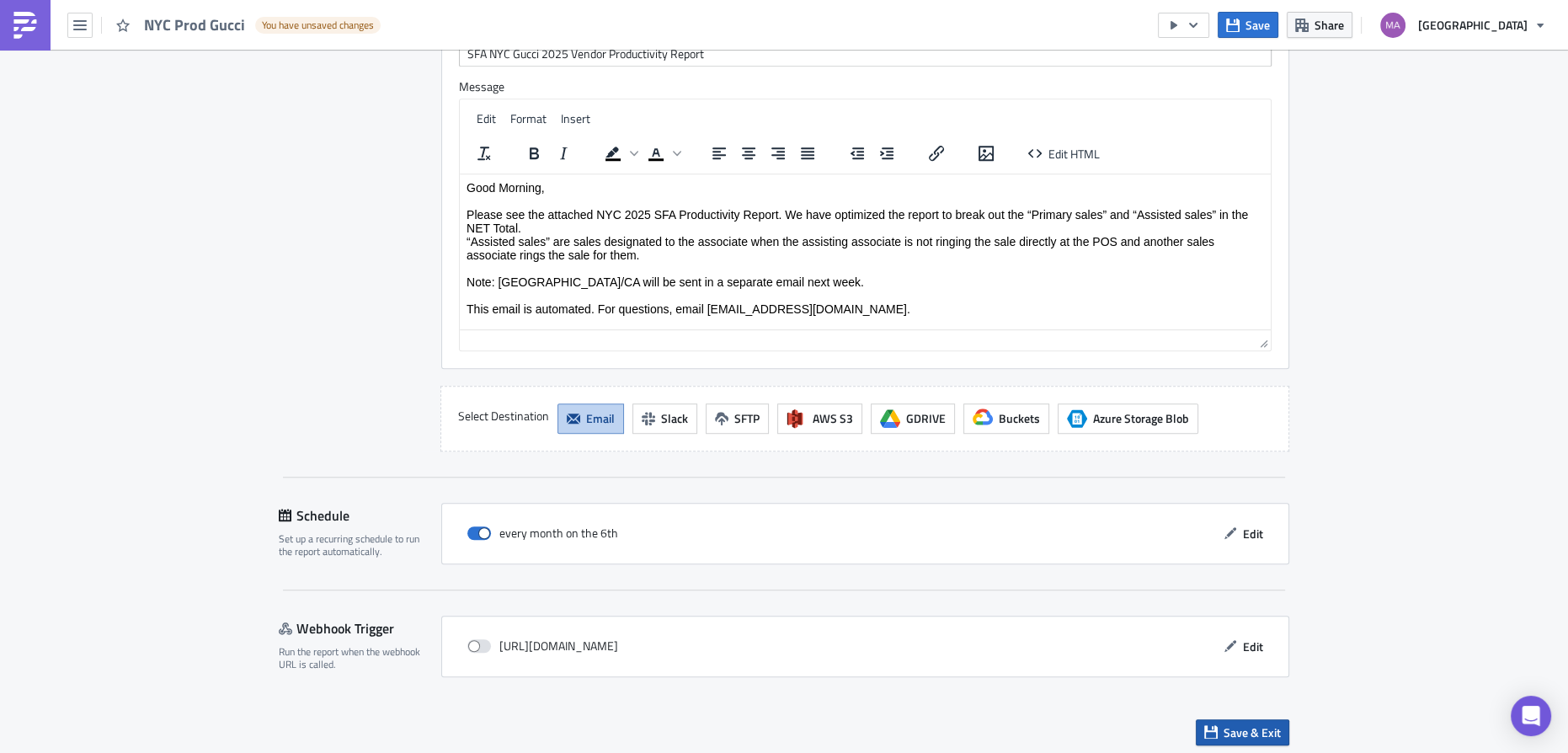
click at [1224, 725] on span "Save & Exit" at bounding box center [1253, 733] width 58 height 18
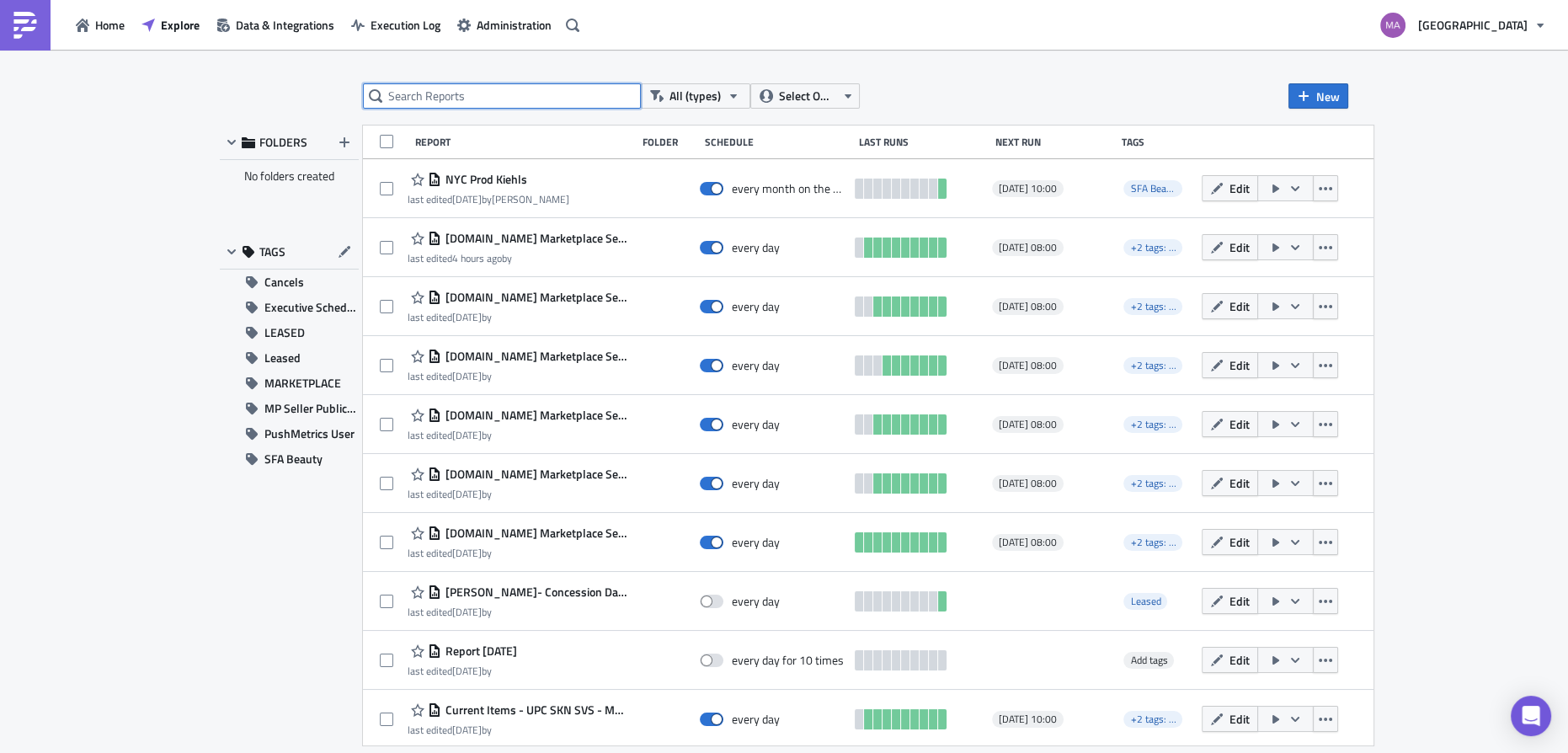
click at [574, 97] on input "text" at bounding box center [502, 96] width 278 height 25
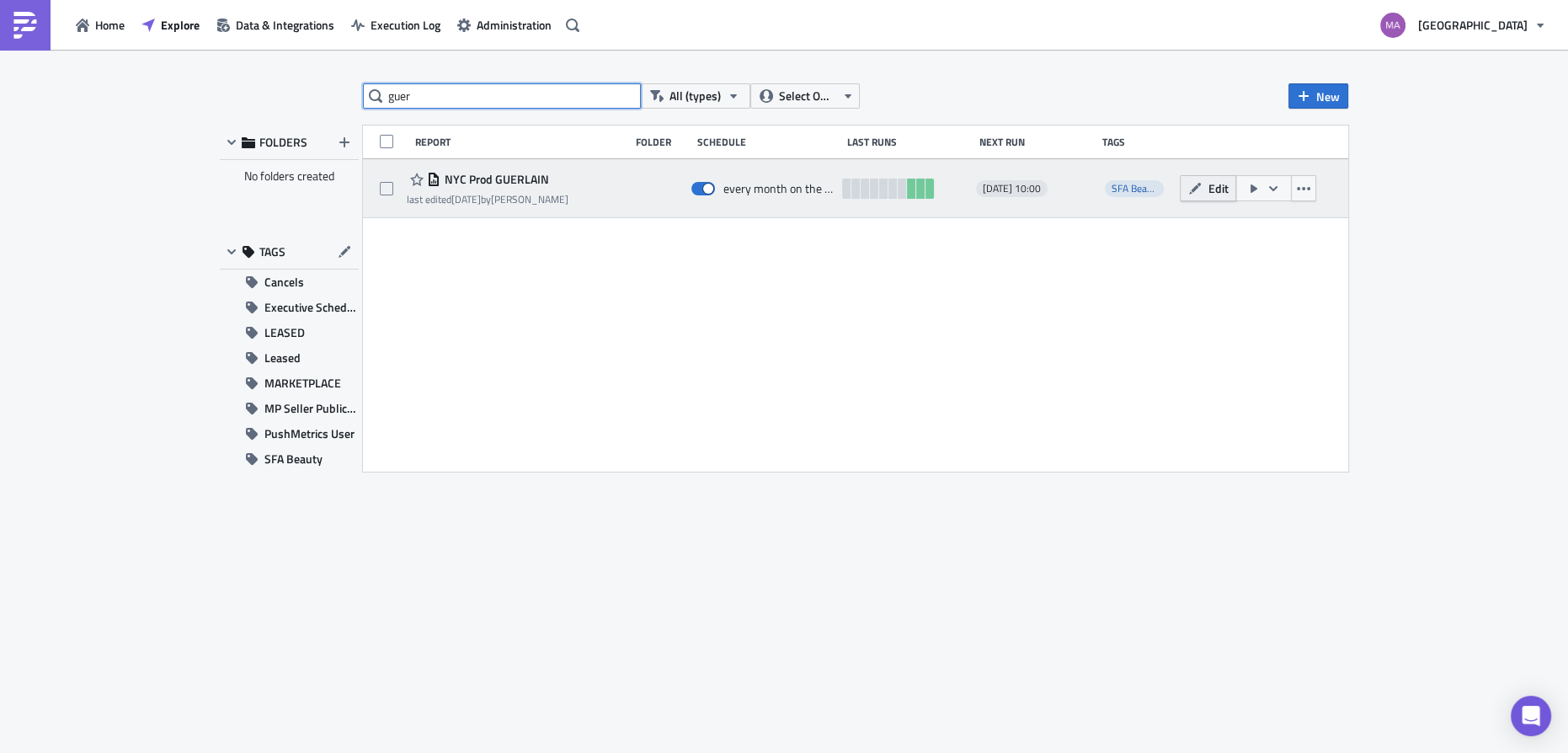
type input "guer"
click at [1198, 183] on icon "button" at bounding box center [1195, 188] width 12 height 12
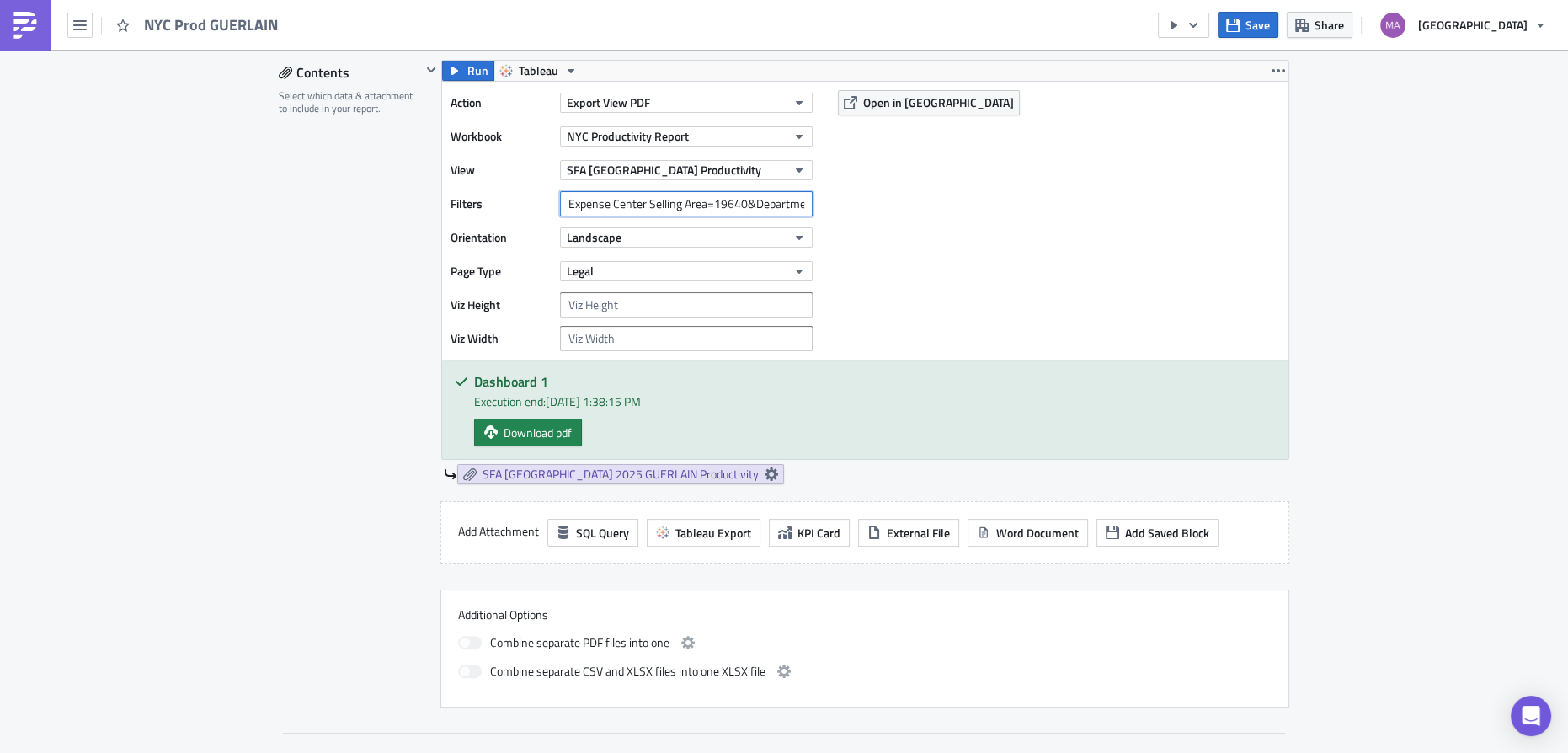
scroll to position [0, 101]
drag, startPoint x: 776, startPoint y: 206, endPoint x: 839, endPoint y: 206, distance: 63.0
click at [840, 206] on div "Action Export View PDF Workbook [GEOGRAPHIC_DATA] Productivity Report View SFA …" at bounding box center [865, 220] width 847 height 278
click at [975, 238] on div "Action Export View PDF Workbook [GEOGRAPHIC_DATA] Productivity Report View SFA …" at bounding box center [865, 220] width 847 height 278
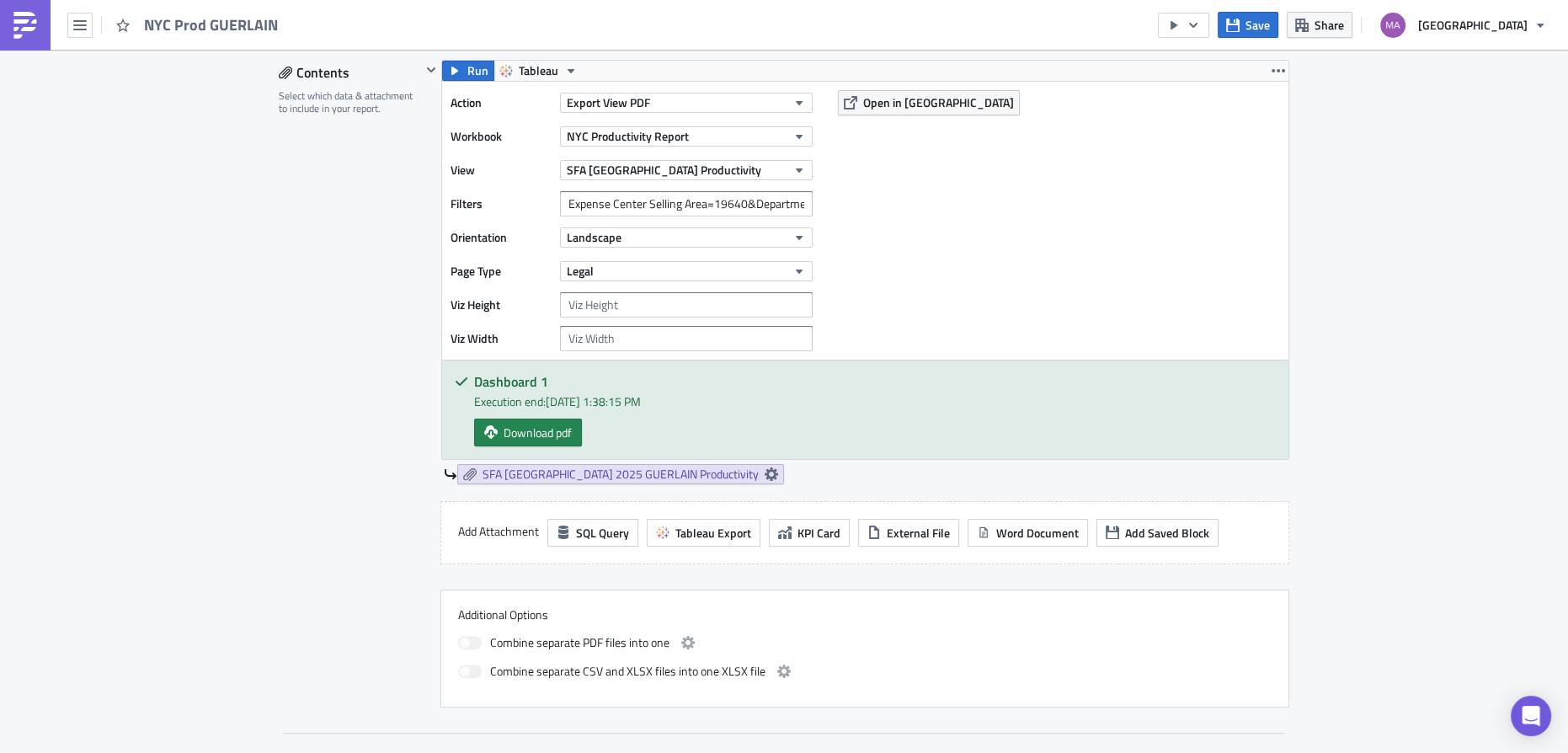
click at [1096, 334] on div "Action Export View PDF Workbook [GEOGRAPHIC_DATA] Productivity Report View SFA …" at bounding box center [865, 220] width 847 height 278
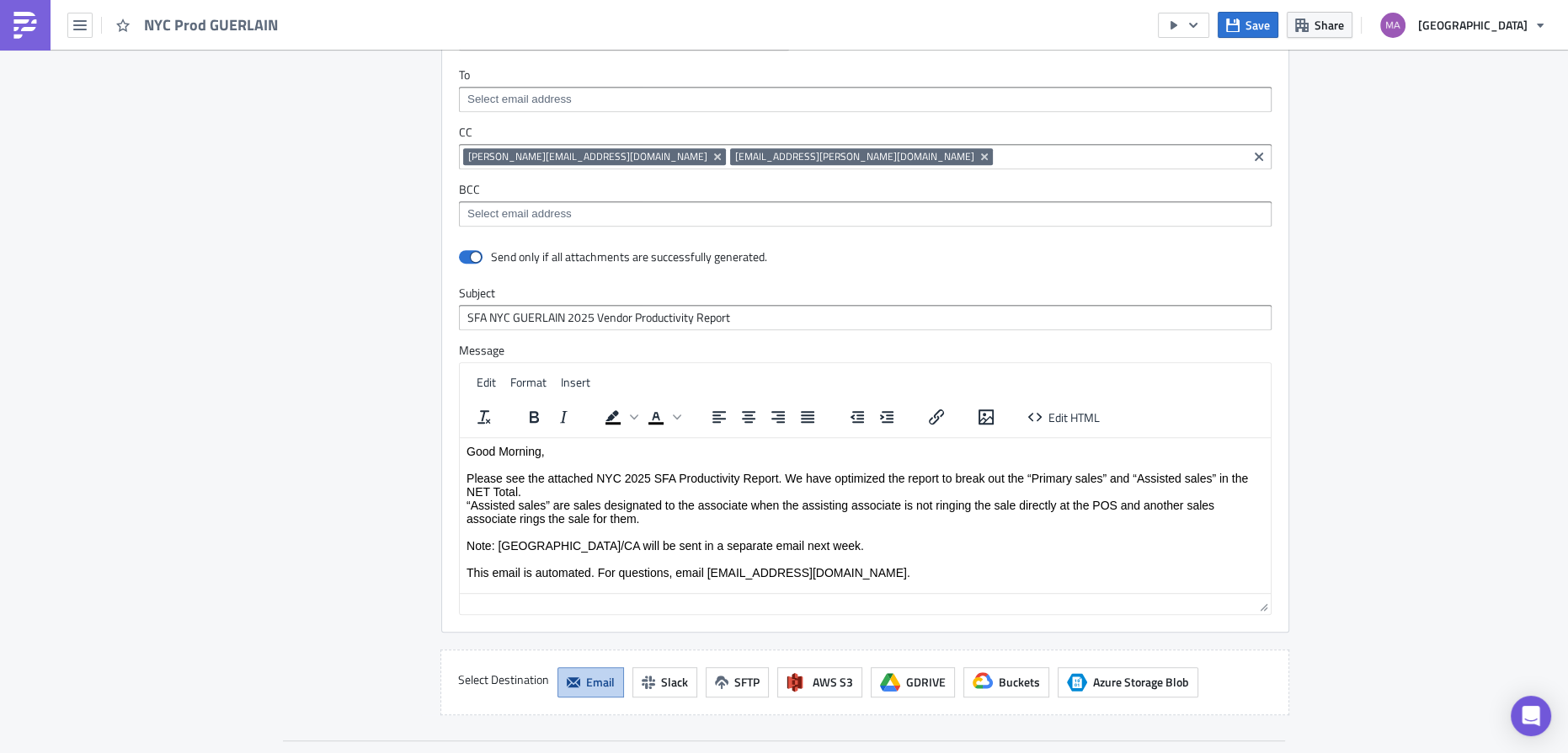
scroll to position [1586, 0]
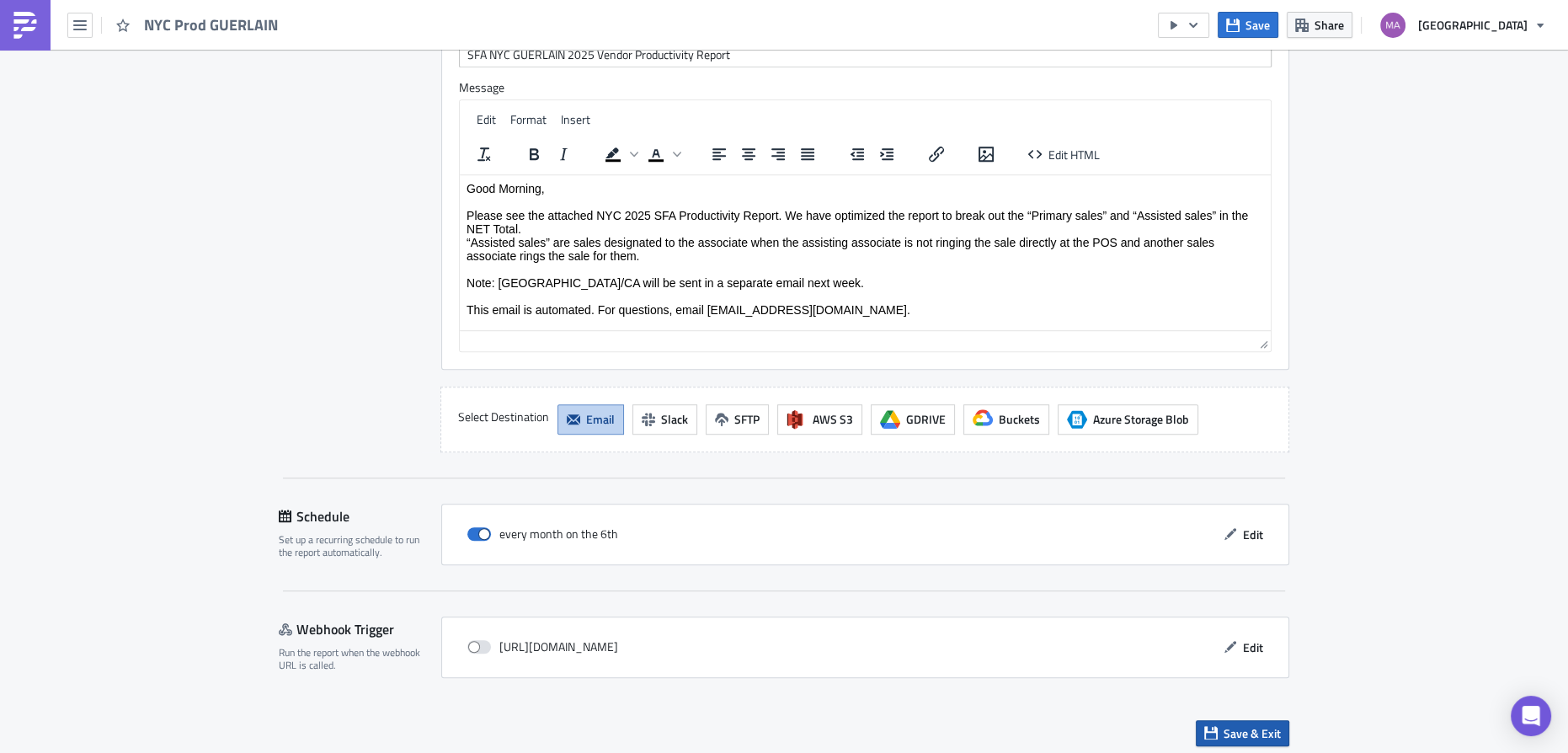
click at [1248, 725] on span "Save & Exit" at bounding box center [1253, 733] width 58 height 18
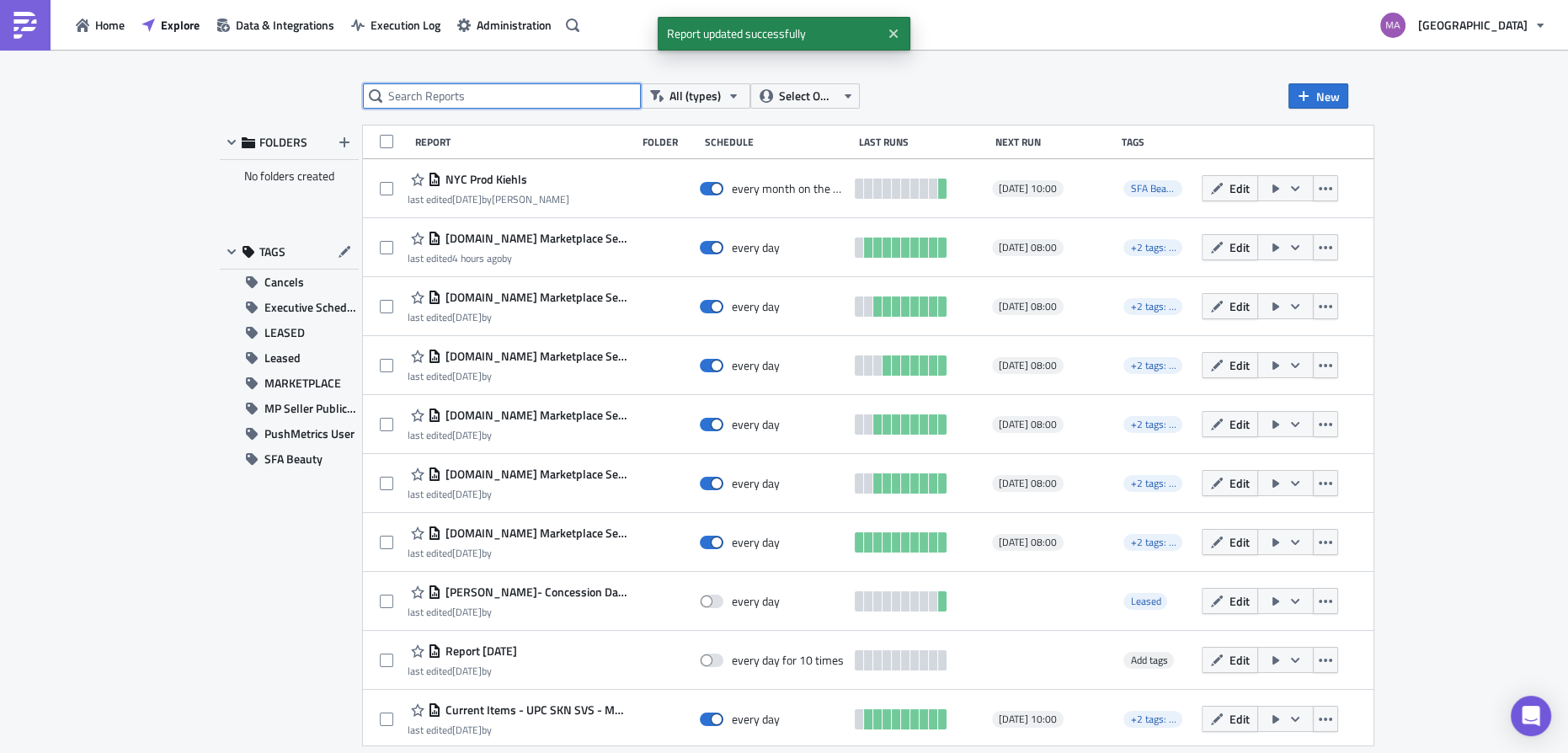
click at [506, 92] on input "text" at bounding box center [502, 96] width 278 height 25
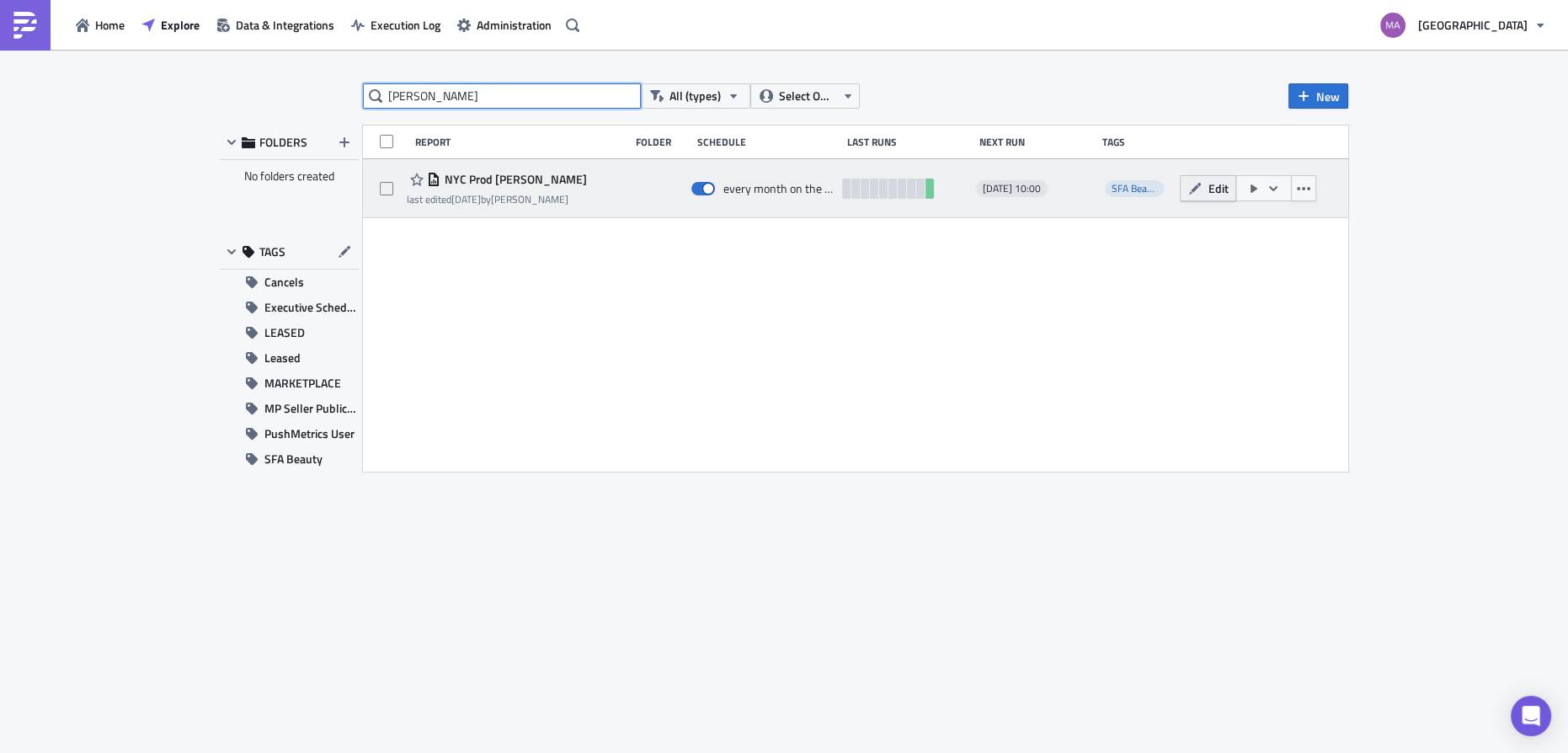
type input "[PERSON_NAME]"
click at [1184, 191] on button "Edit" at bounding box center [1208, 188] width 57 height 26
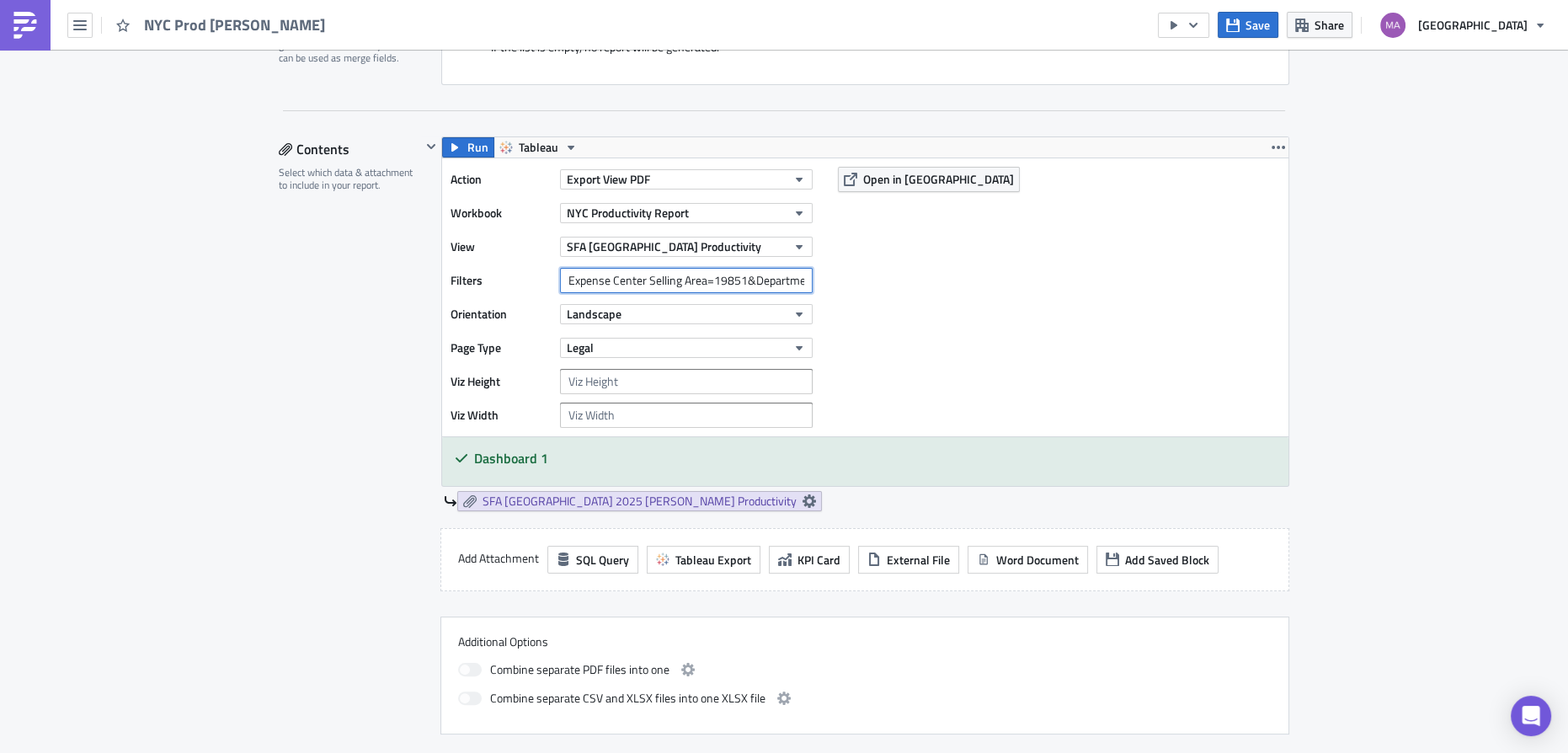
scroll to position [0, 216]
click at [856, 276] on div "Action Export View PDF Workbook [GEOGRAPHIC_DATA] Productivity Report View SFA …" at bounding box center [865, 298] width 847 height 278
click at [776, 279] on input "Expense Center Selling Area=19851&Department Number=590&Department Number=828" at bounding box center [687, 281] width 253 height 25
drag, startPoint x: 776, startPoint y: 279, endPoint x: 662, endPoint y: 278, distance: 114.0
click at [662, 278] on input "Expense Center Selling Area=19851&Department Number=590&Department Number=828" at bounding box center [687, 281] width 253 height 25
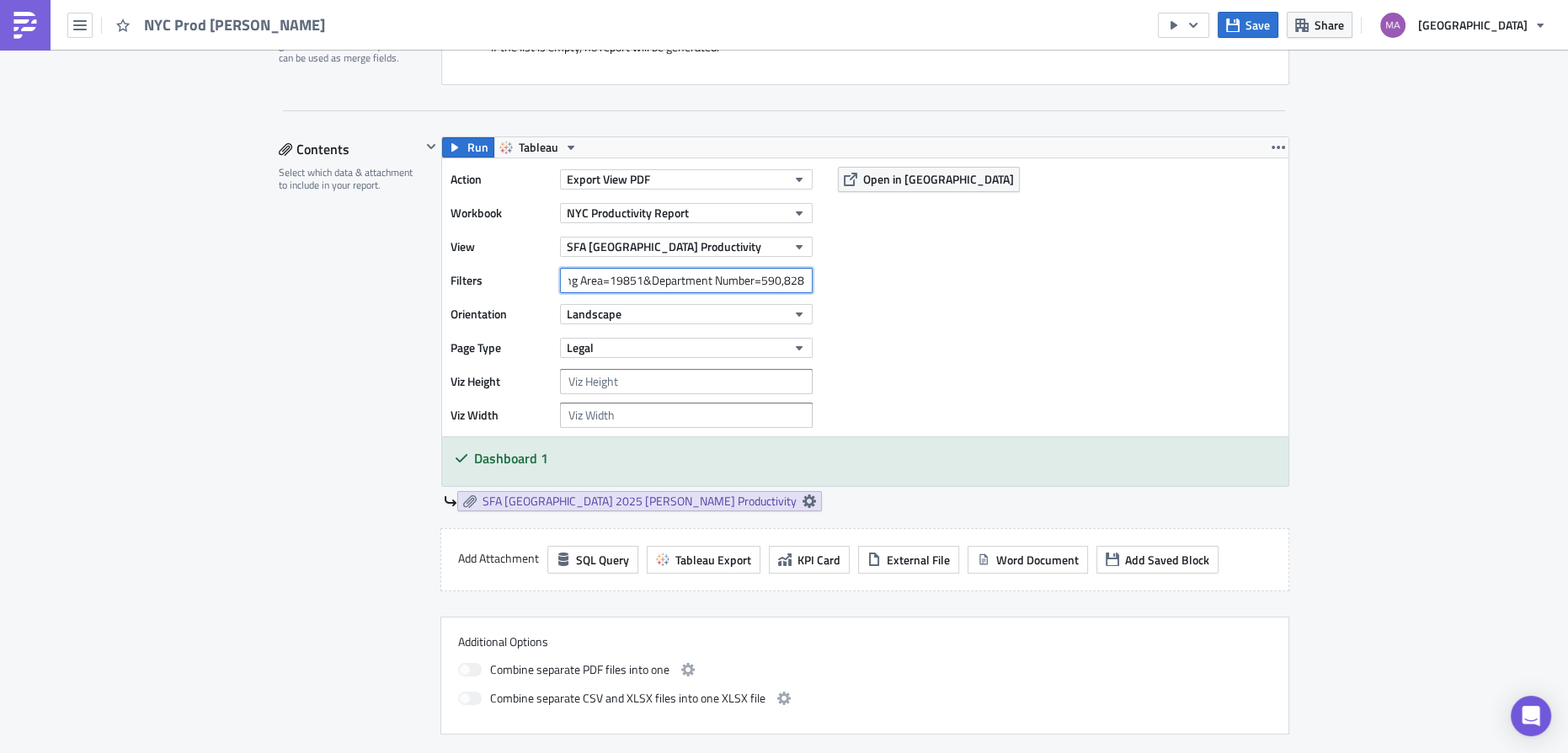
scroll to position [0, 101]
type input "Expense Center Selling Area=19851&Department Number=590,828"
click at [954, 330] on div "Action Export View PDF Workbook NYC Productivity Report View SFA [GEOGRAPHIC_DA…" at bounding box center [865, 298] width 847 height 278
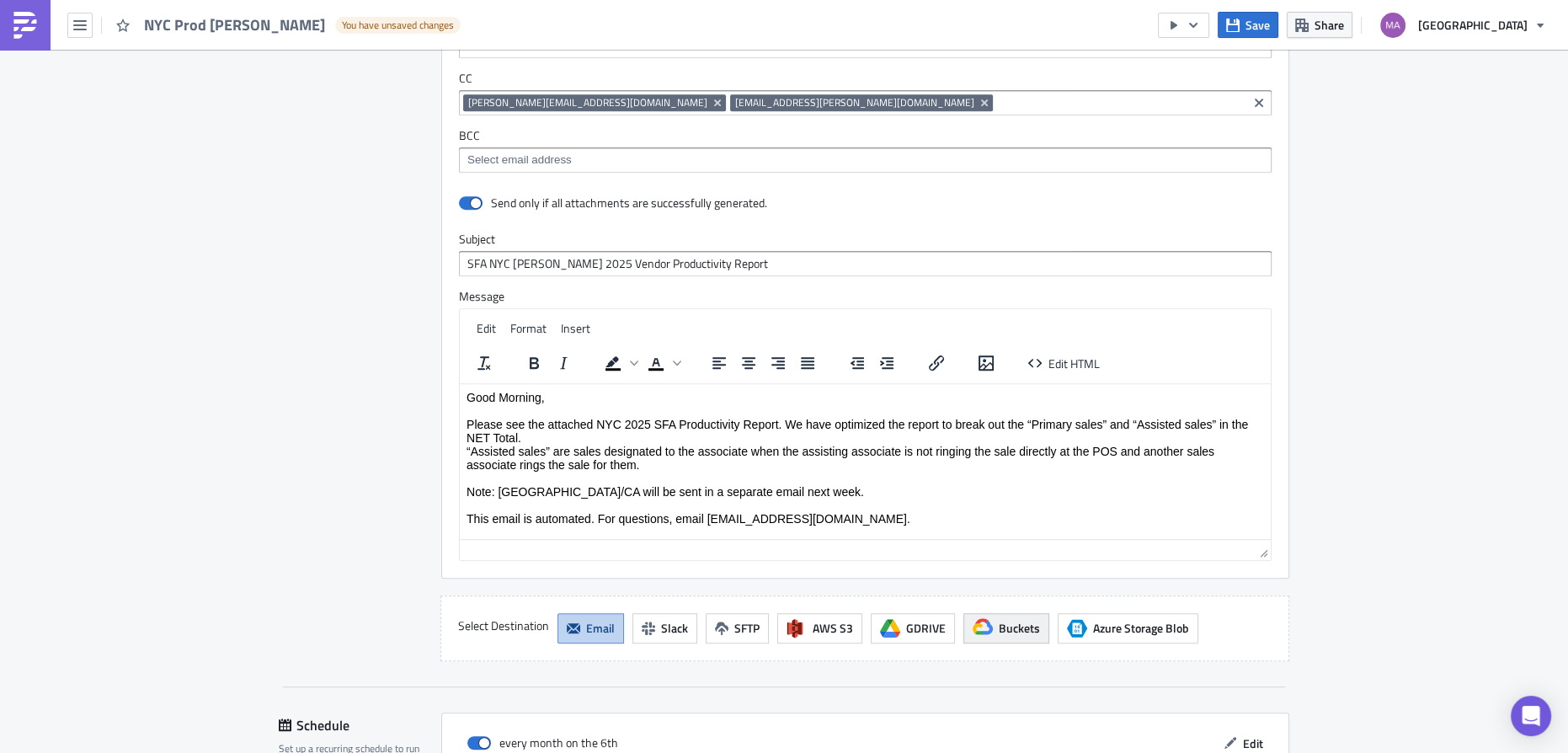
scroll to position [1537, 0]
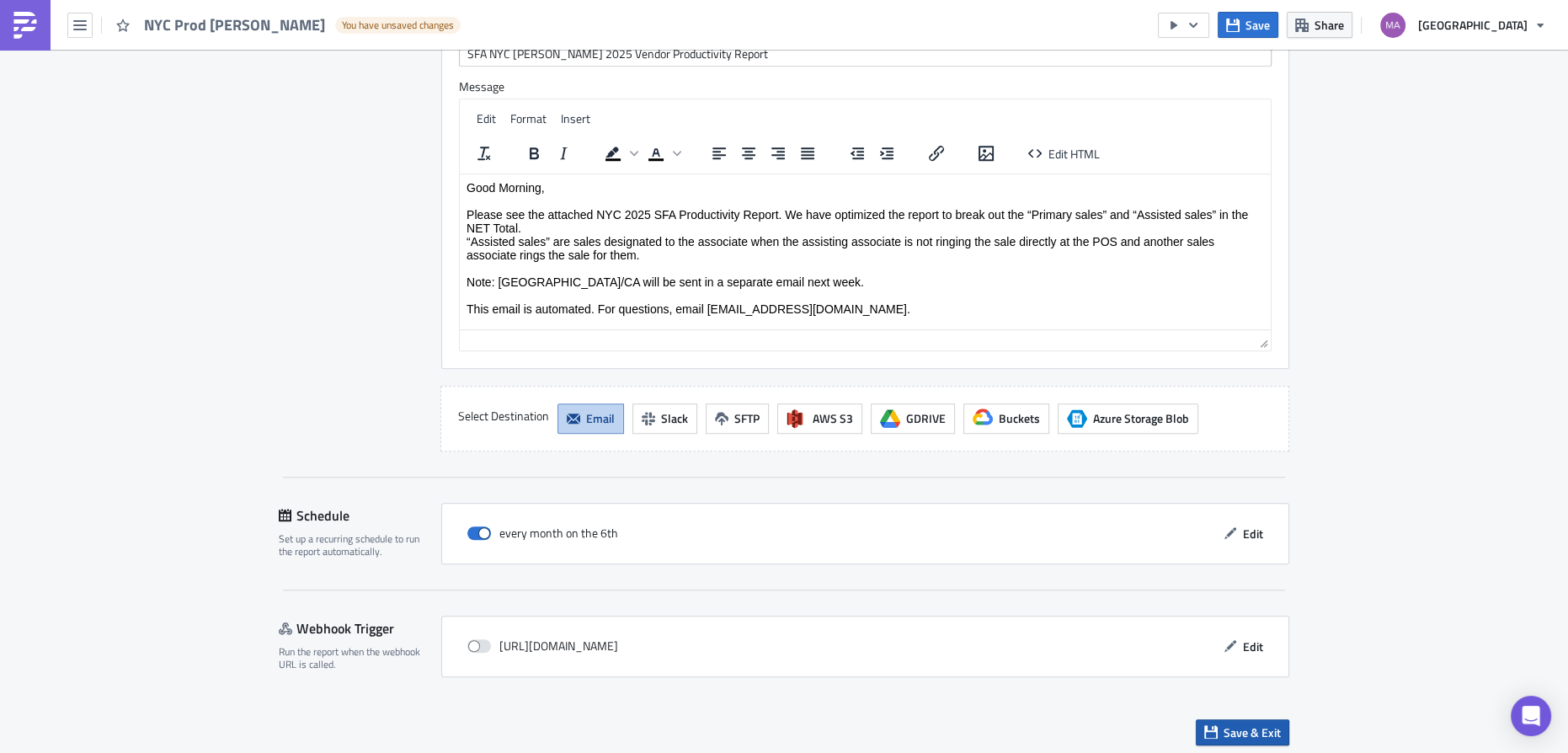
click at [1254, 724] on span "Save & Exit" at bounding box center [1253, 733] width 58 height 18
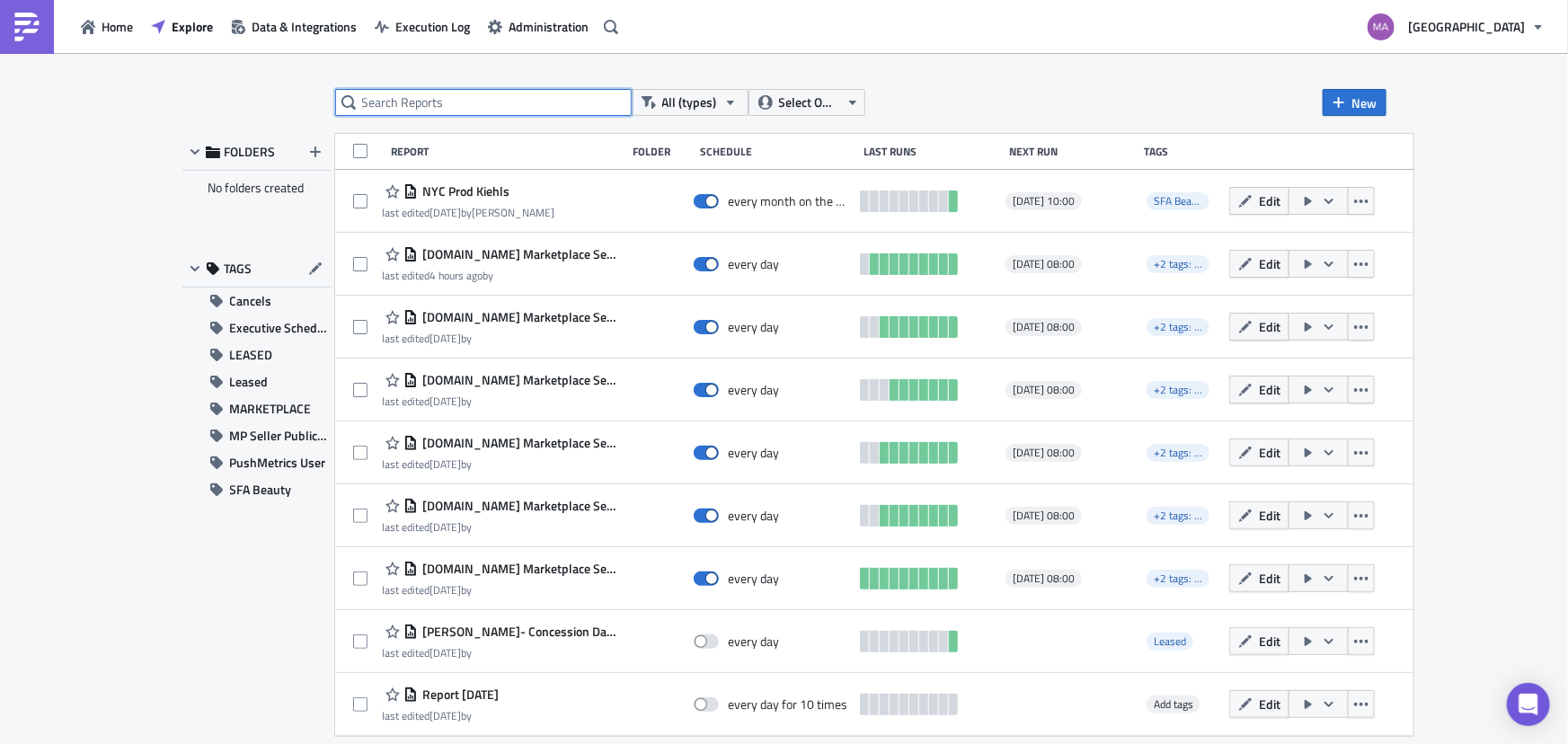
click at [480, 108] on input "text" at bounding box center [484, 102] width 297 height 27
type input "u"
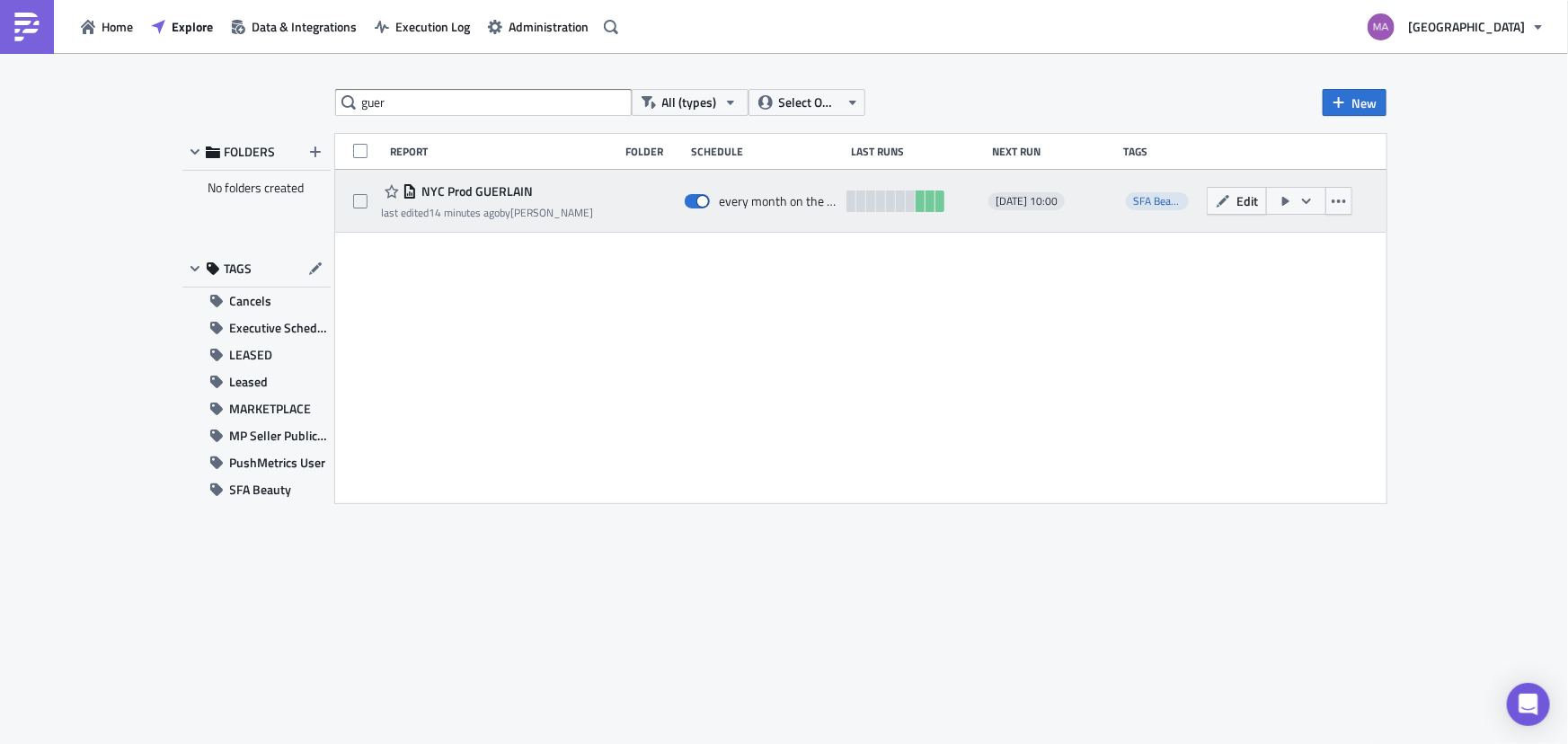
click at [1280, 202] on icon "button" at bounding box center [1286, 202] width 14 height 14
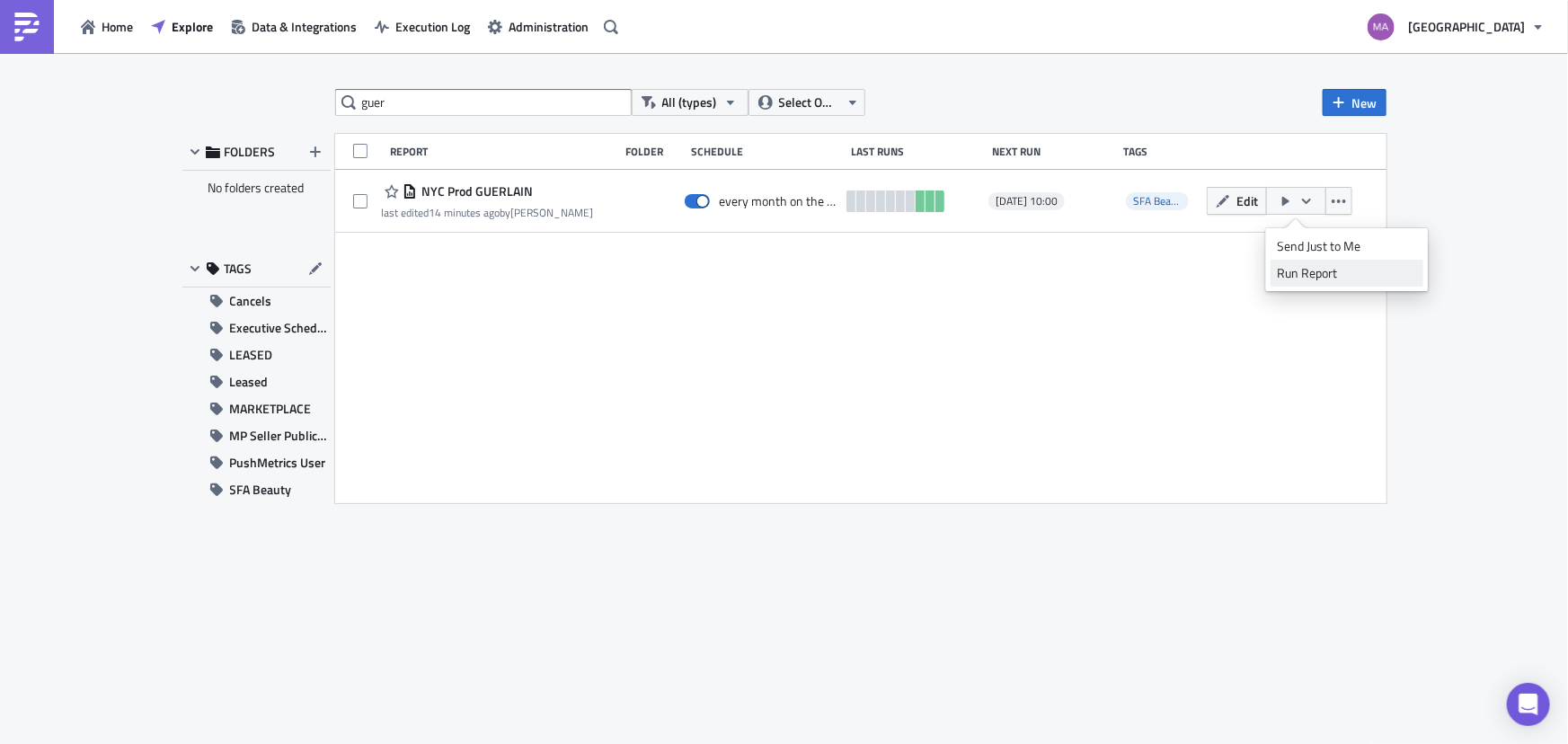
click at [1283, 279] on div "Run Report" at bounding box center [1346, 273] width 140 height 18
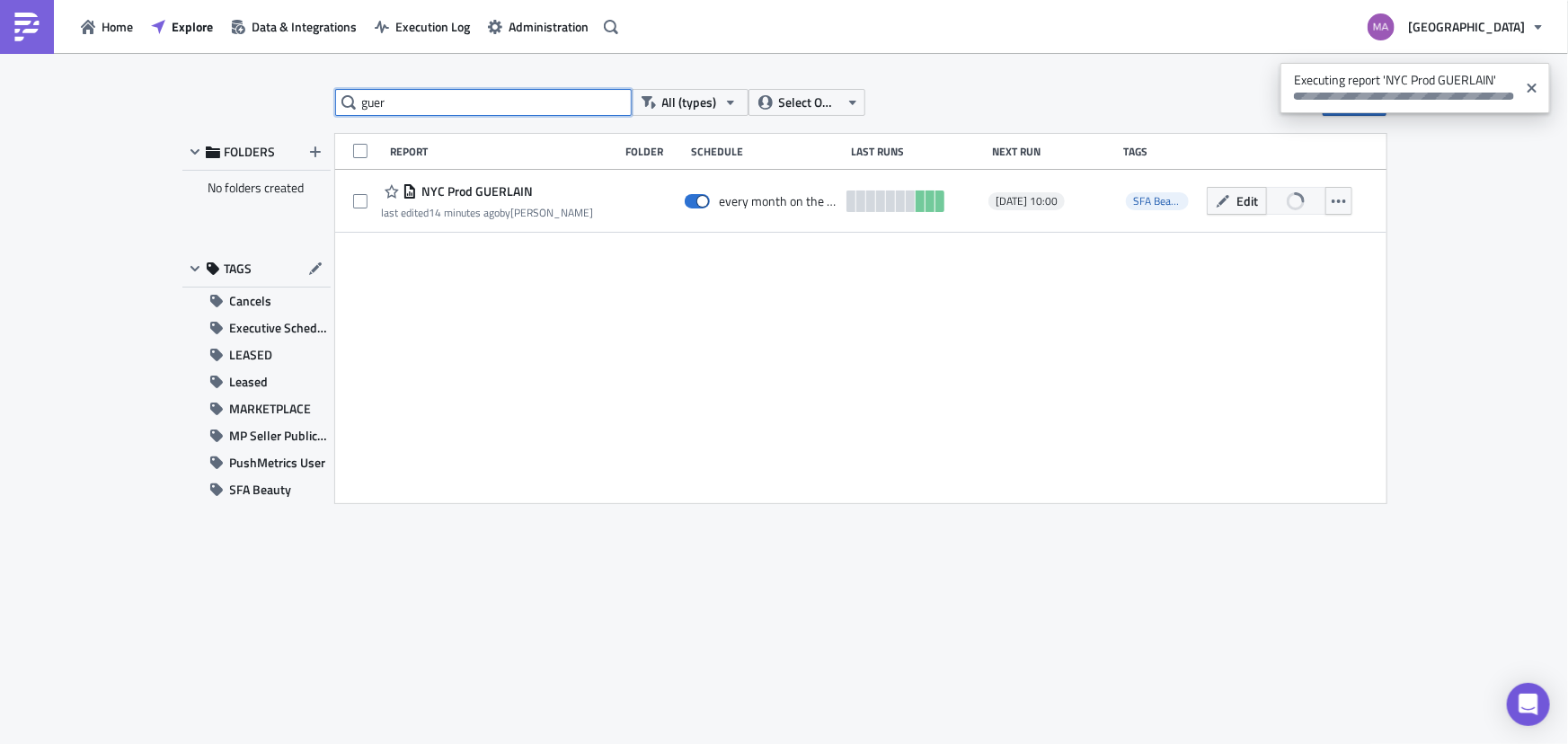
click at [403, 101] on input "guer" at bounding box center [484, 102] width 297 height 27
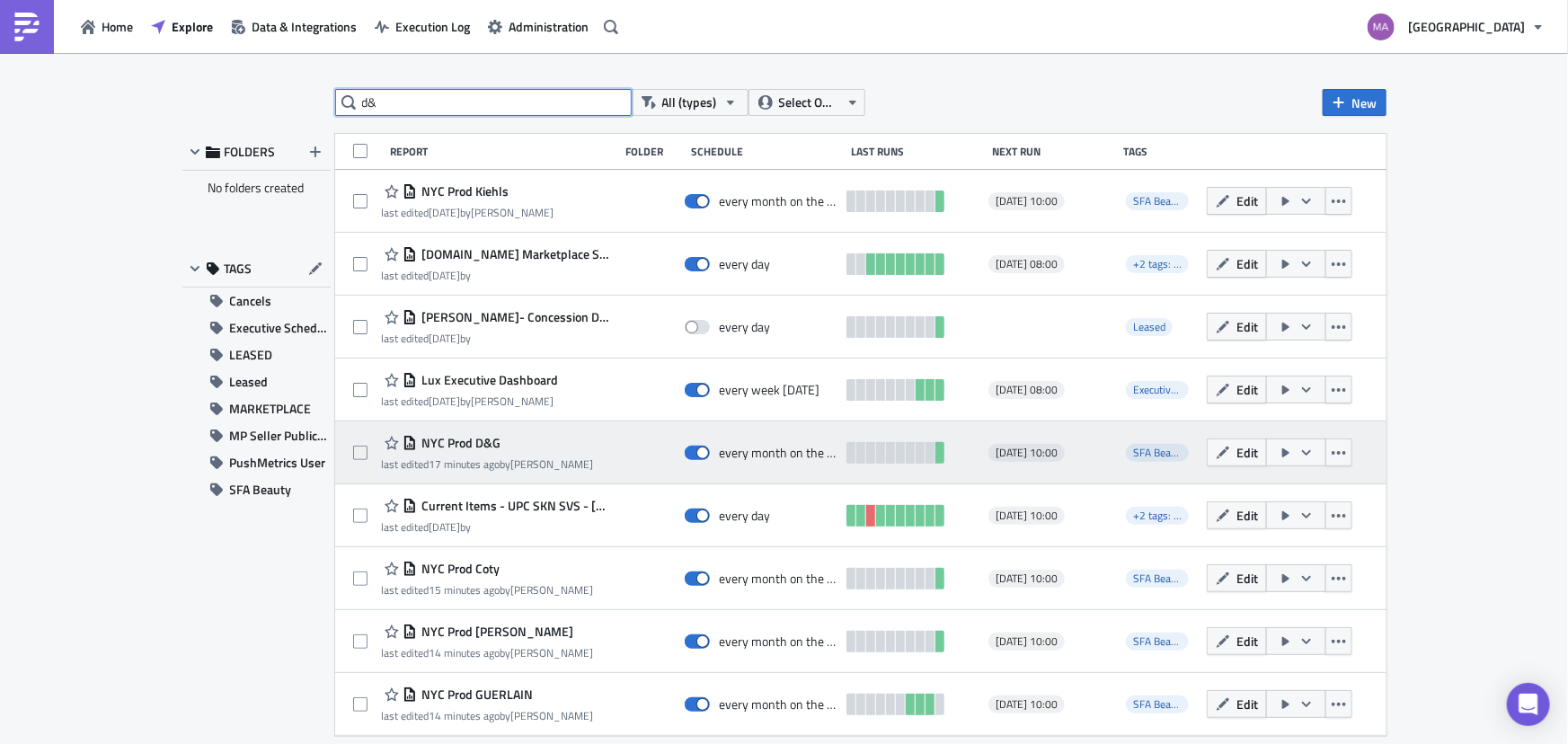
type input "d&"
click at [1279, 456] on icon "button" at bounding box center [1286, 453] width 14 height 14
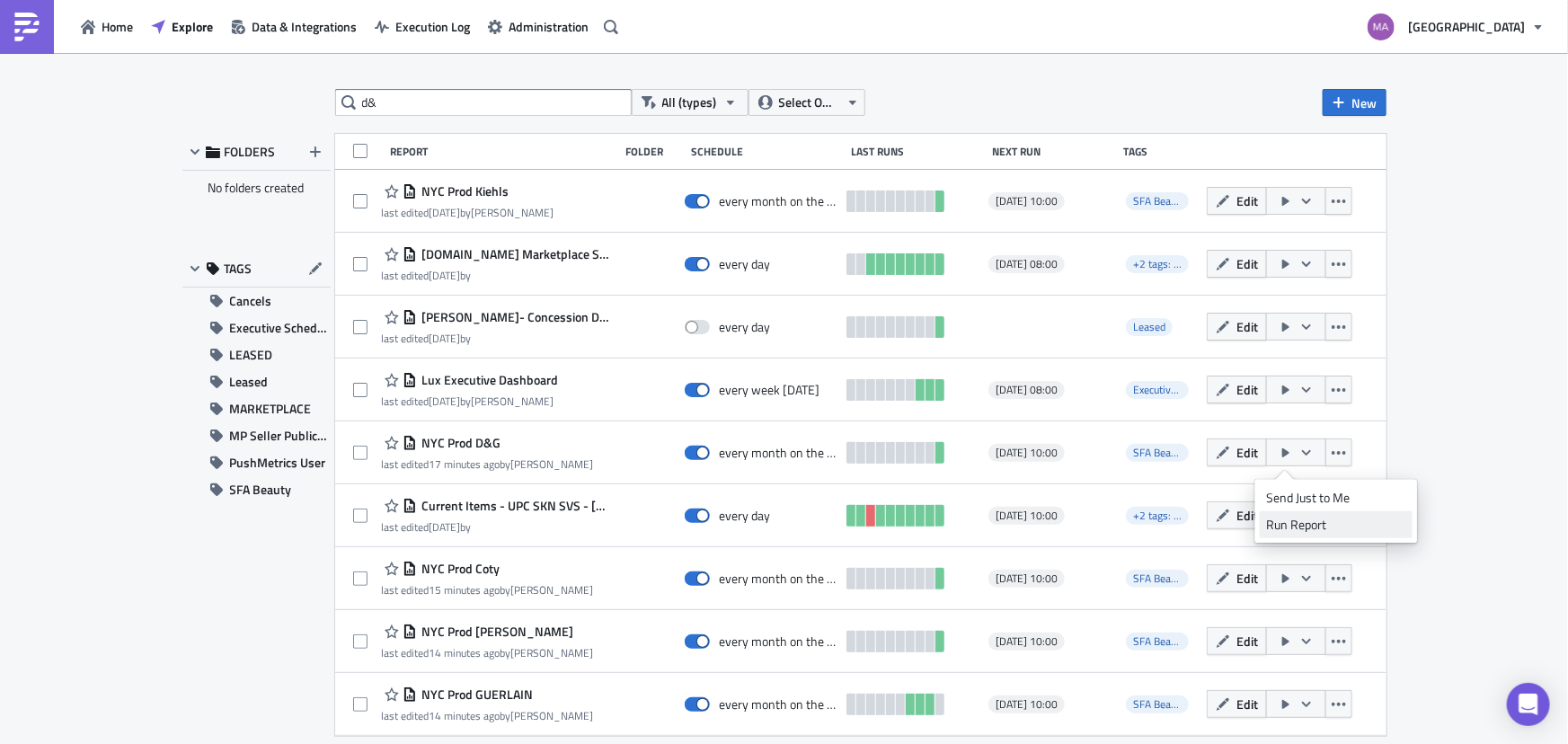
click at [1281, 516] on div "Run Report" at bounding box center [1336, 524] width 140 height 18
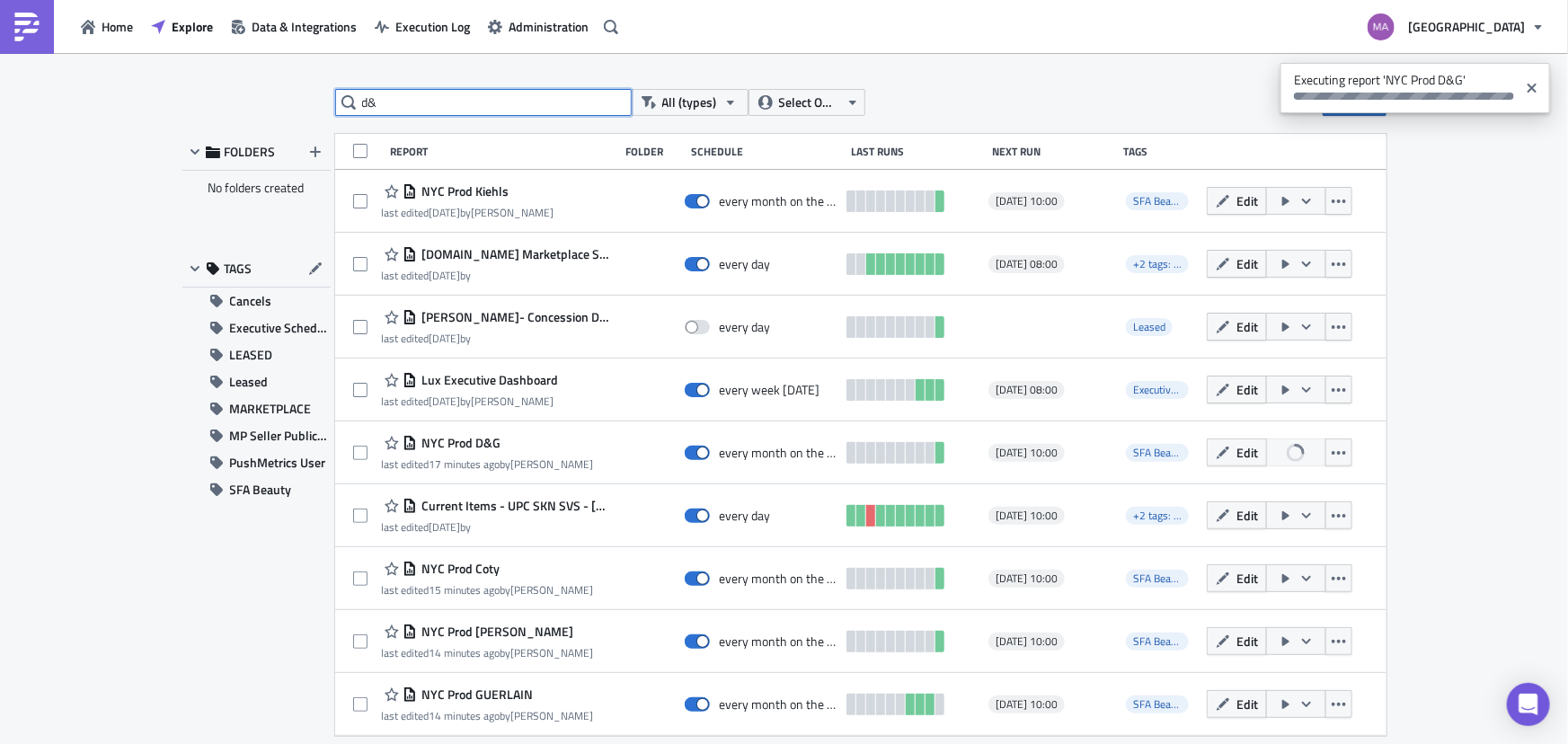
click at [562, 105] on input "d&" at bounding box center [484, 102] width 297 height 27
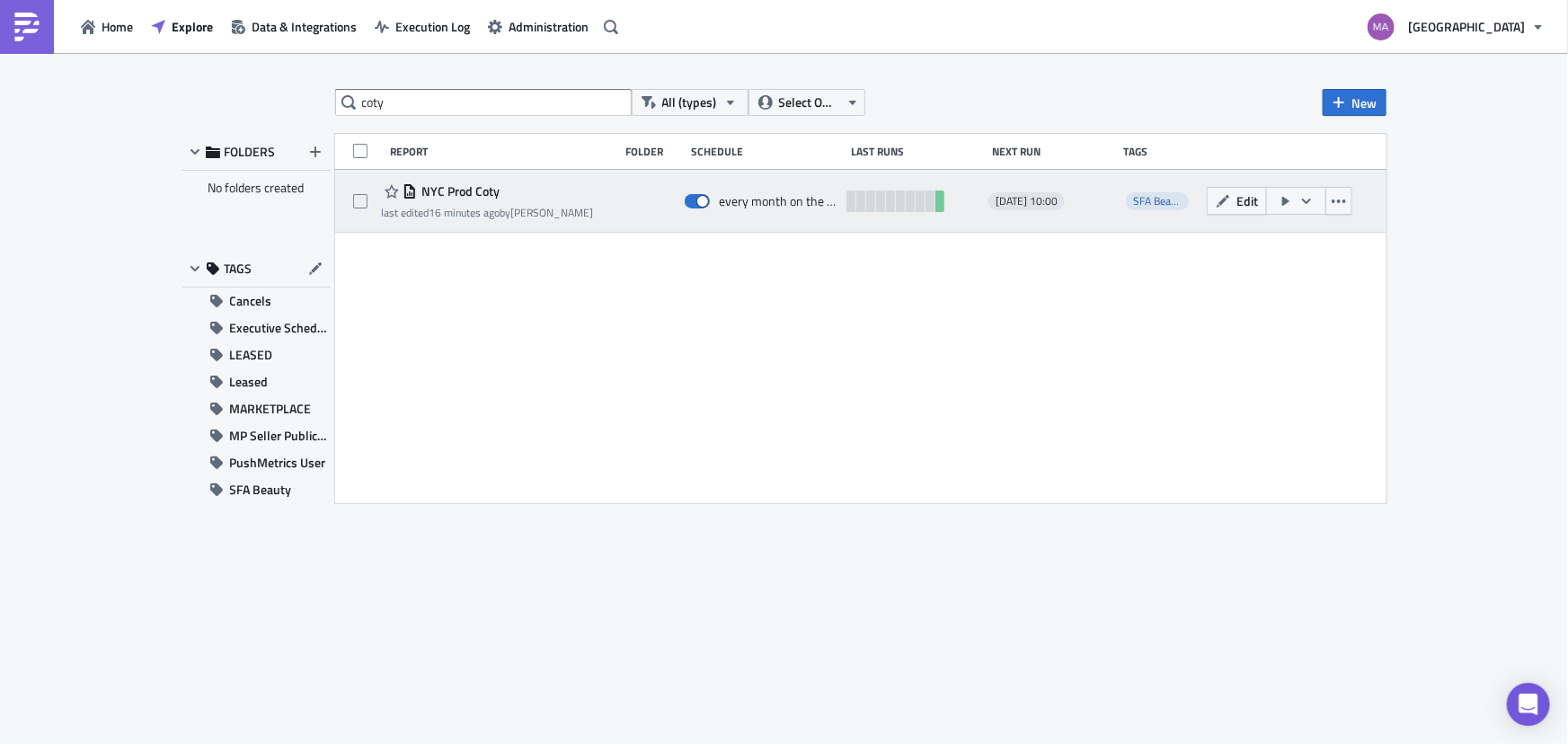
click at [1279, 205] on icon "button" at bounding box center [1286, 202] width 14 height 14
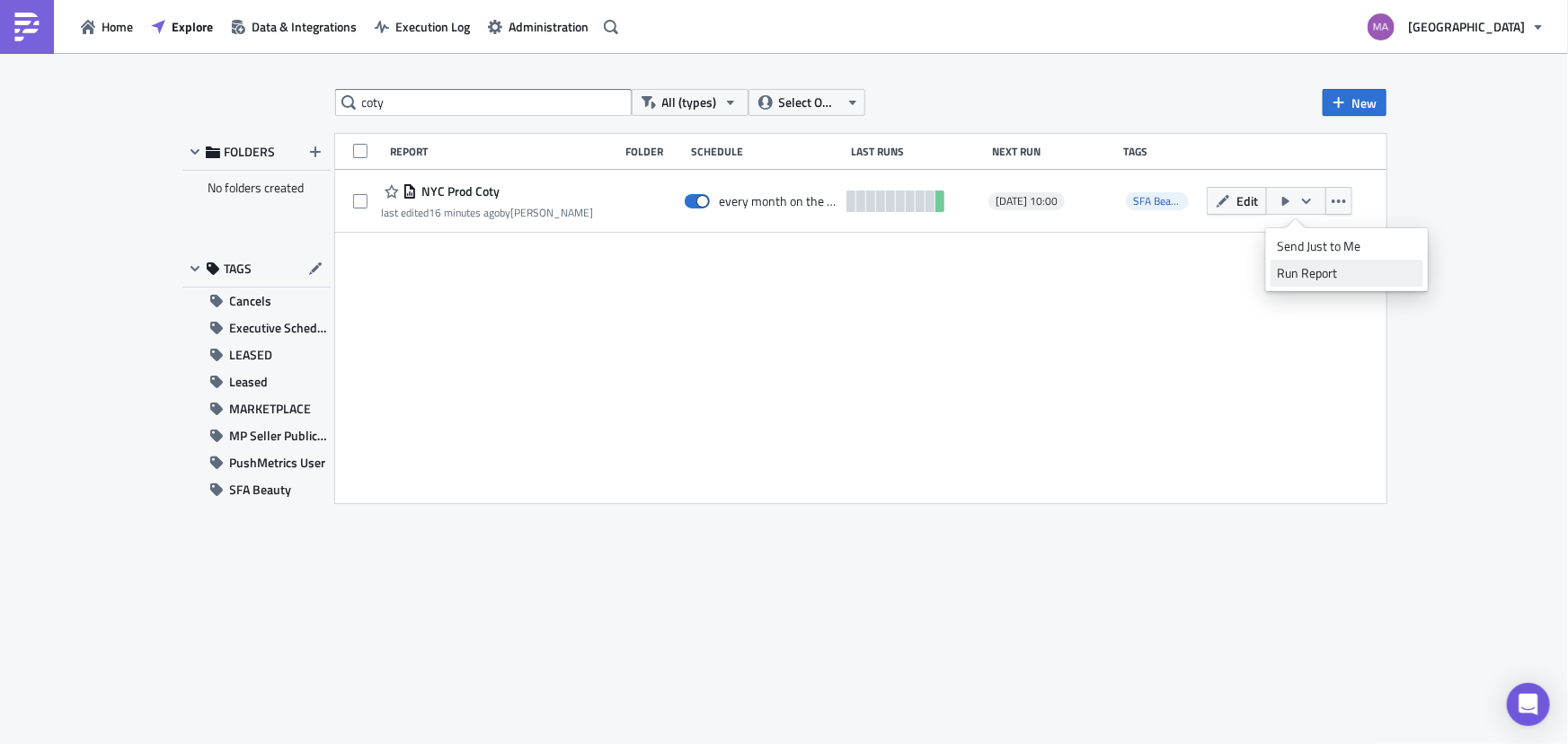
click at [1286, 278] on div "Run Report" at bounding box center [1346, 273] width 140 height 18
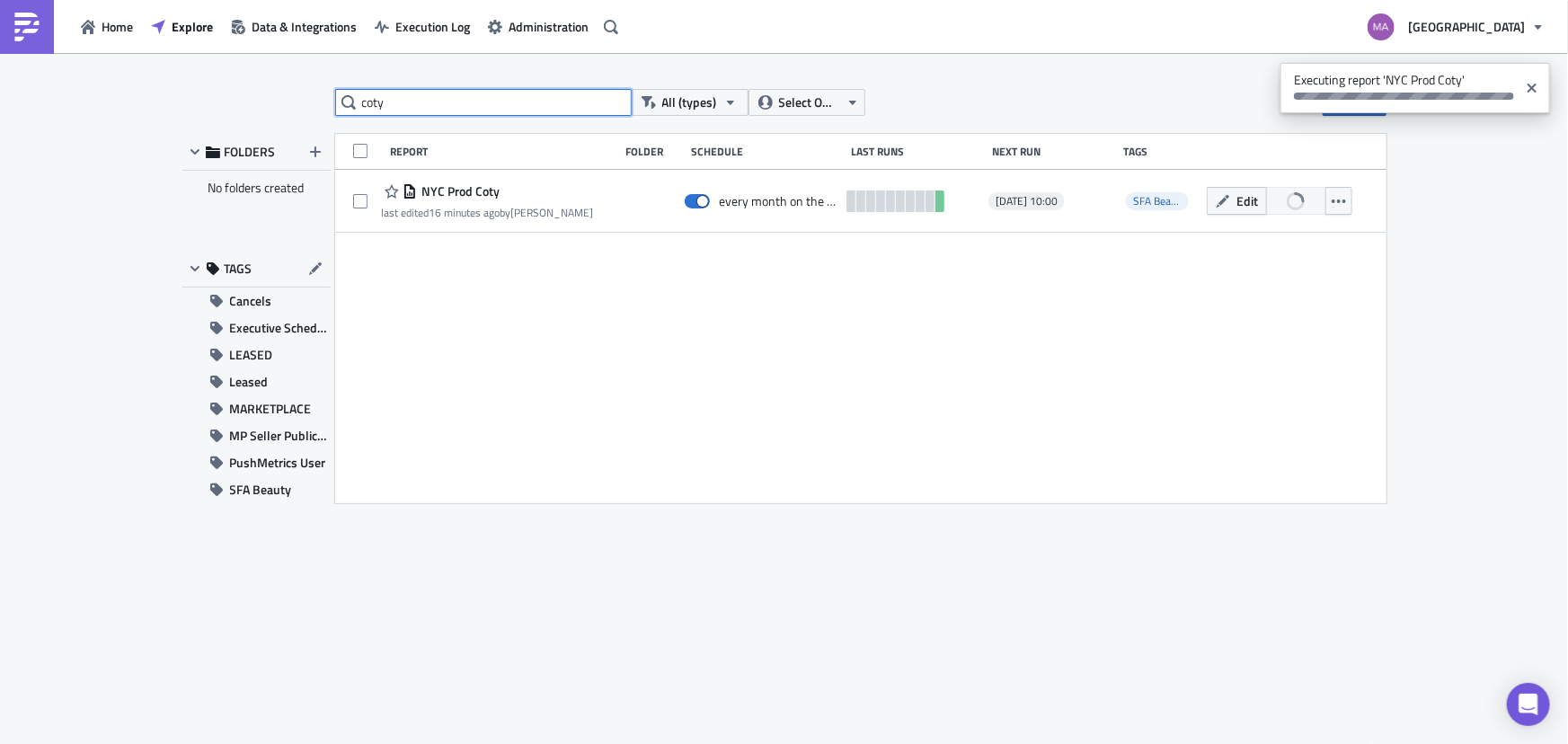
click at [487, 103] on input "coty" at bounding box center [484, 102] width 297 height 27
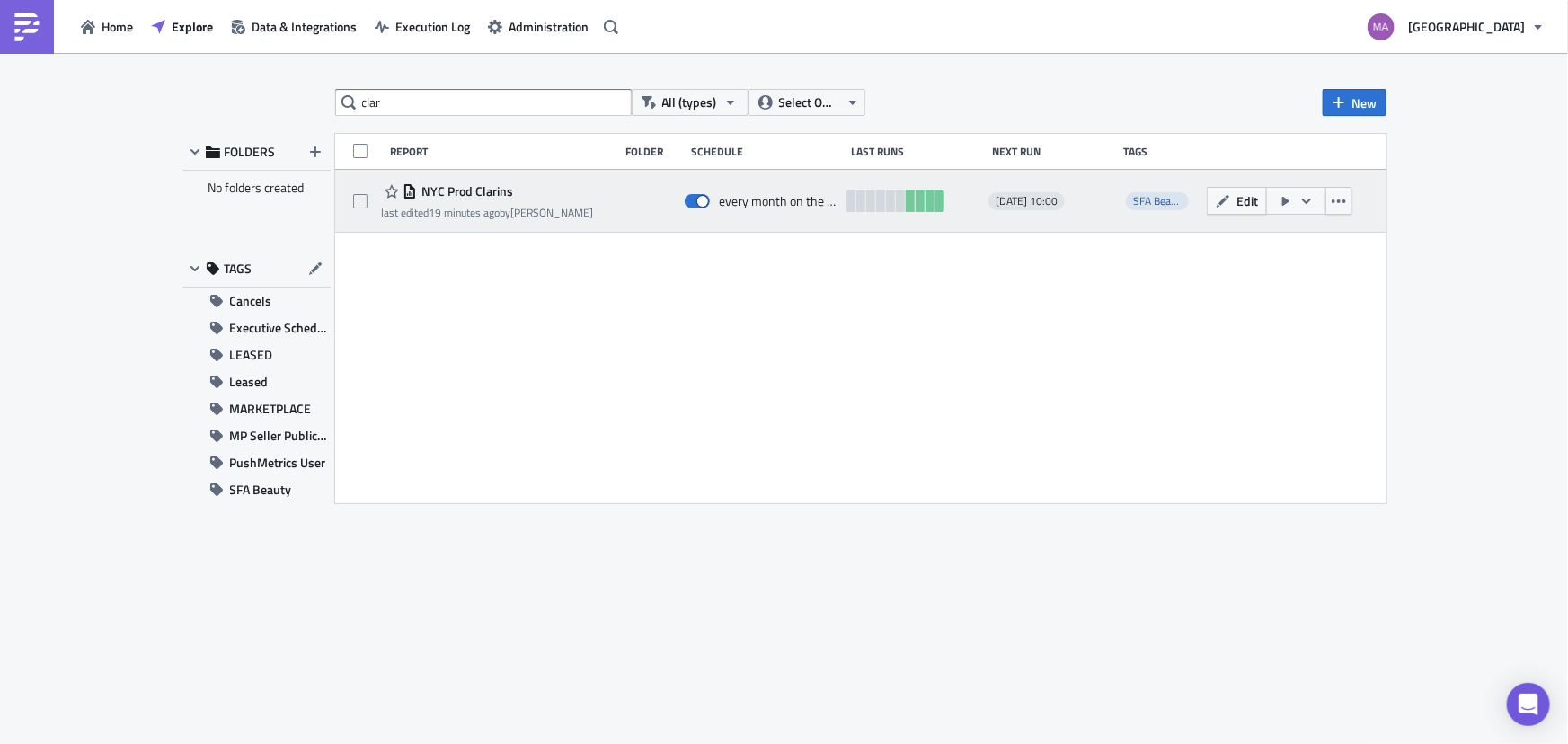
click at [1280, 201] on icon "button" at bounding box center [1286, 202] width 14 height 14
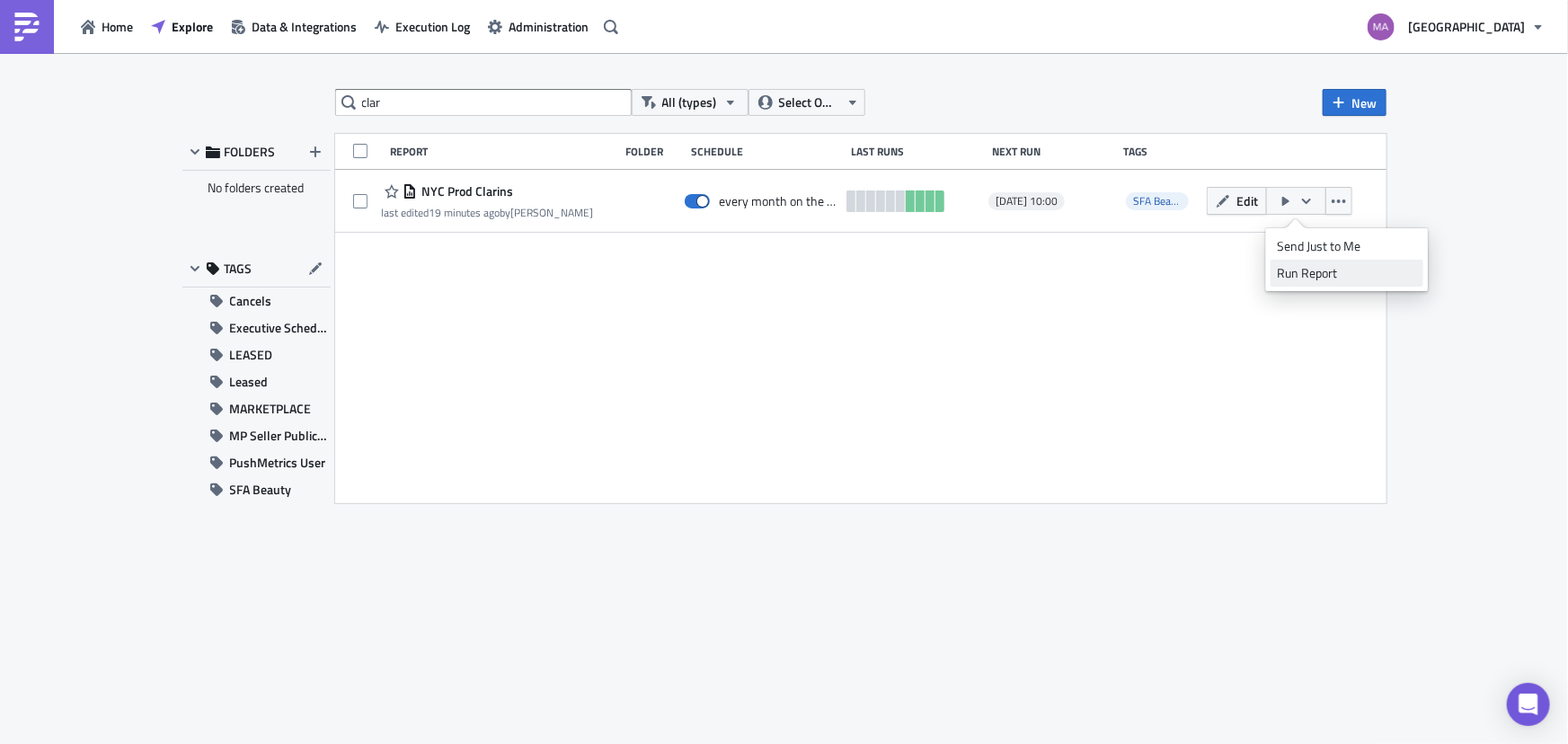
click at [1284, 277] on div "Run Report" at bounding box center [1346, 273] width 140 height 18
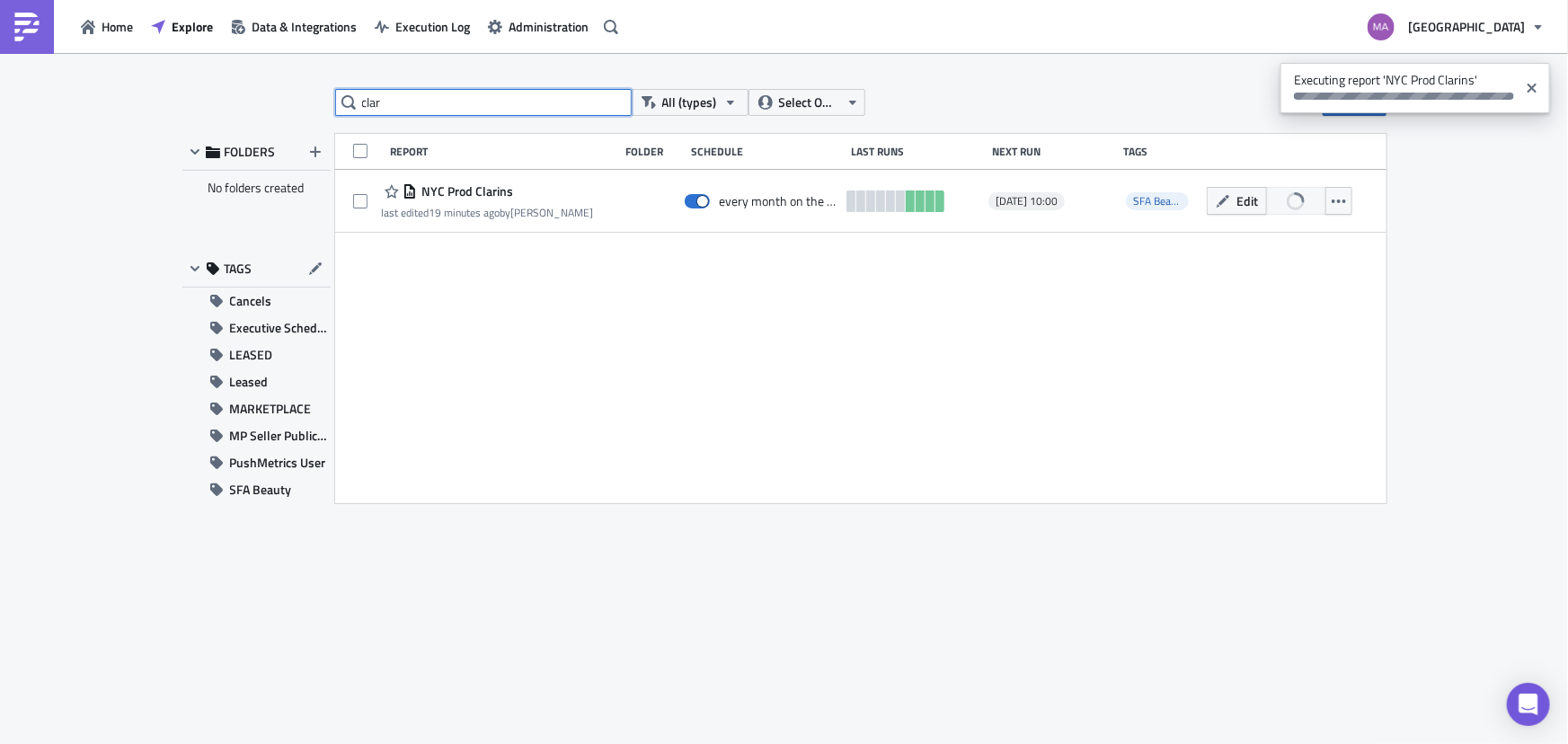
click at [467, 115] on input "clar" at bounding box center [484, 102] width 297 height 27
click at [466, 113] on input "clar" at bounding box center [484, 102] width 297 height 27
type input "r"
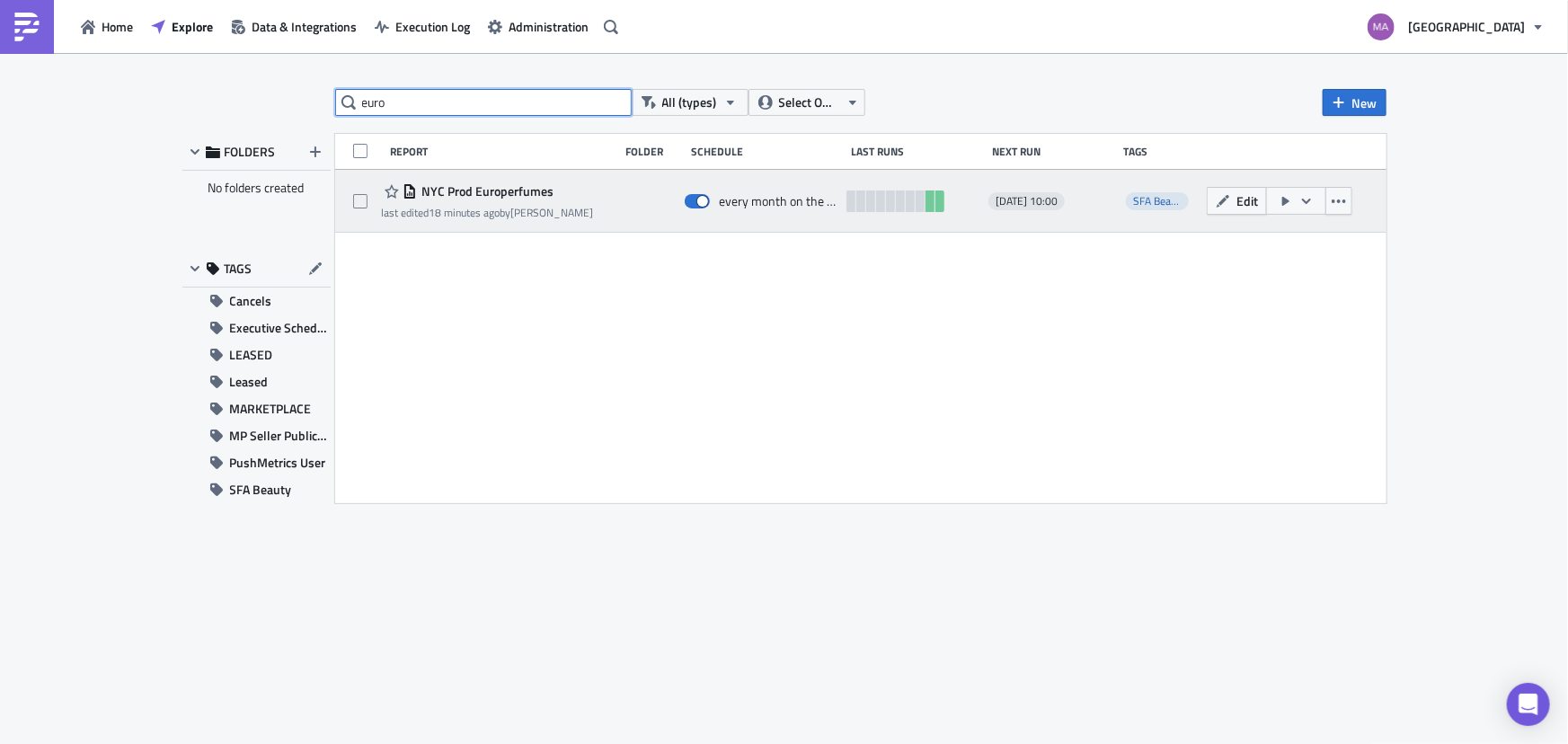
type input "euro"
click at [1276, 200] on button "button" at bounding box center [1296, 201] width 61 height 28
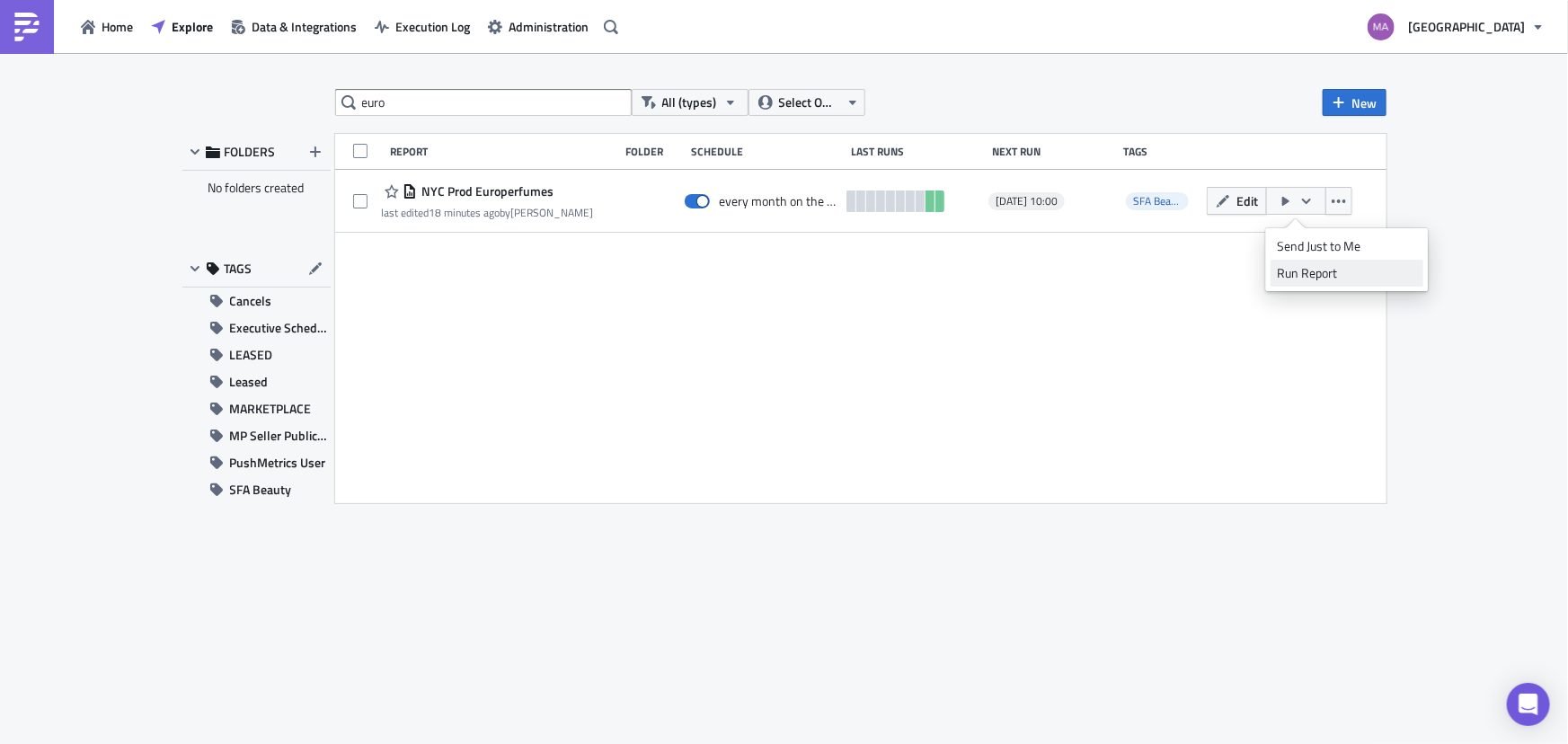
click at [1298, 285] on link "Run Report" at bounding box center [1346, 273] width 153 height 27
